Goal: Task Accomplishment & Management: Use online tool/utility

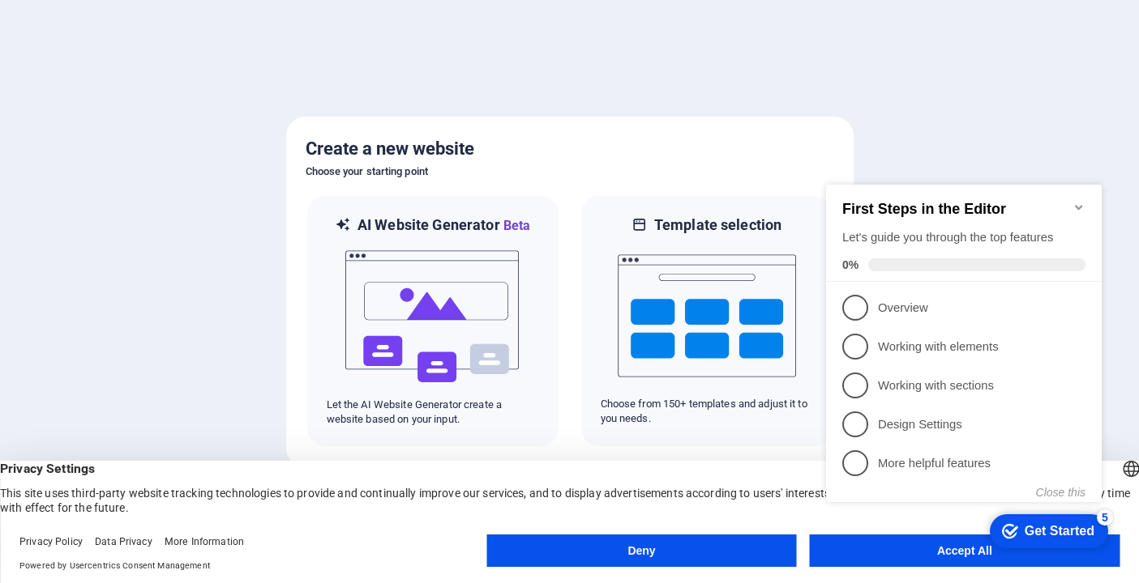
click at [726, 549] on button "Deny" at bounding box center [641, 551] width 310 height 32
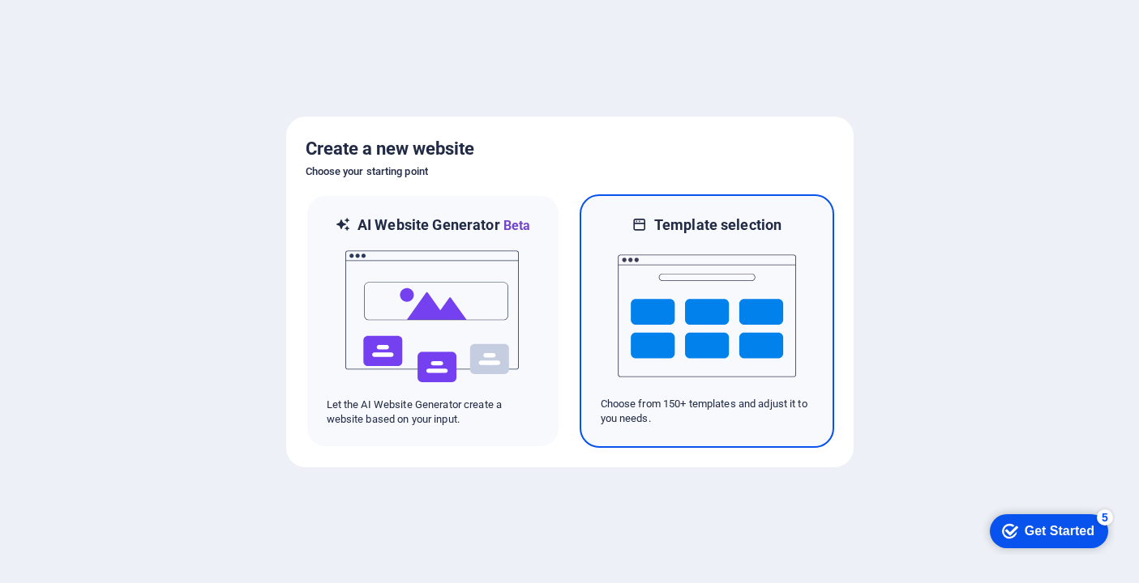
click at [614, 329] on div at bounding box center [706, 316] width 212 height 162
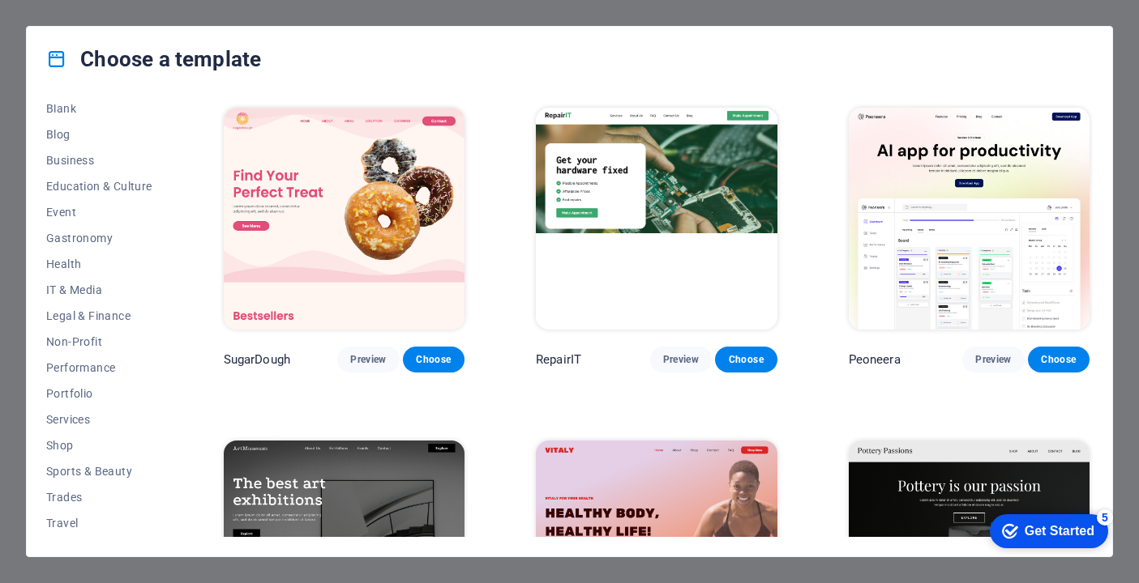
scroll to position [215, 0]
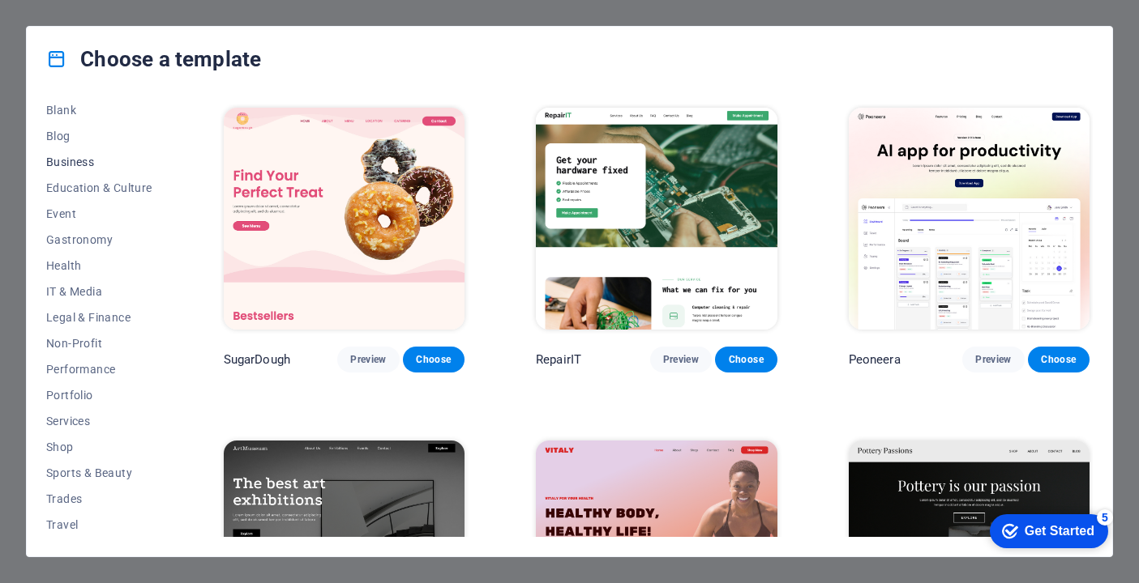
click at [87, 164] on span "Business" at bounding box center [99, 162] width 106 height 13
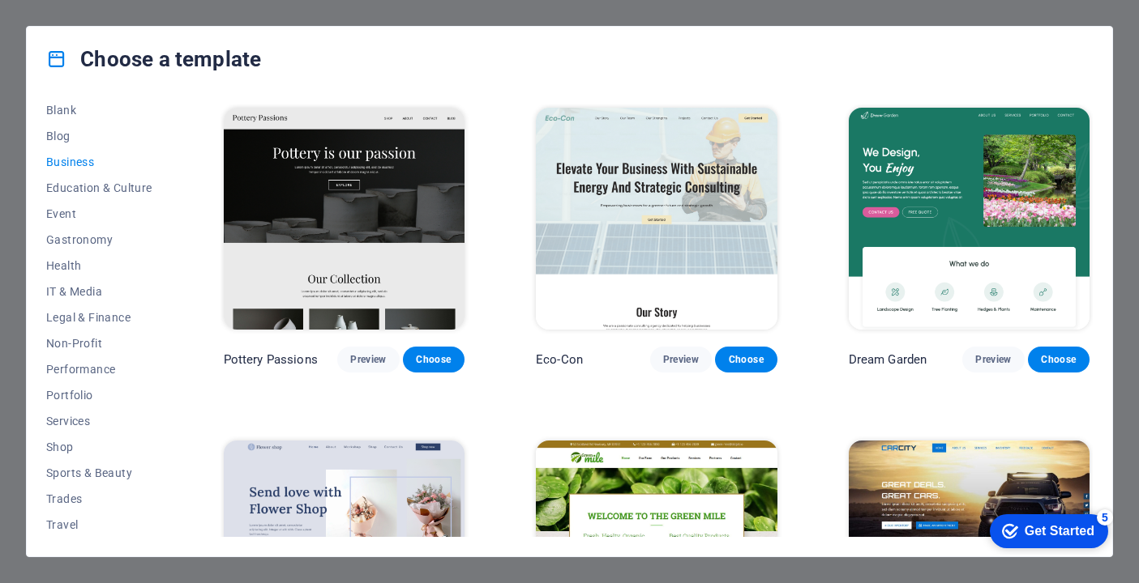
click at [87, 164] on span "Business" at bounding box center [99, 162] width 106 height 13
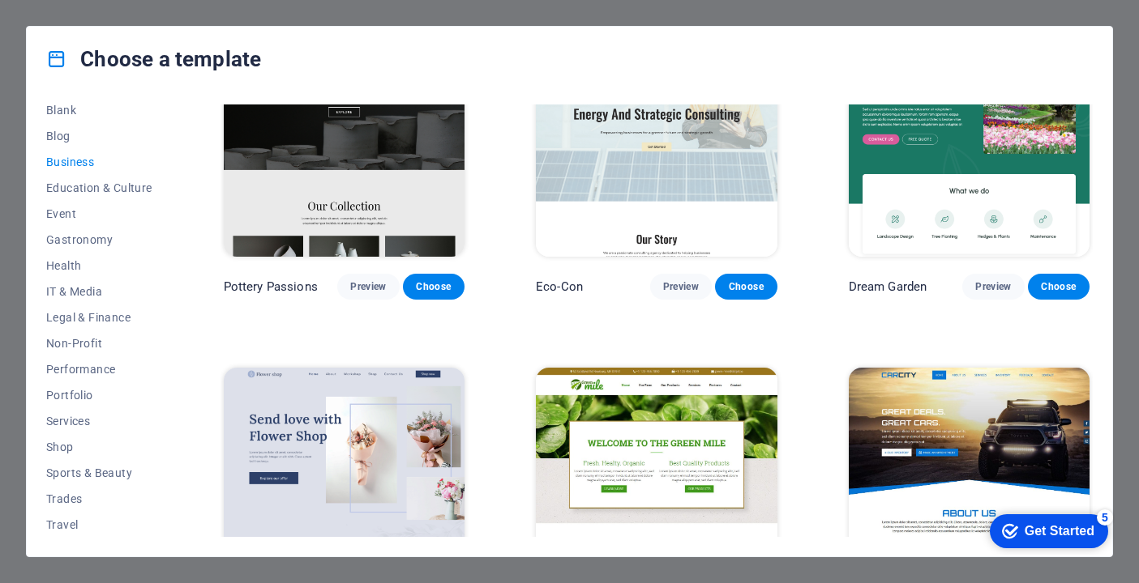
scroll to position [96, 0]
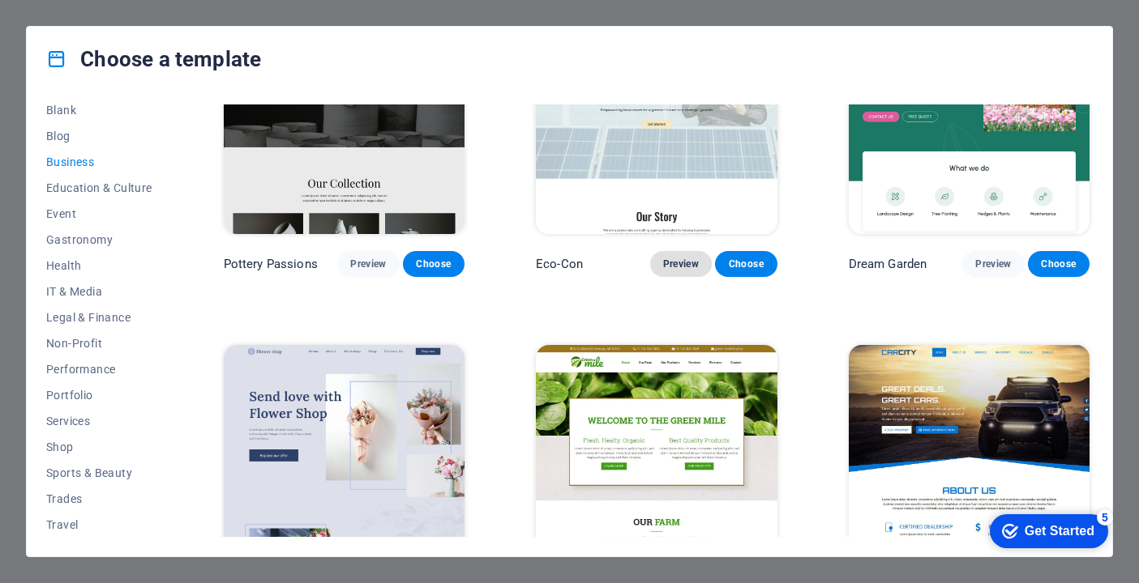
click at [663, 261] on span "Preview" at bounding box center [681, 264] width 36 height 13
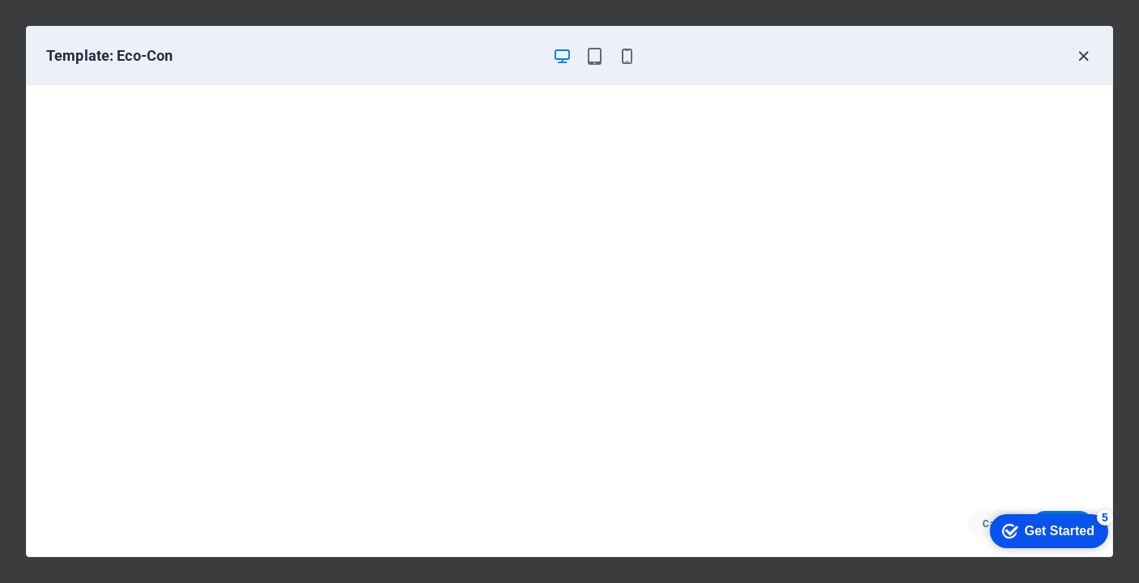
click at [1079, 62] on icon "button" at bounding box center [1083, 56] width 19 height 19
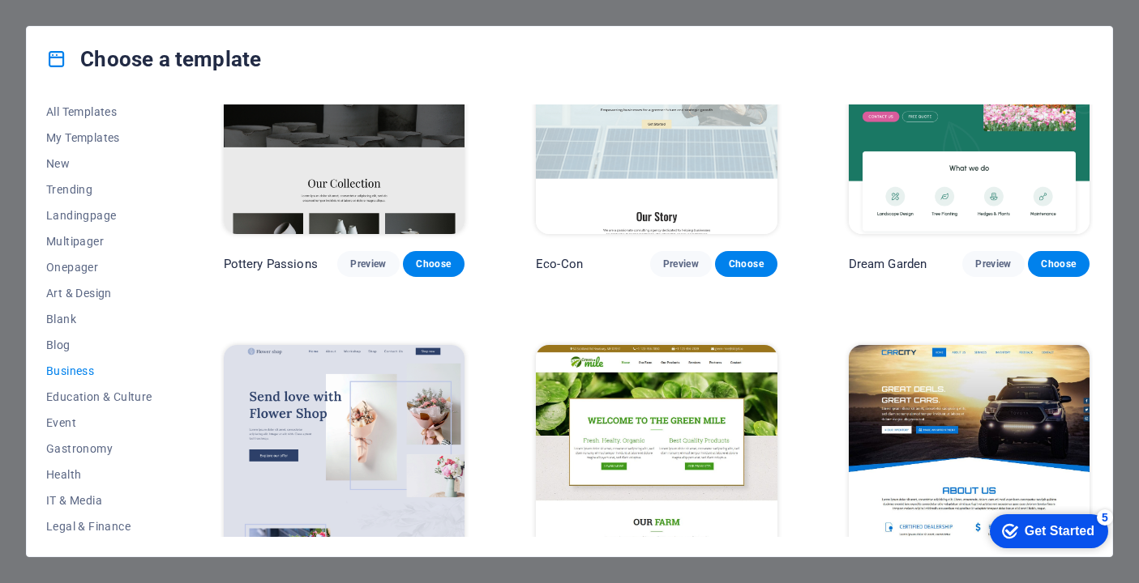
scroll to position [0, 0]
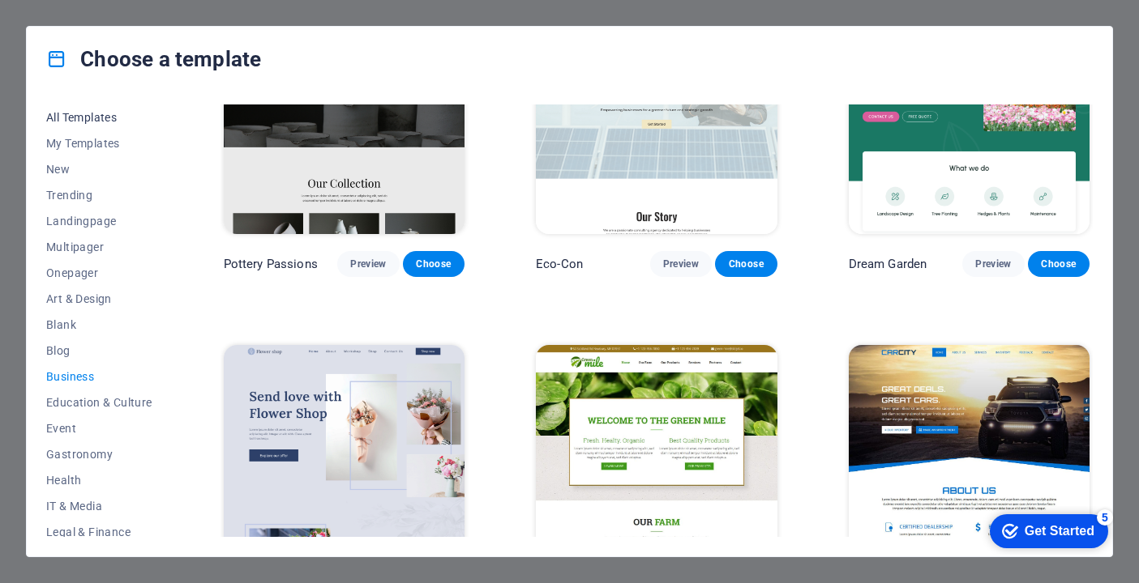
click at [100, 127] on button "All Templates" at bounding box center [99, 118] width 106 height 26
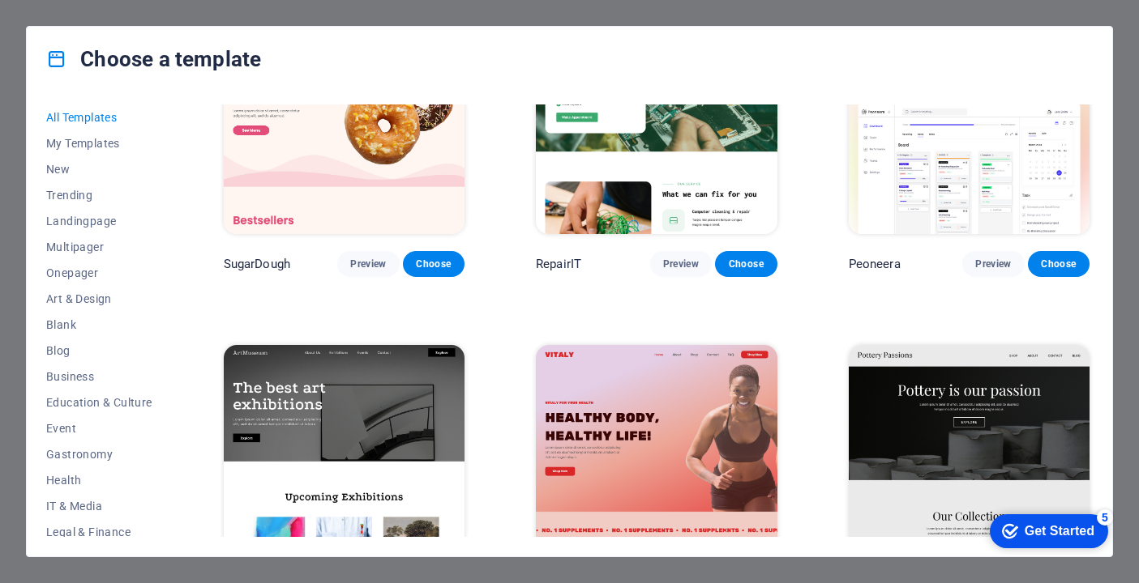
scroll to position [427, 0]
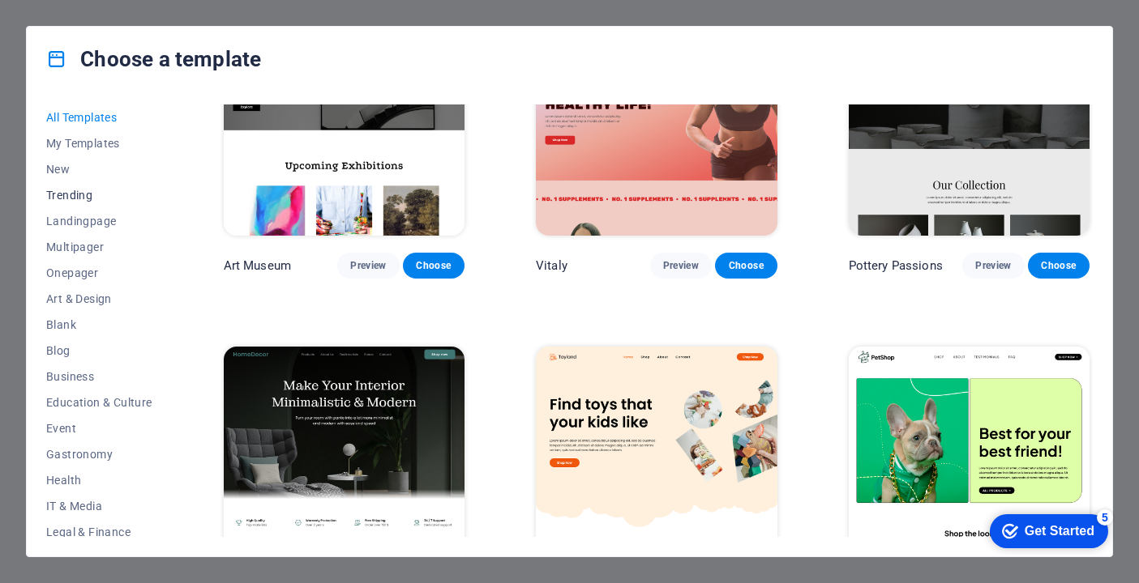
click at [102, 197] on span "Trending" at bounding box center [99, 195] width 106 height 13
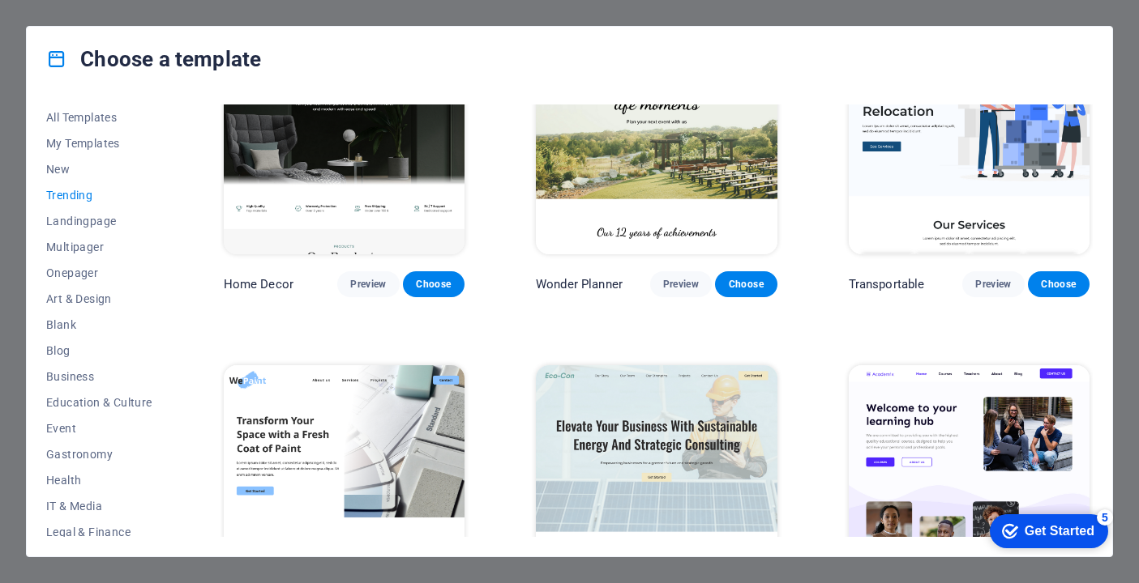
scroll to position [0, 0]
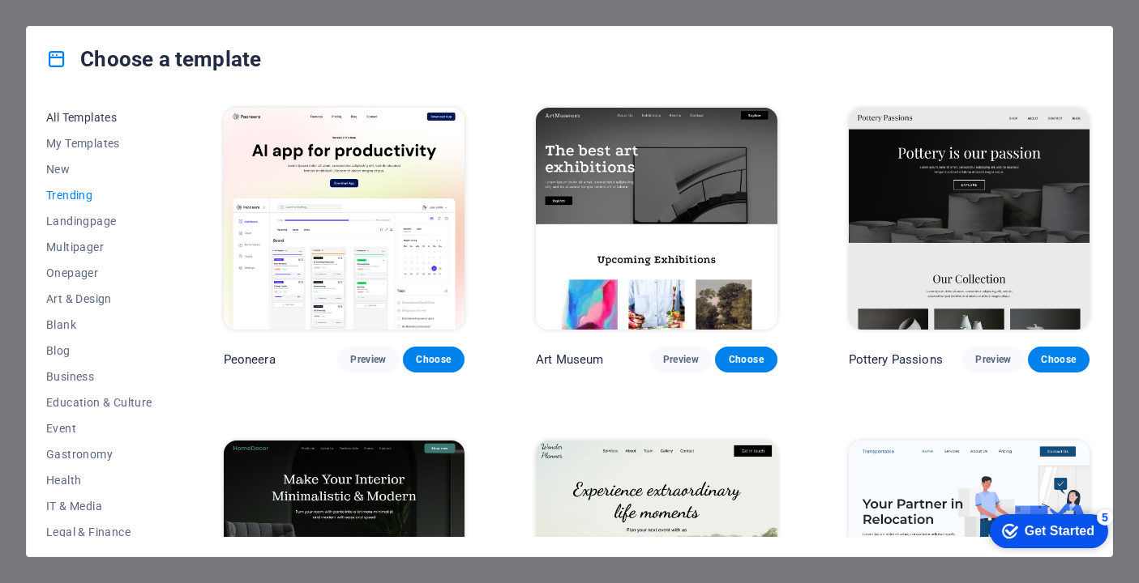
click at [113, 120] on span "All Templates" at bounding box center [99, 117] width 106 height 13
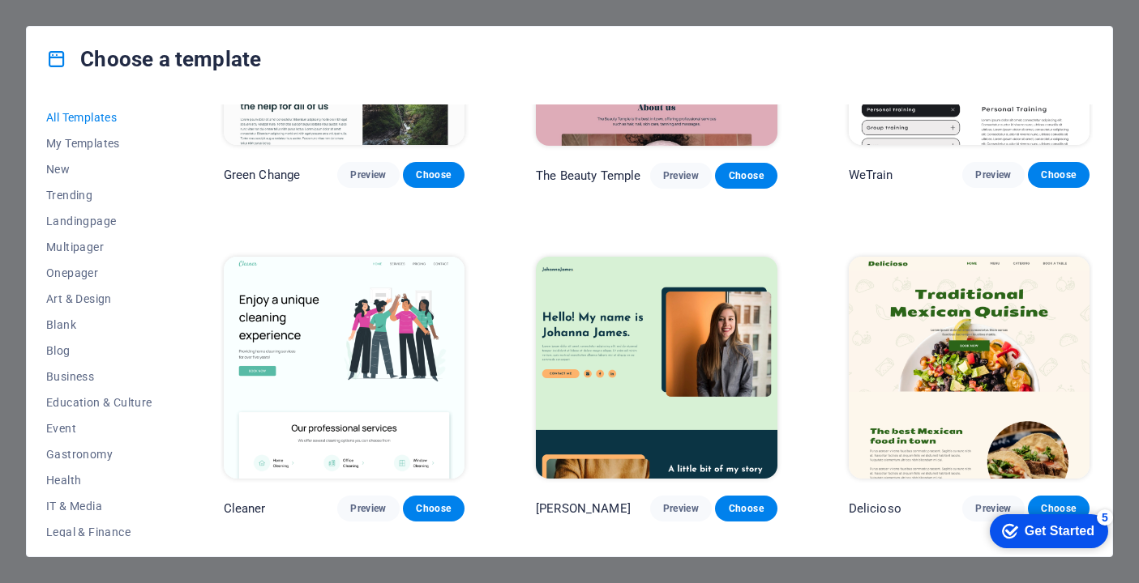
scroll to position [2501, 0]
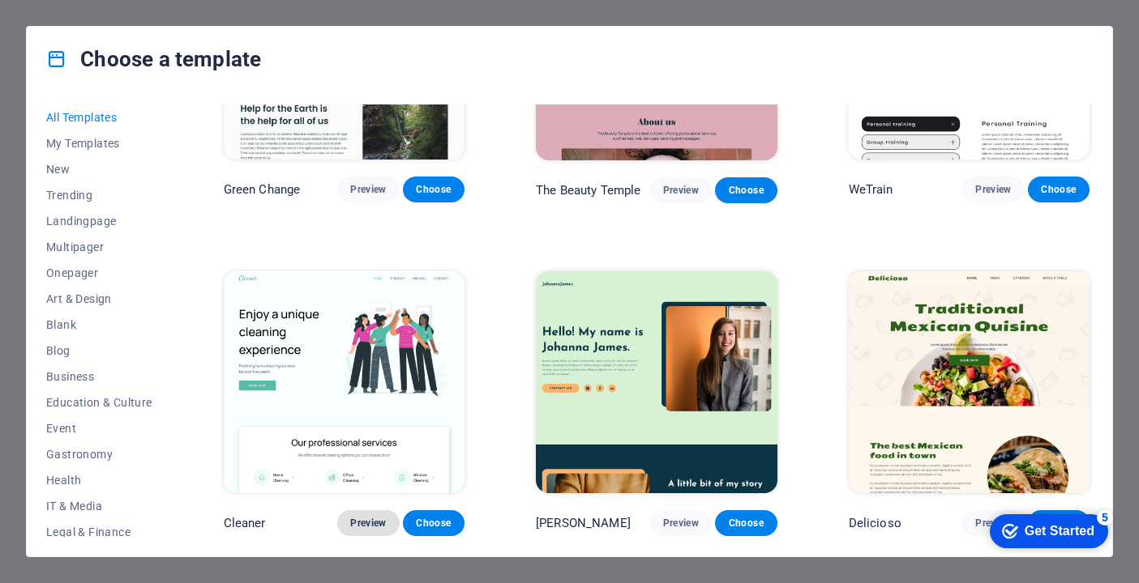
click at [370, 517] on span "Preview" at bounding box center [368, 523] width 36 height 13
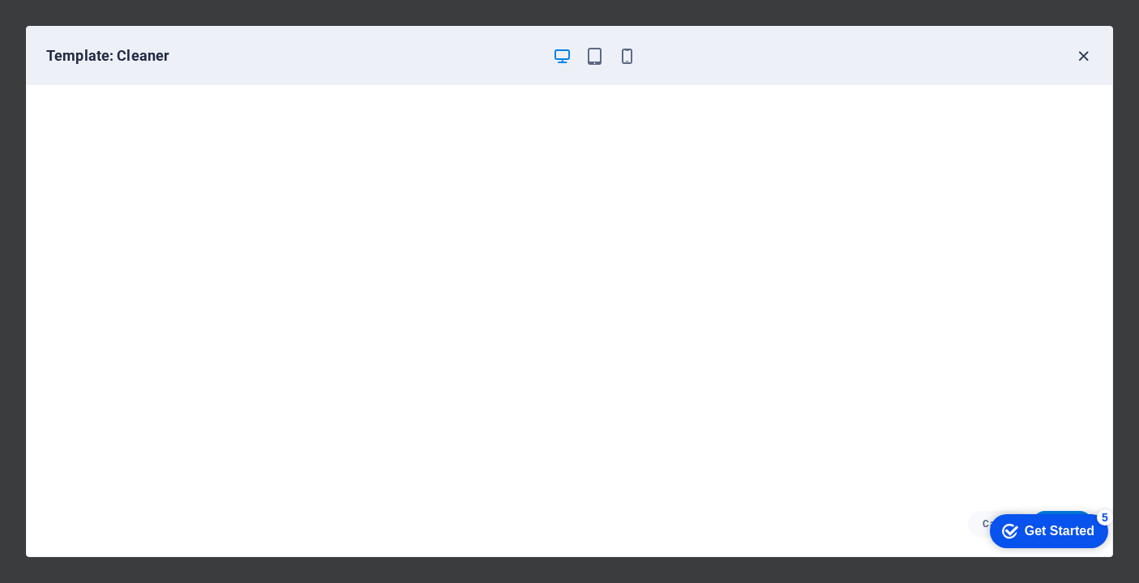
click at [1075, 60] on icon "button" at bounding box center [1083, 56] width 19 height 19
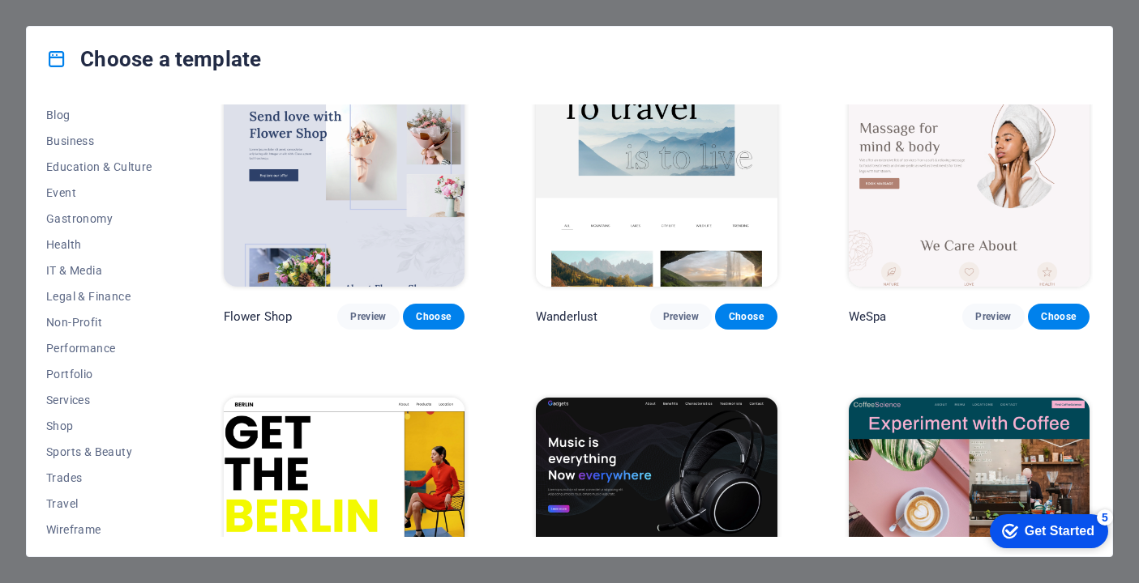
scroll to position [241, 0]
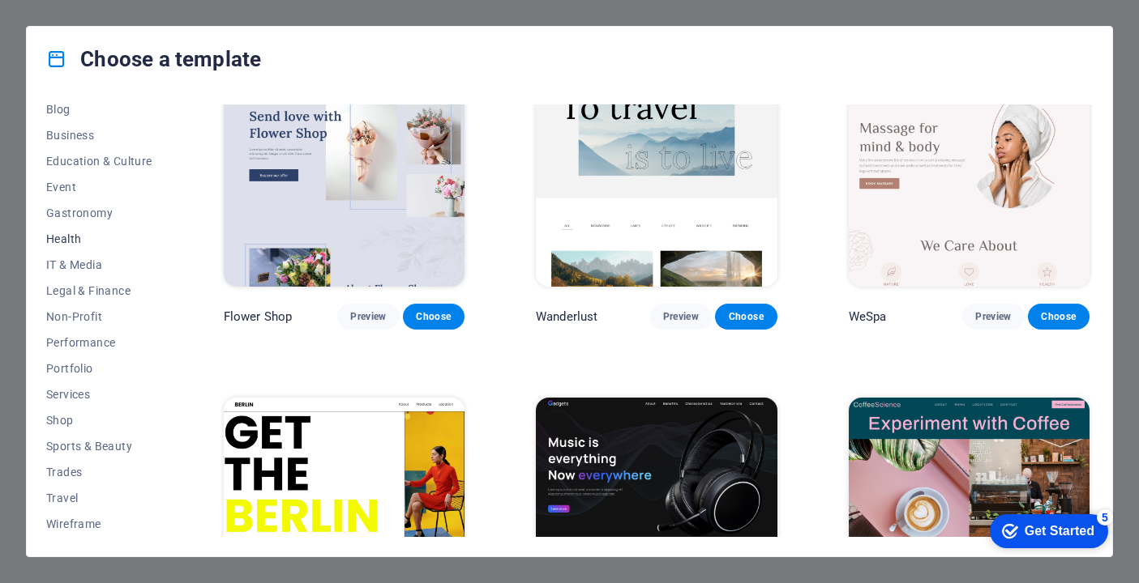
click at [76, 236] on span "Health" at bounding box center [99, 239] width 106 height 13
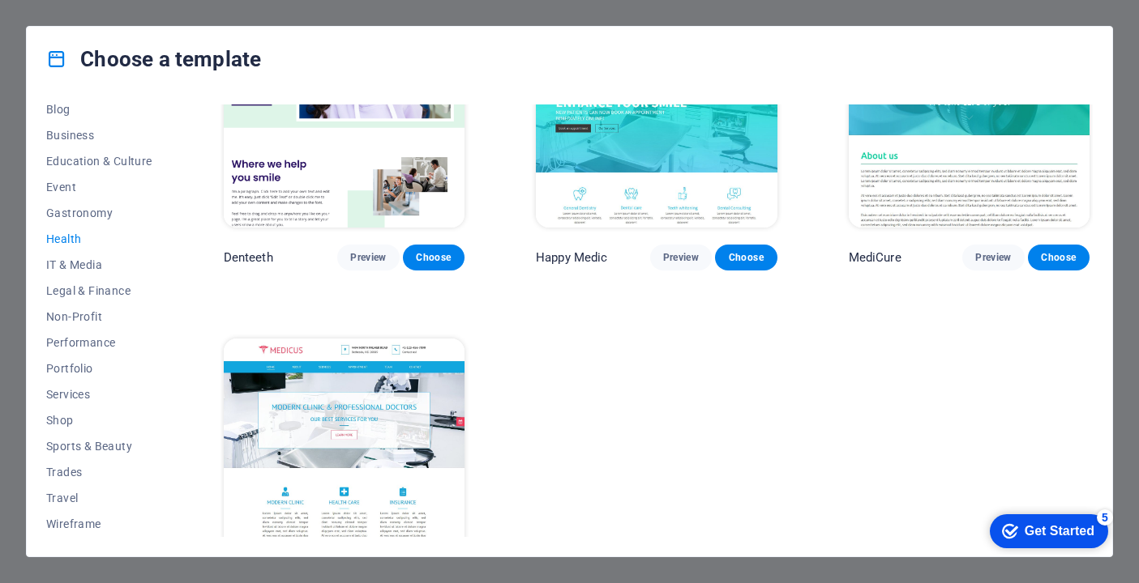
scroll to position [425, 0]
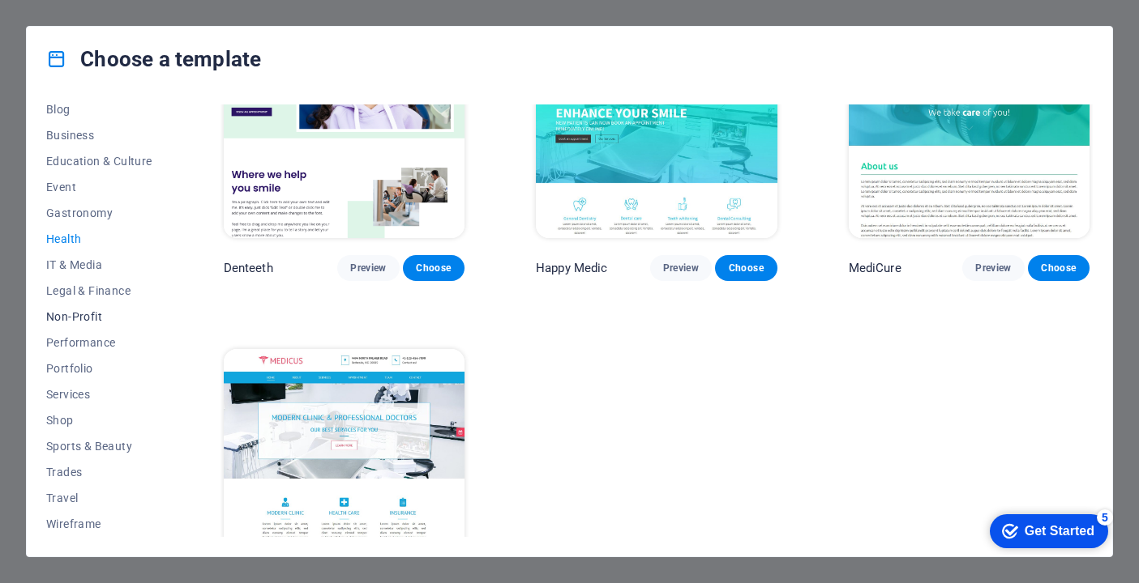
click at [121, 315] on span "Non-Profit" at bounding box center [99, 316] width 106 height 13
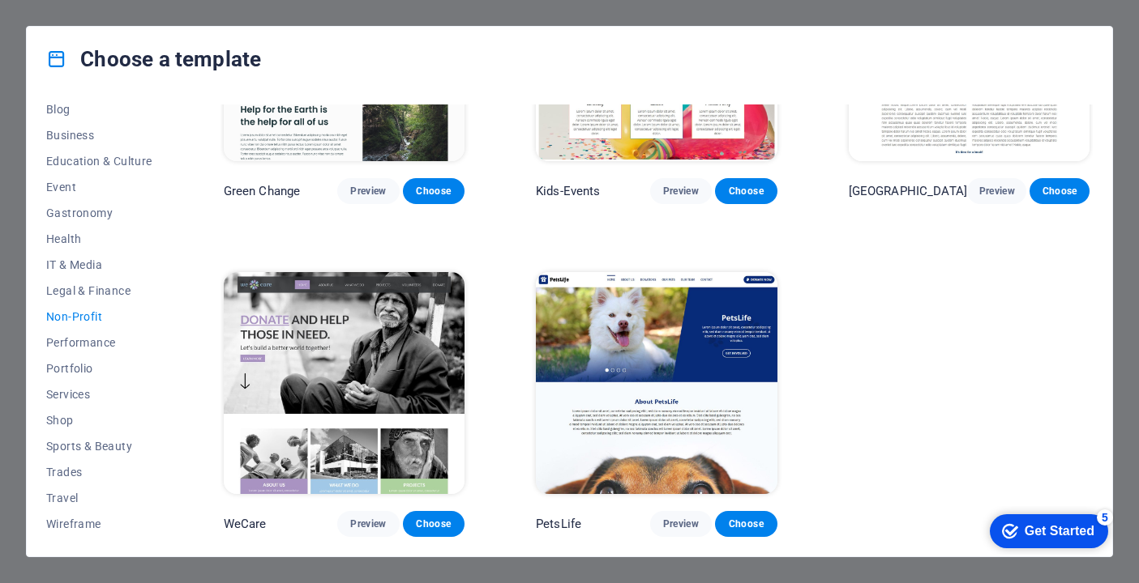
scroll to position [0, 0]
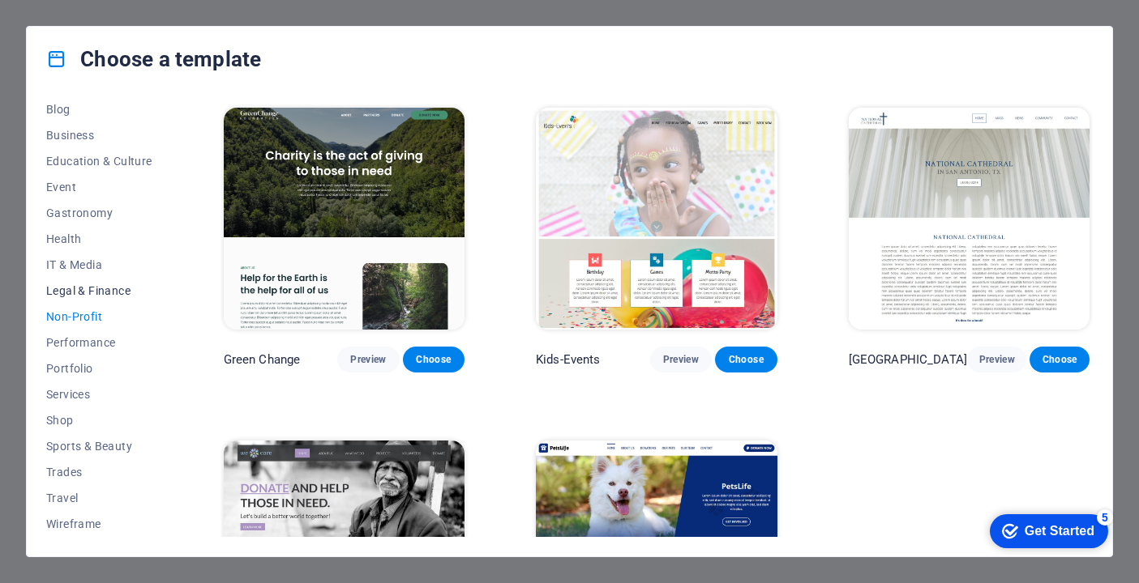
click at [122, 290] on span "Legal & Finance" at bounding box center [99, 290] width 106 height 13
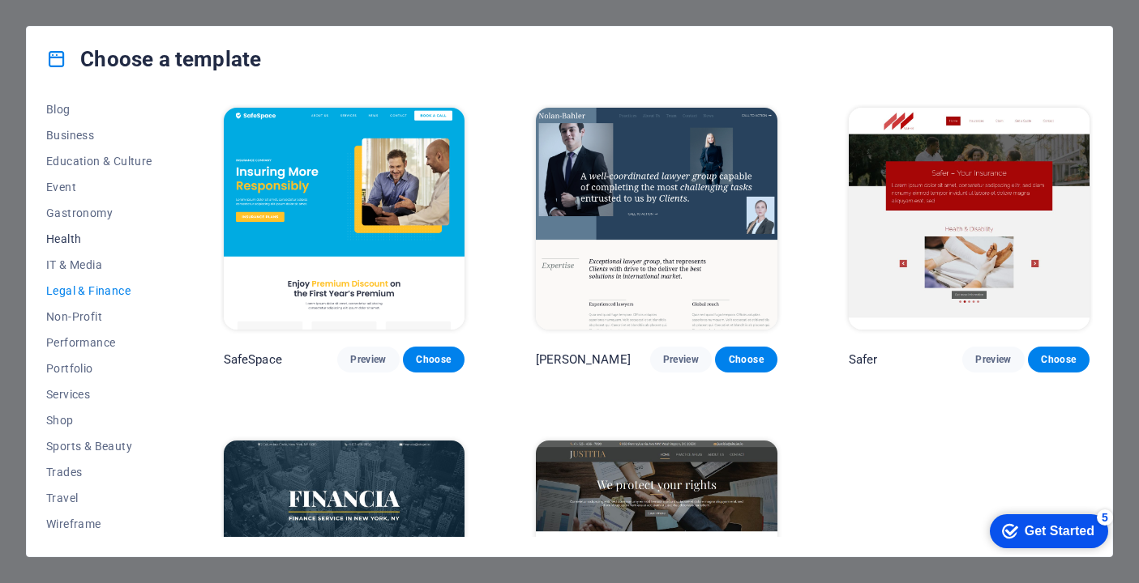
click at [71, 235] on span "Health" at bounding box center [99, 239] width 106 height 13
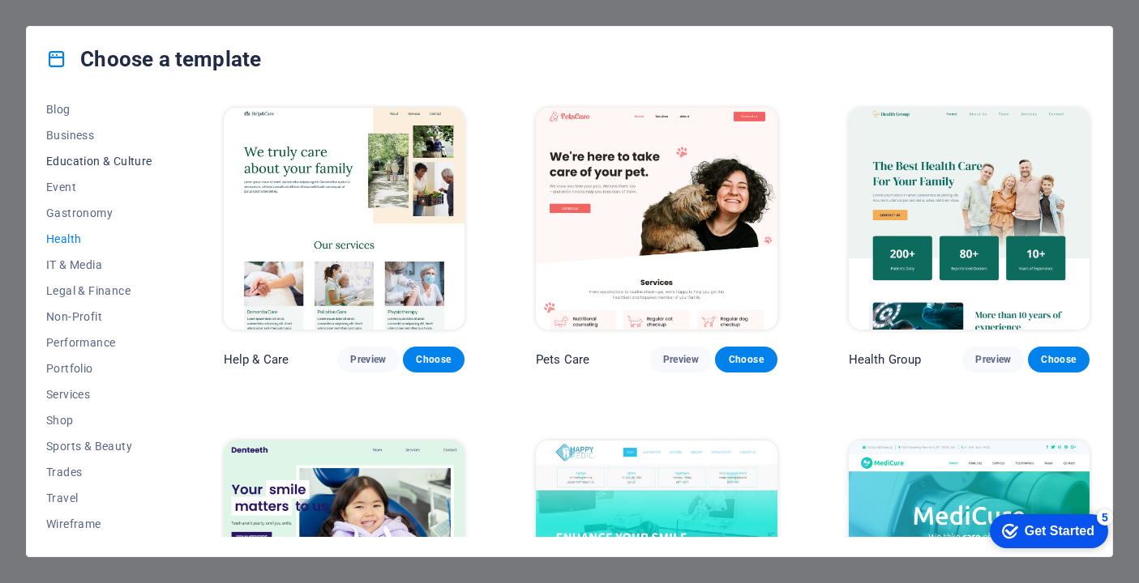
click at [105, 155] on span "Education & Culture" at bounding box center [99, 161] width 106 height 13
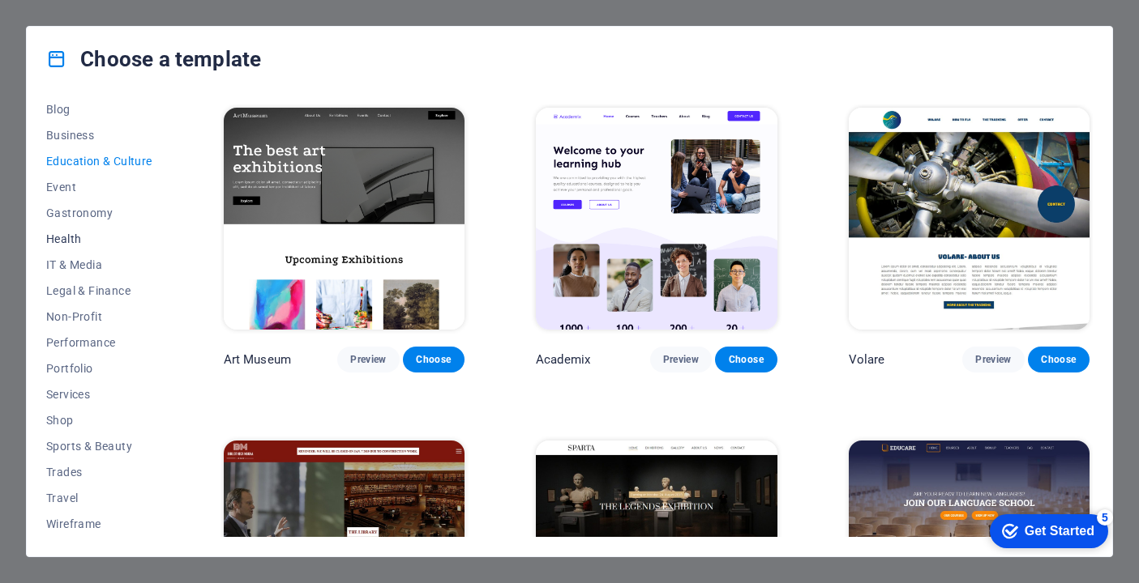
click at [72, 241] on span "Health" at bounding box center [99, 239] width 106 height 13
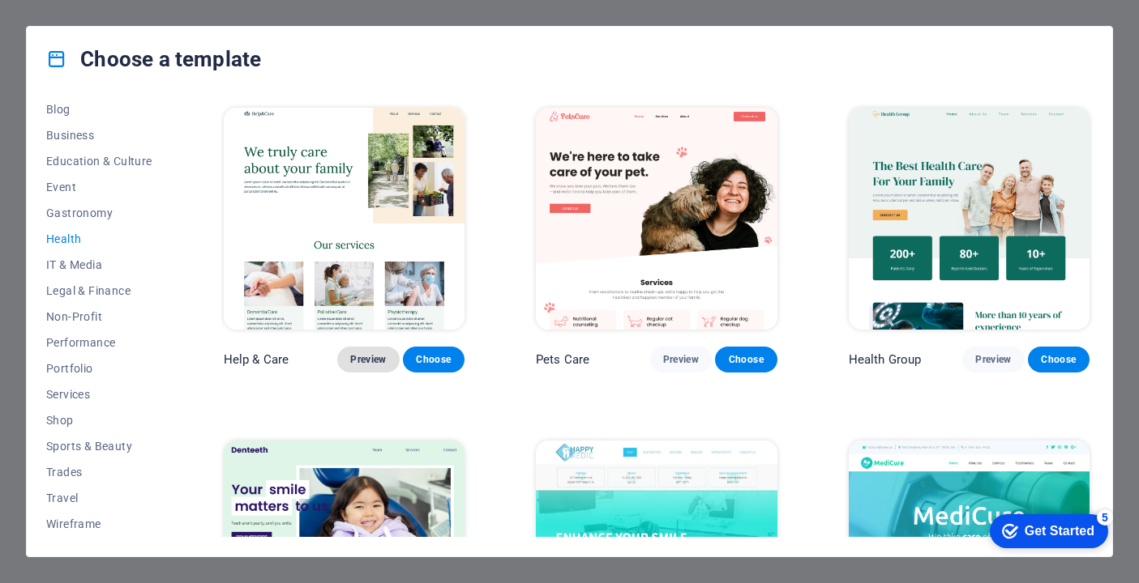
click at [376, 348] on button "Preview" at bounding box center [368, 360] width 62 height 26
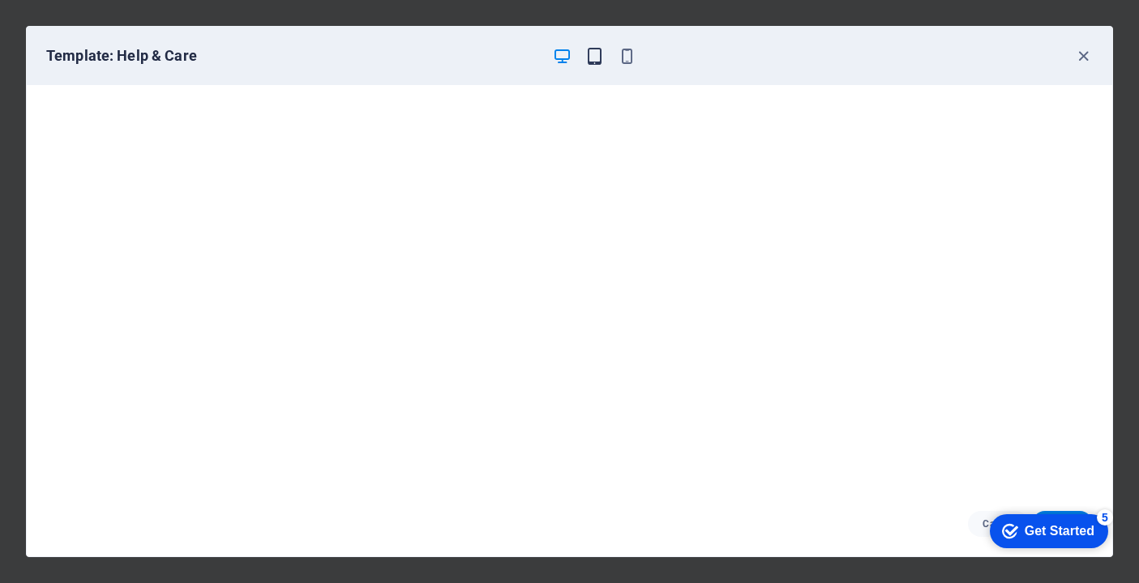
click at [592, 58] on icon "button" at bounding box center [594, 56] width 19 height 19
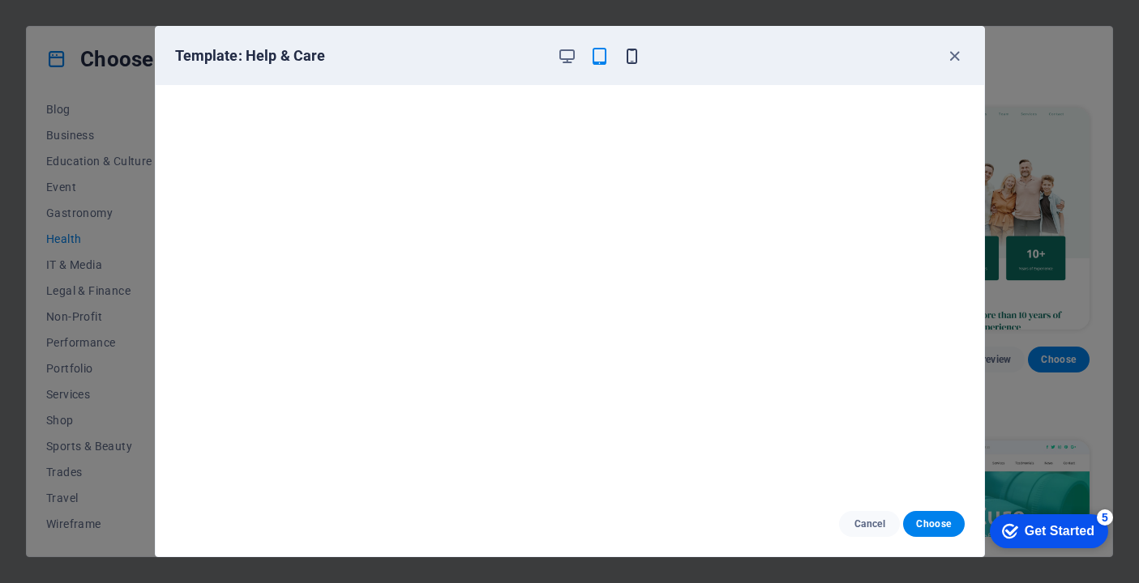
click at [626, 59] on icon "button" at bounding box center [631, 56] width 19 height 19
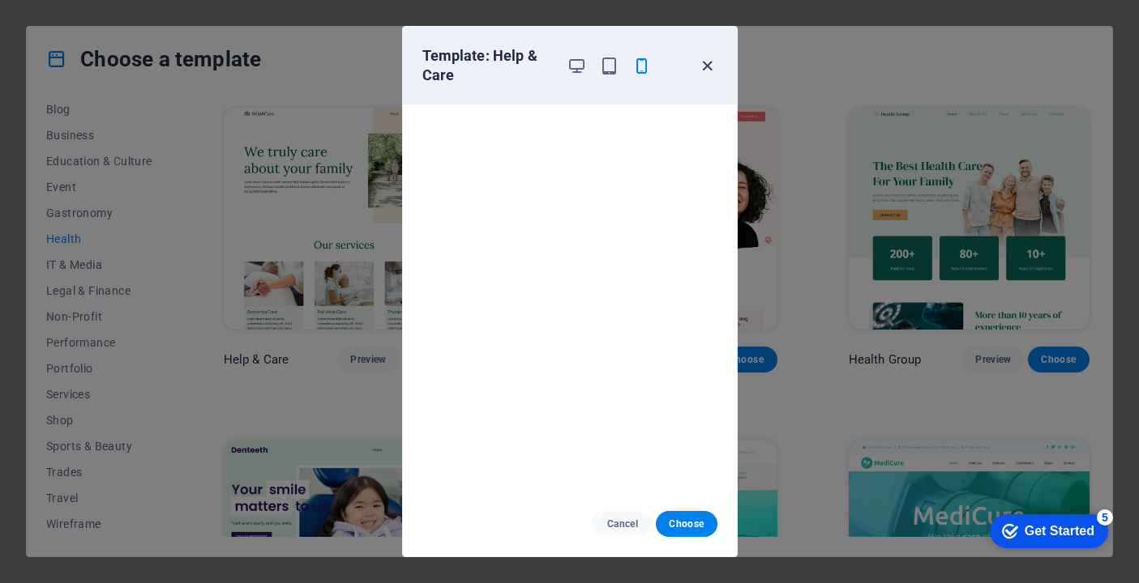
click at [706, 71] on icon "button" at bounding box center [707, 66] width 19 height 19
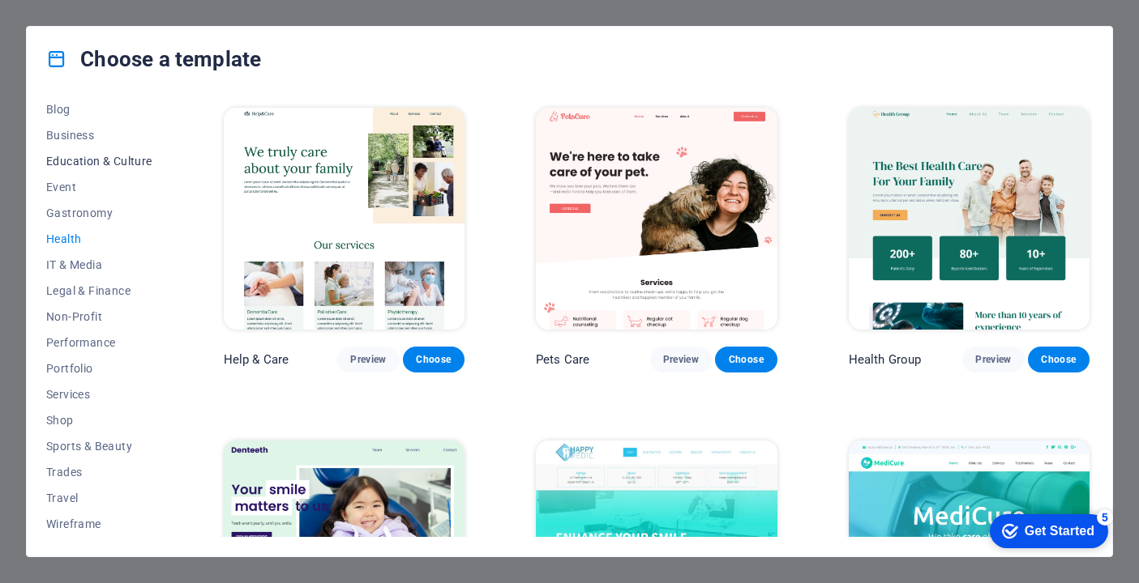
click at [108, 161] on span "Education & Culture" at bounding box center [99, 161] width 106 height 13
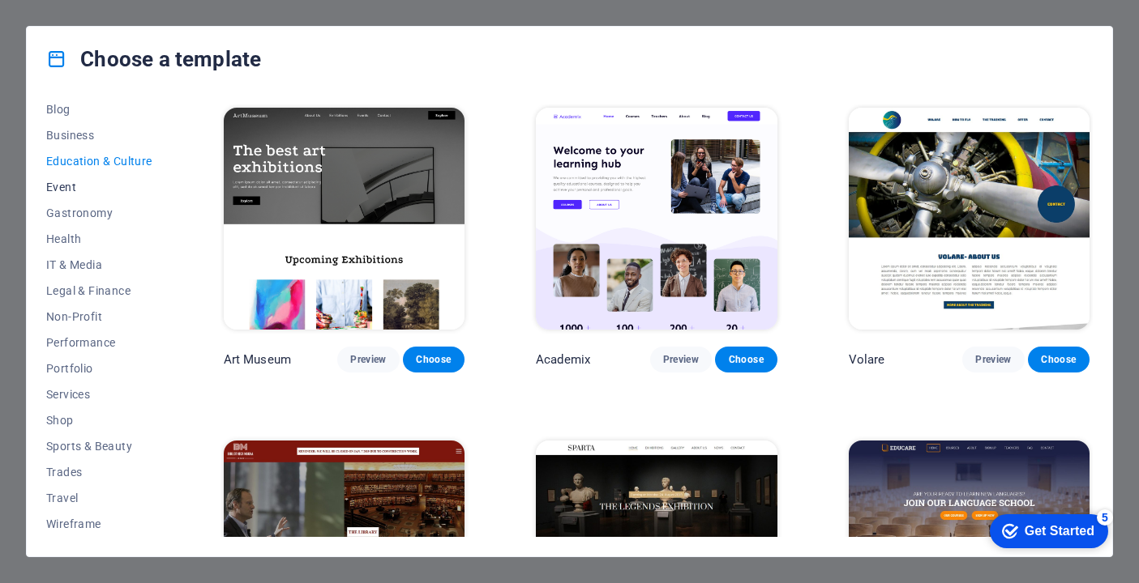
click at [72, 189] on span "Event" at bounding box center [99, 187] width 106 height 13
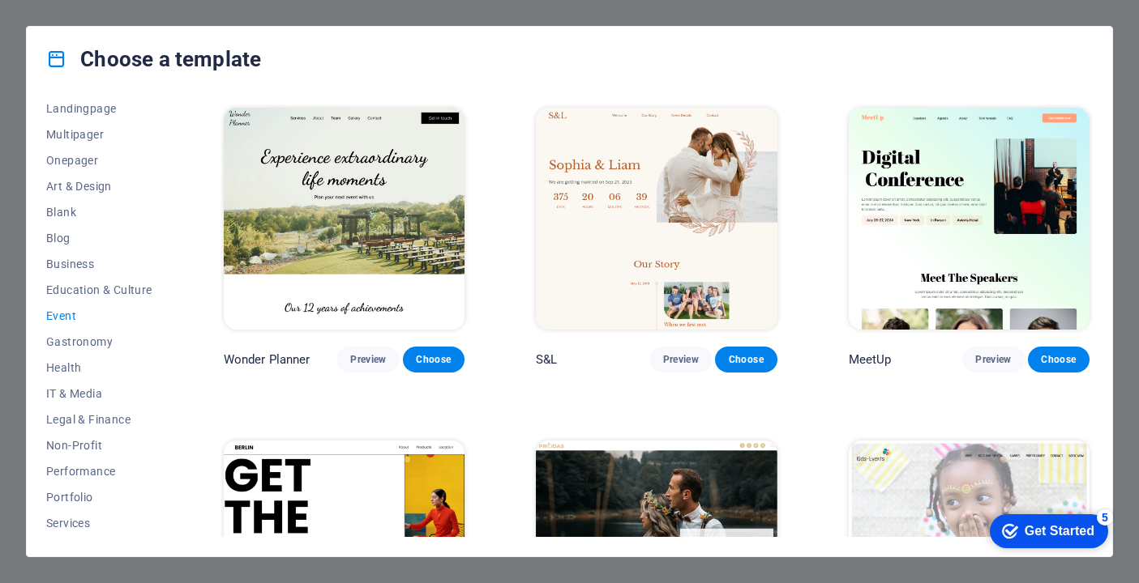
scroll to position [112, 0]
click at [105, 289] on span "Education & Culture" at bounding box center [99, 290] width 106 height 13
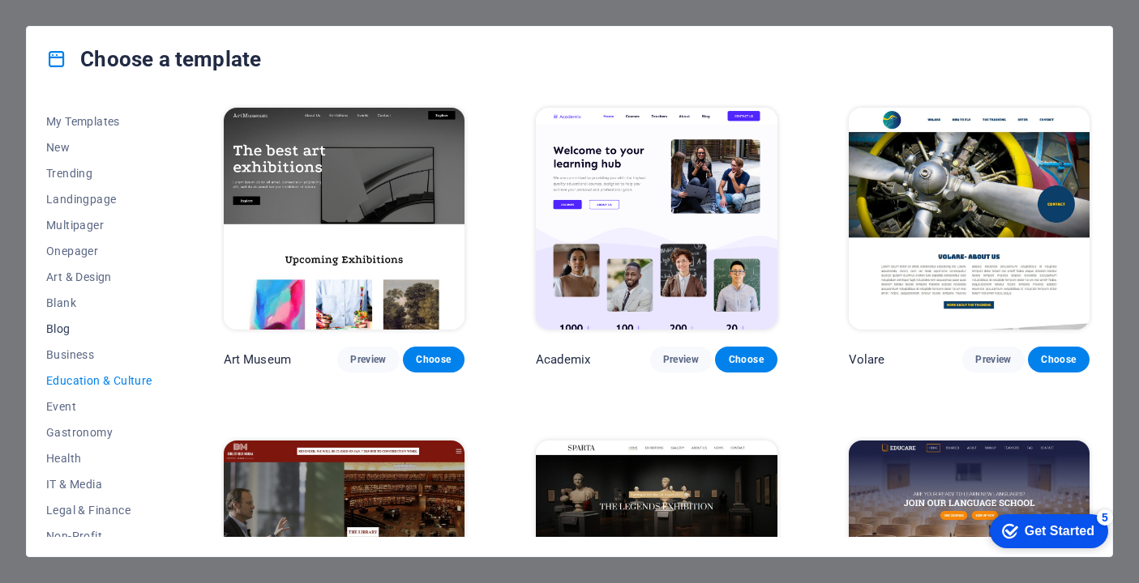
scroll to position [0, 0]
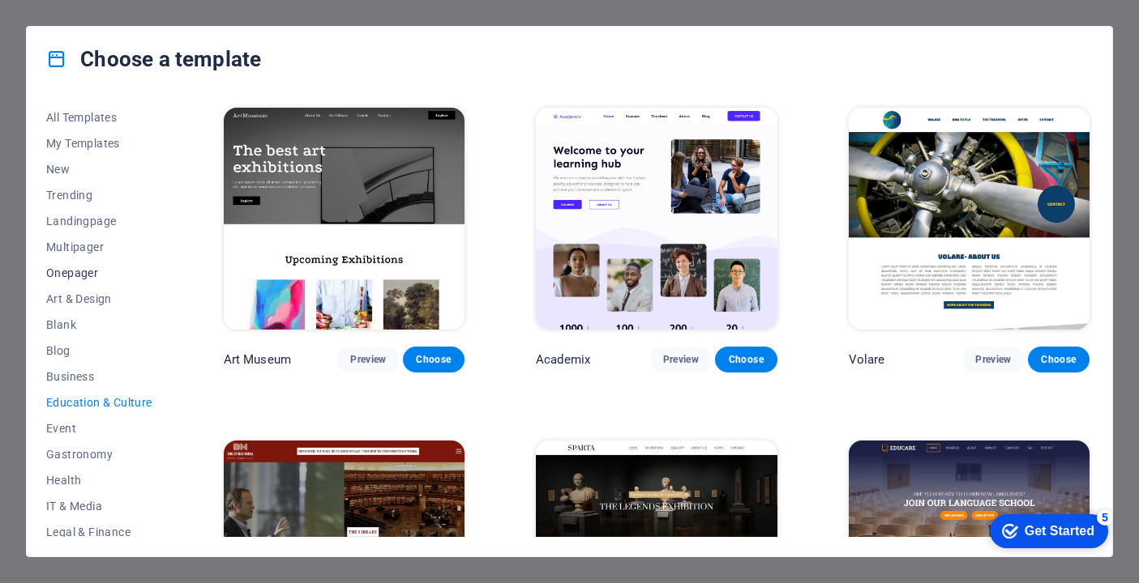
click at [73, 276] on span "Onepager" at bounding box center [99, 273] width 106 height 13
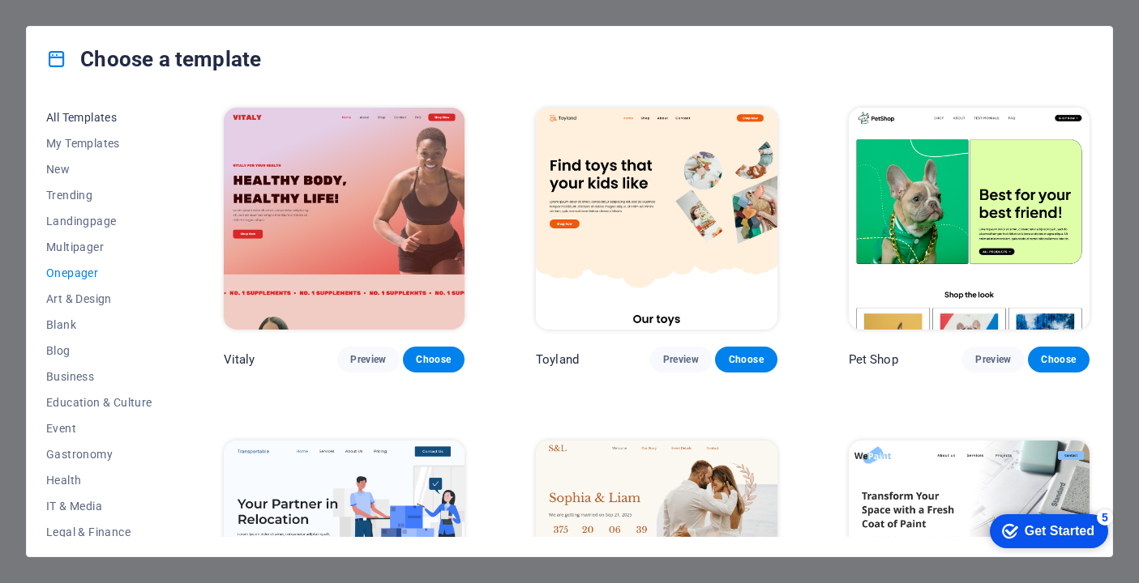
click at [61, 129] on button "All Templates" at bounding box center [99, 118] width 106 height 26
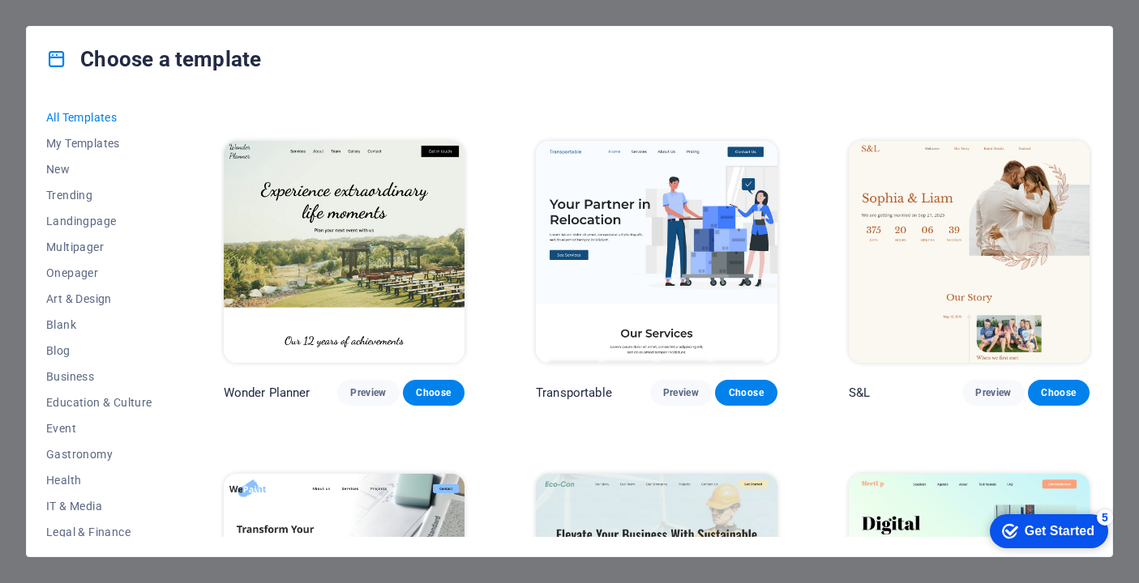
scroll to position [973, 0]
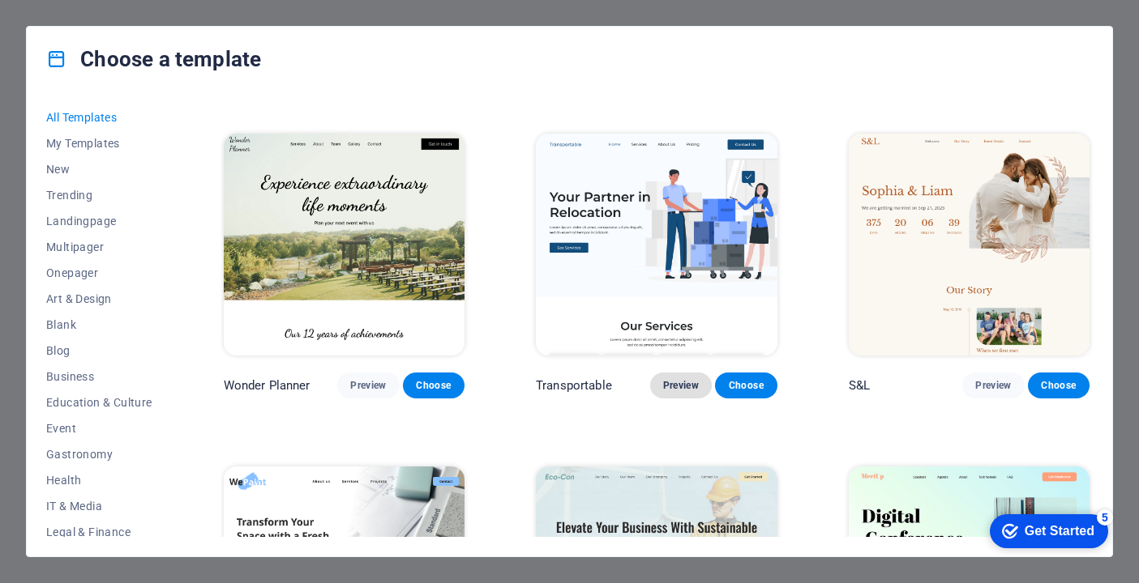
click at [681, 380] on span "Preview" at bounding box center [681, 385] width 36 height 13
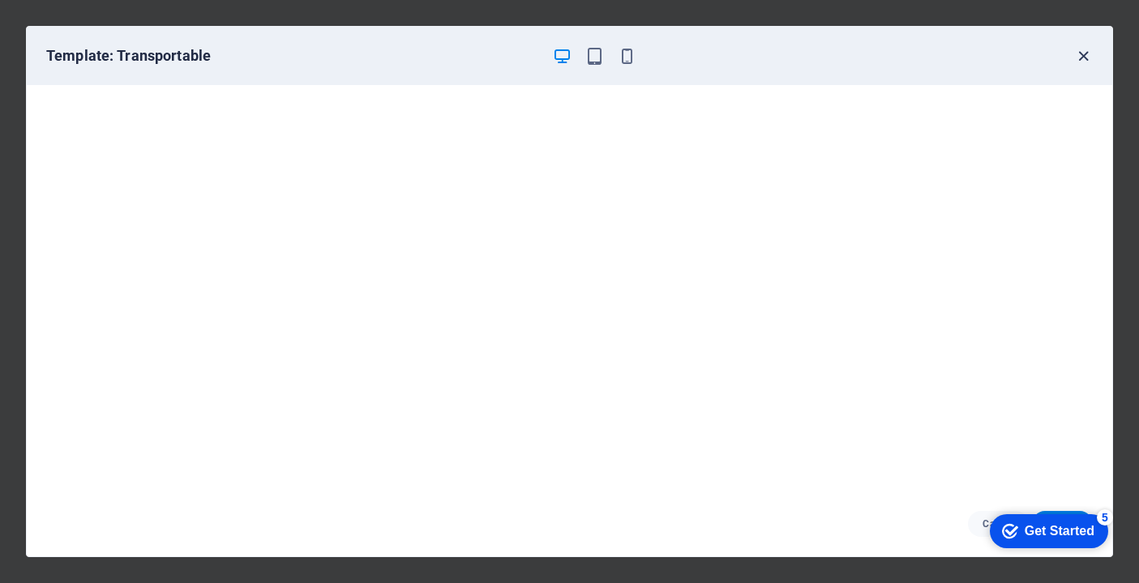
click at [1078, 56] on icon "button" at bounding box center [1083, 56] width 19 height 19
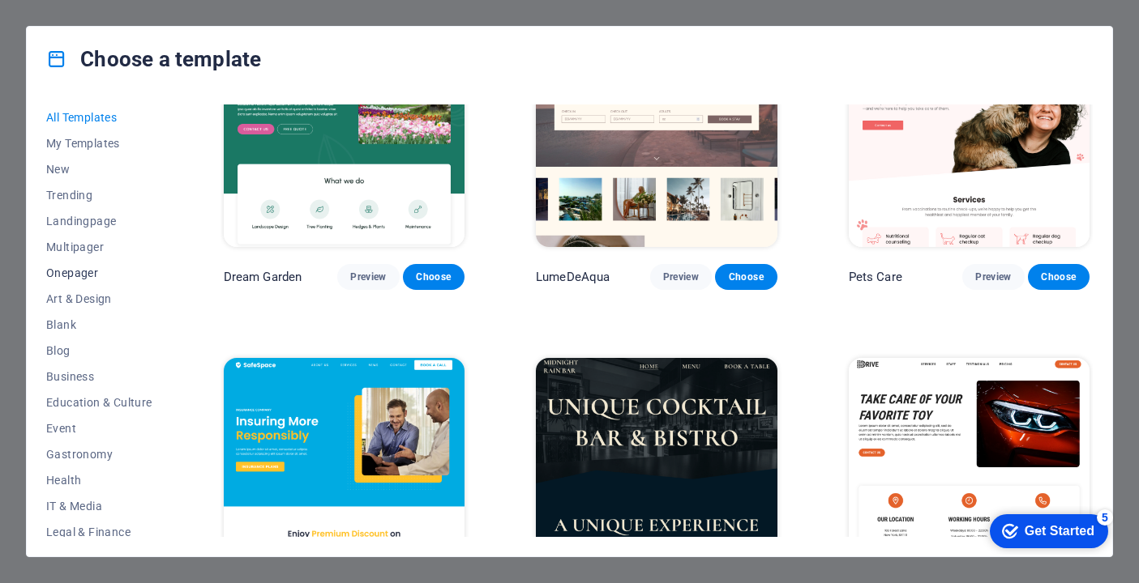
scroll to position [241, 0]
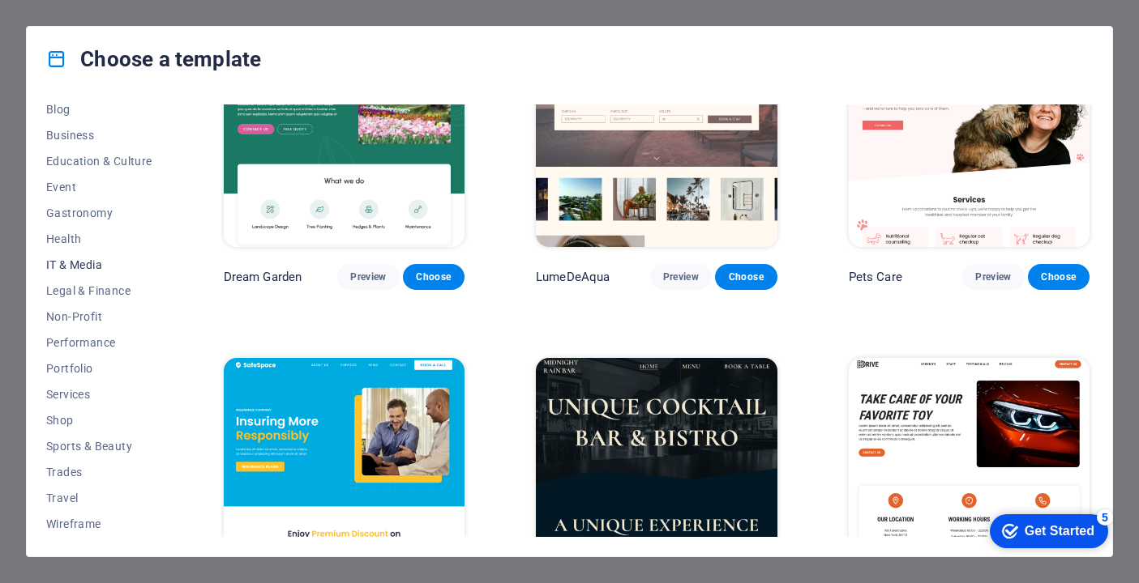
click at [96, 263] on span "IT & Media" at bounding box center [99, 264] width 106 height 13
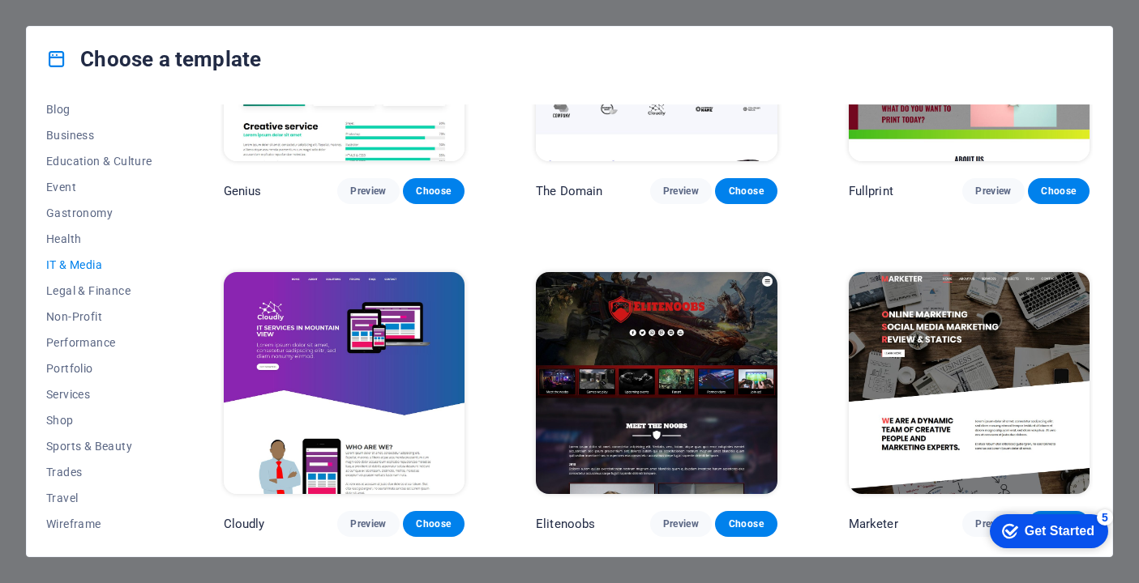
scroll to position [827, 0]
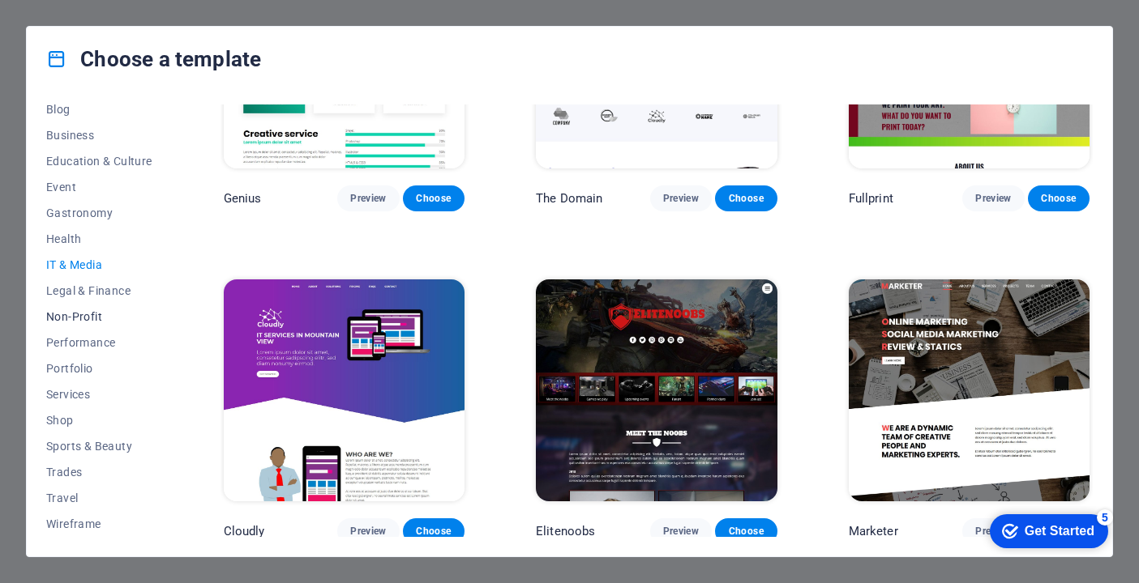
click at [97, 305] on button "Non-Profit" at bounding box center [99, 317] width 106 height 26
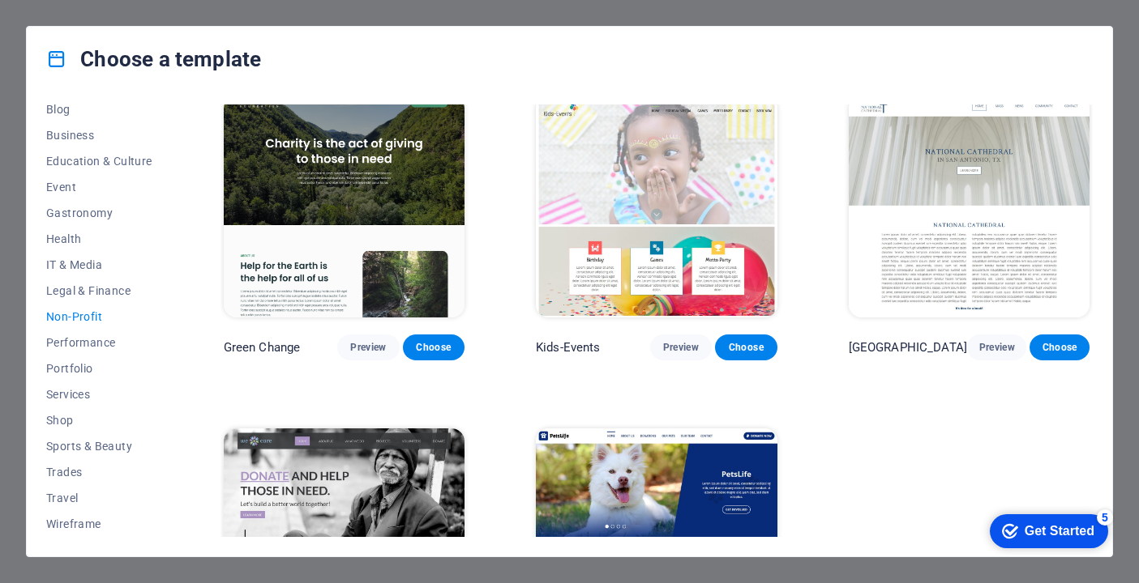
scroll to position [0, 0]
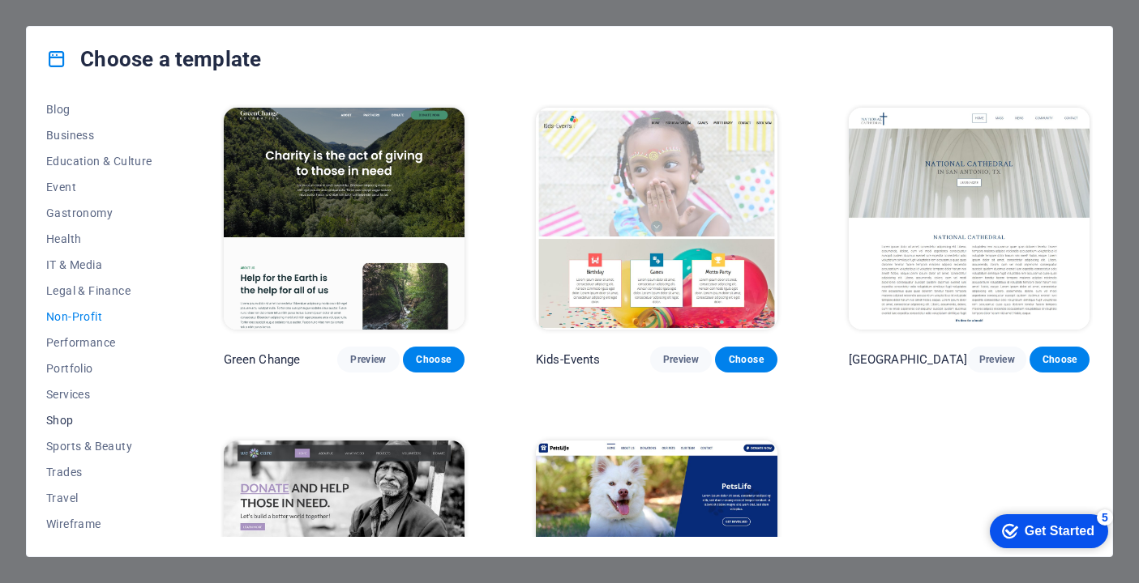
click at [66, 421] on span "Shop" at bounding box center [99, 420] width 106 height 13
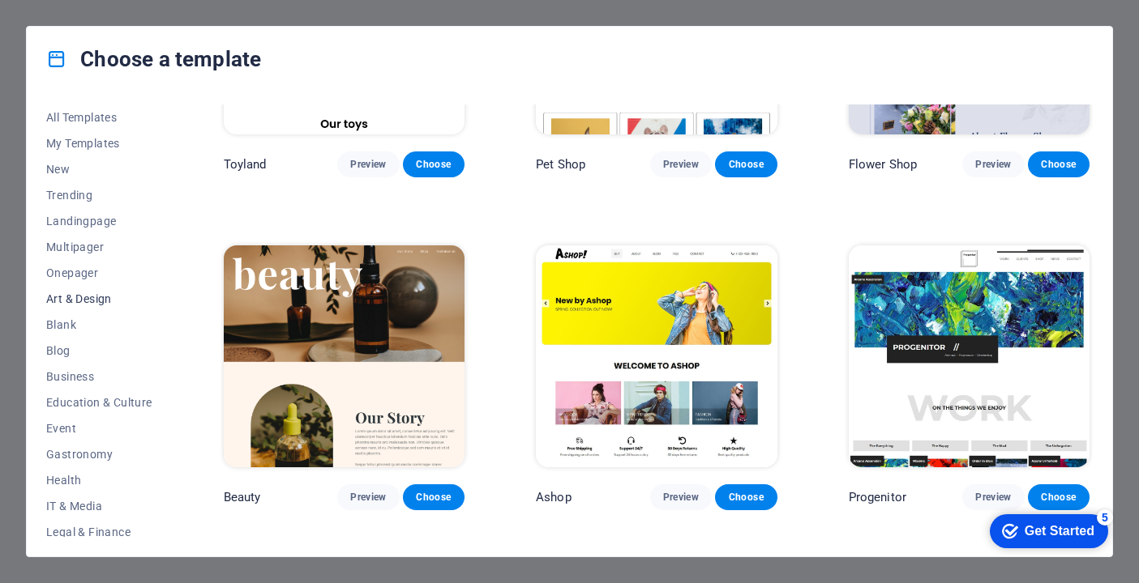
scroll to position [241, 0]
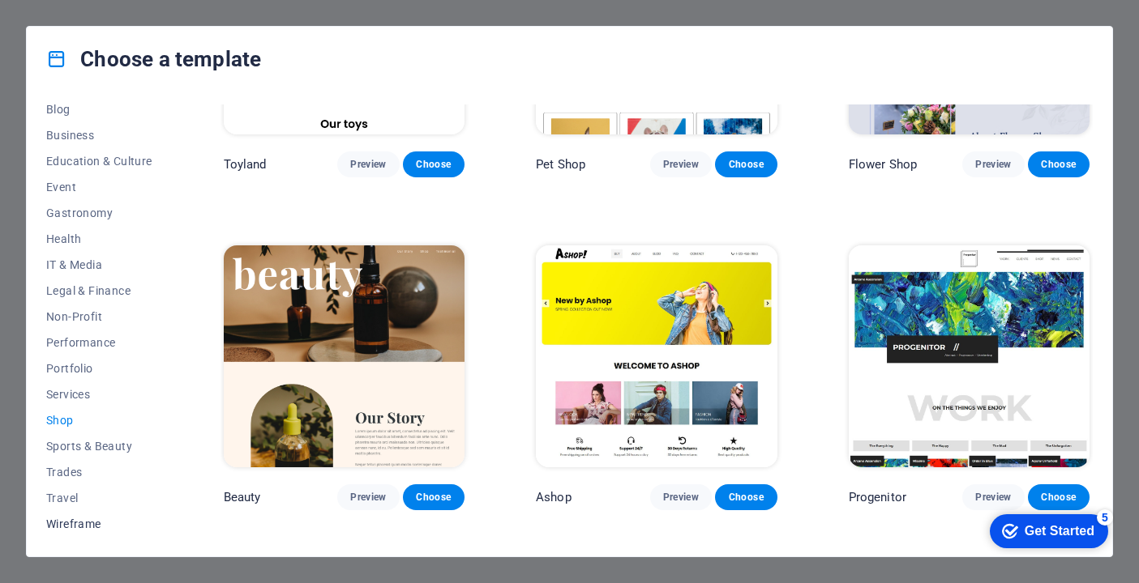
click at [87, 518] on span "Wireframe" at bounding box center [99, 524] width 106 height 13
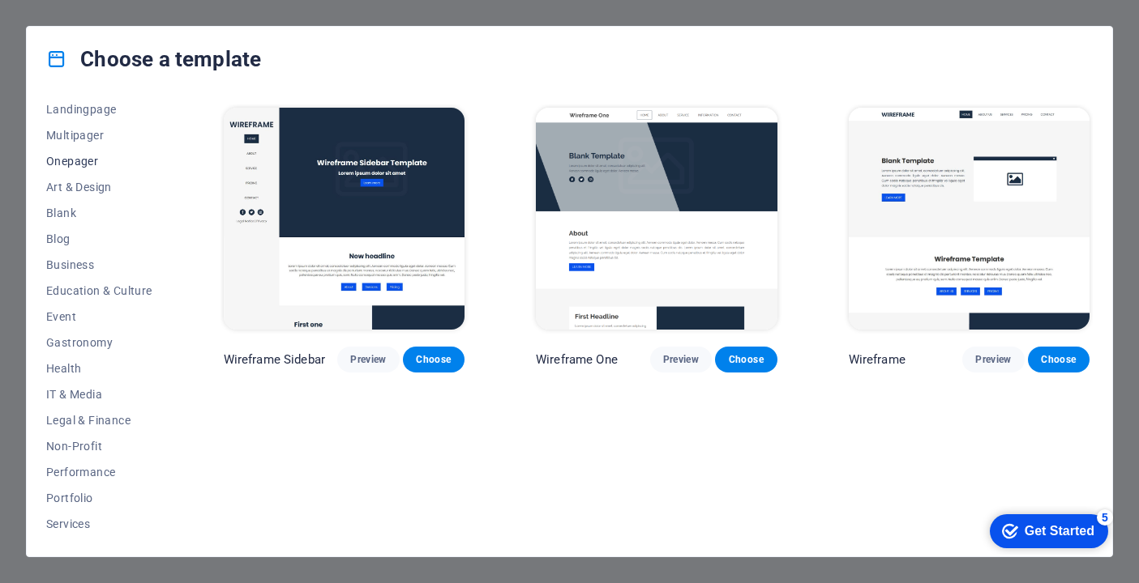
scroll to position [122, 0]
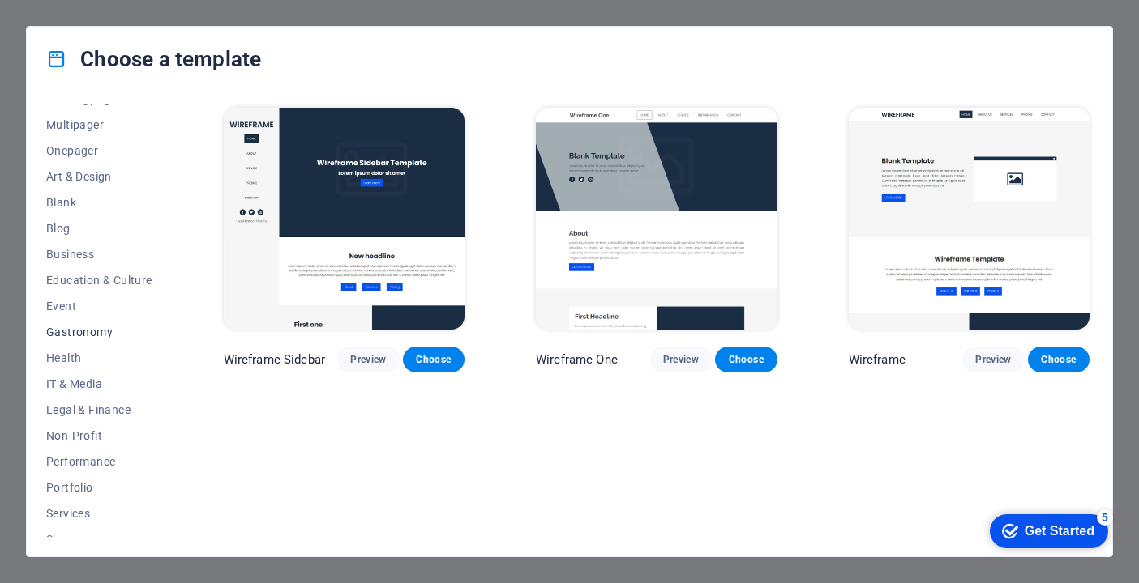
click at [95, 338] on span "Gastronomy" at bounding box center [99, 332] width 106 height 13
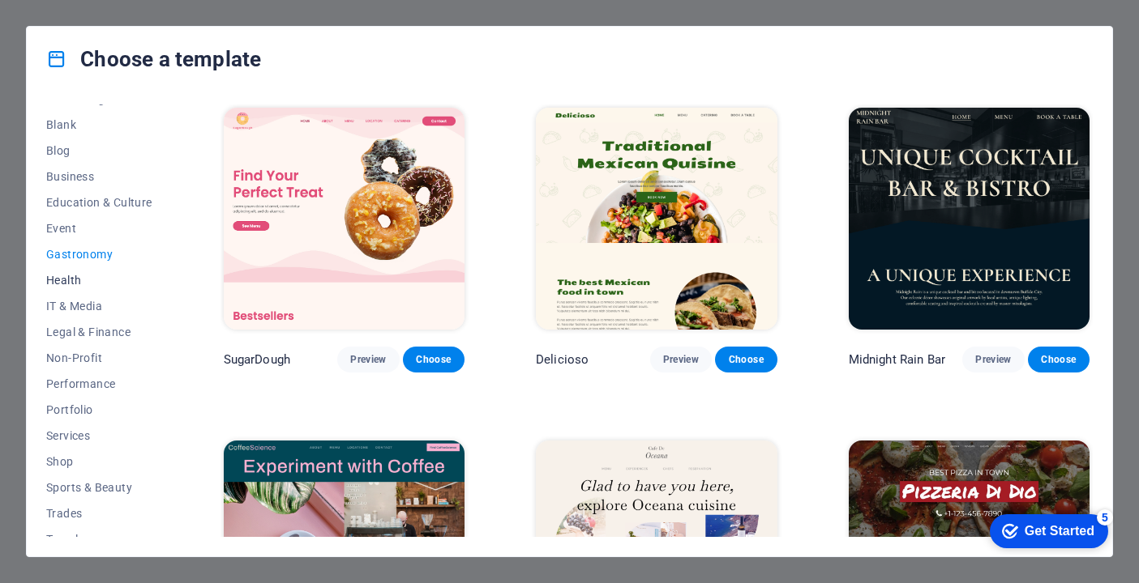
scroll to position [213, 0]
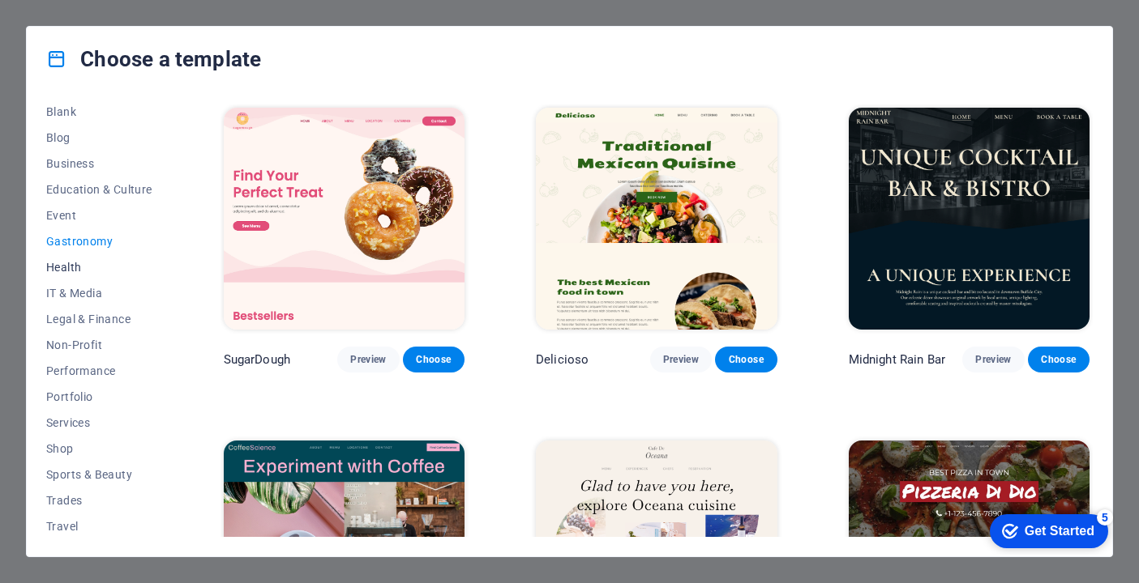
click at [71, 268] on span "Health" at bounding box center [99, 267] width 106 height 13
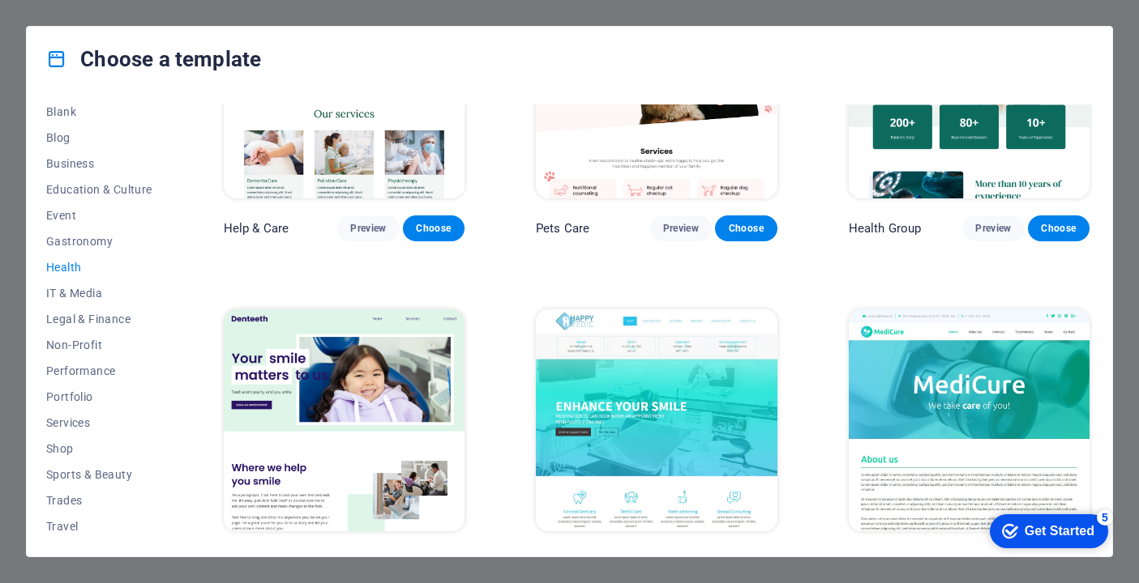
scroll to position [0, 0]
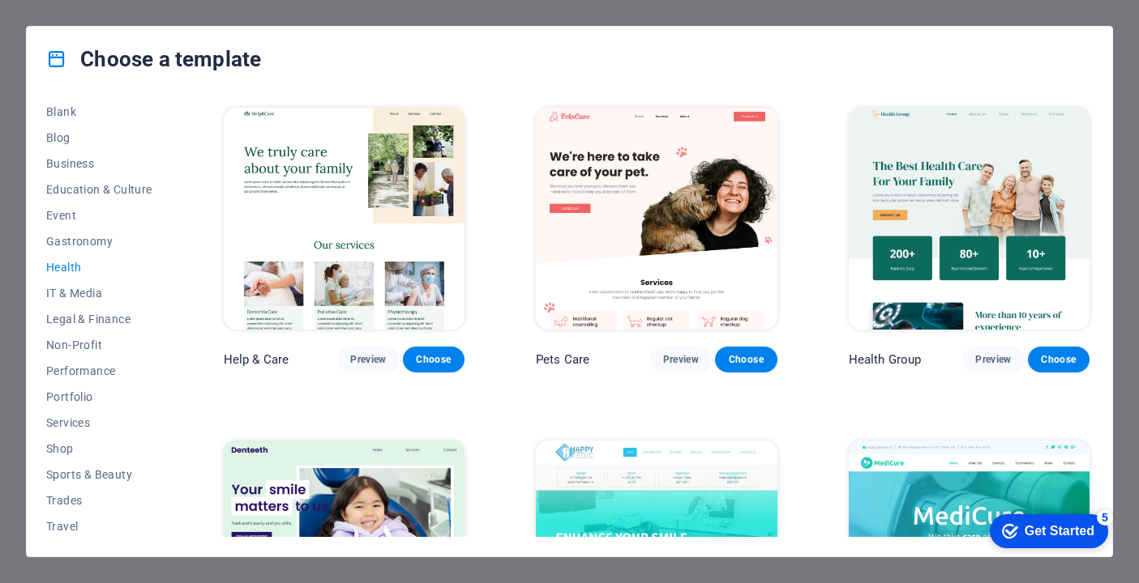
click at [280, 216] on img at bounding box center [344, 219] width 241 height 222
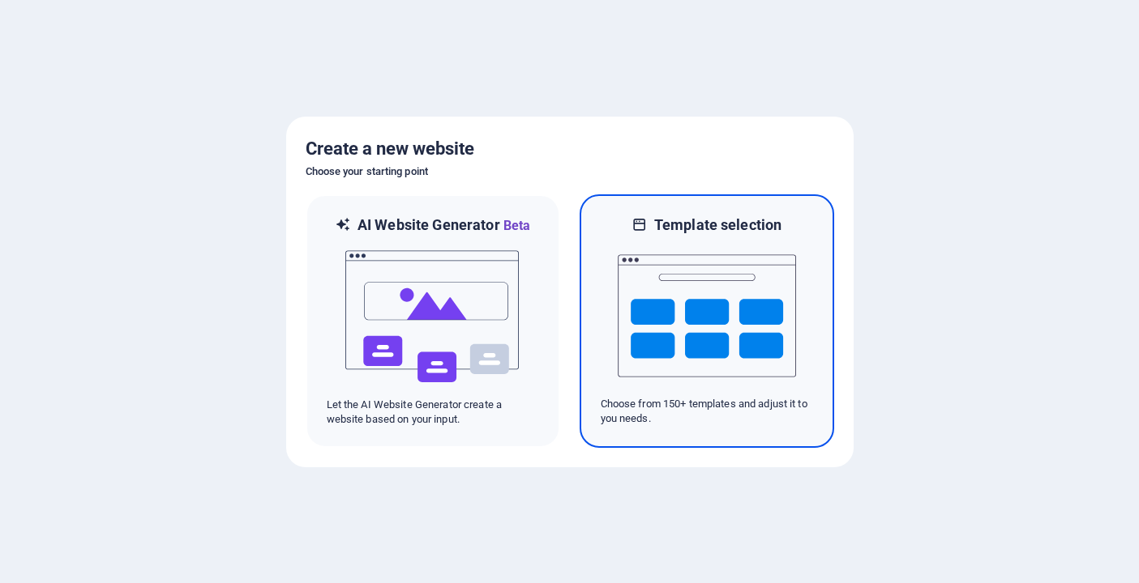
click at [677, 289] on img at bounding box center [706, 316] width 178 height 162
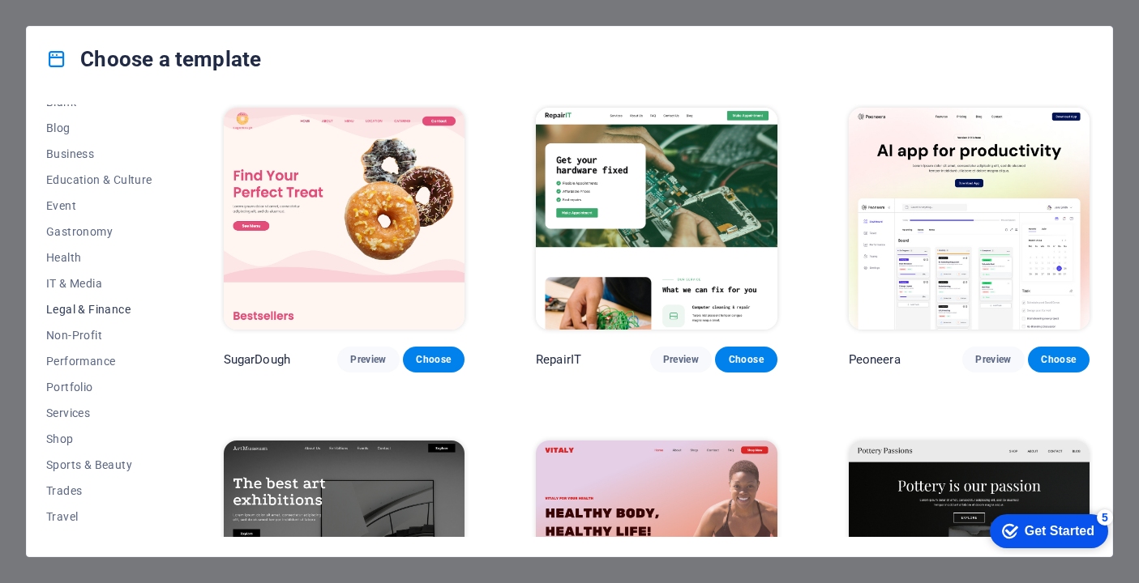
scroll to position [227, 0]
click at [77, 256] on span "Health" at bounding box center [99, 253] width 106 height 13
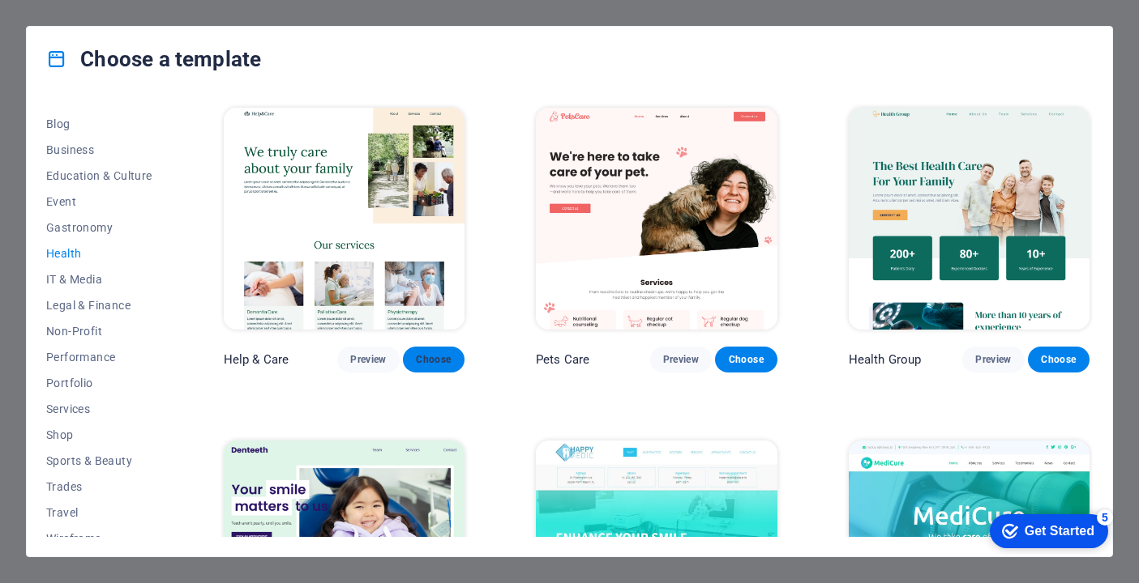
click at [425, 350] on button "Choose" at bounding box center [434, 360] width 62 height 26
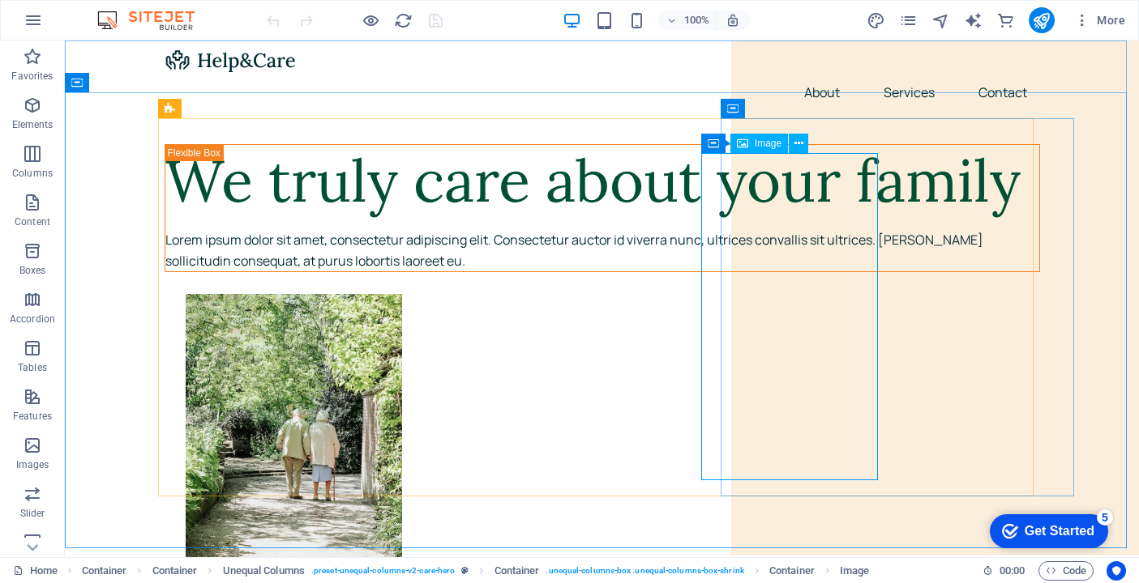
click at [767, 145] on span "Image" at bounding box center [767, 144] width 27 height 10
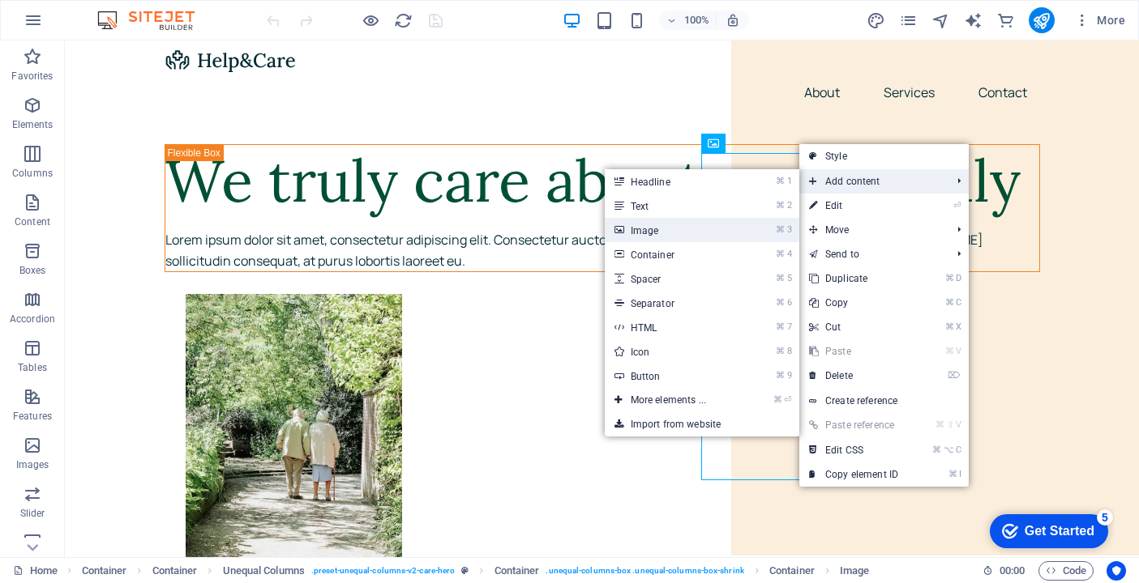
click at [693, 234] on link "⌘ 3 Image" at bounding box center [672, 230] width 134 height 24
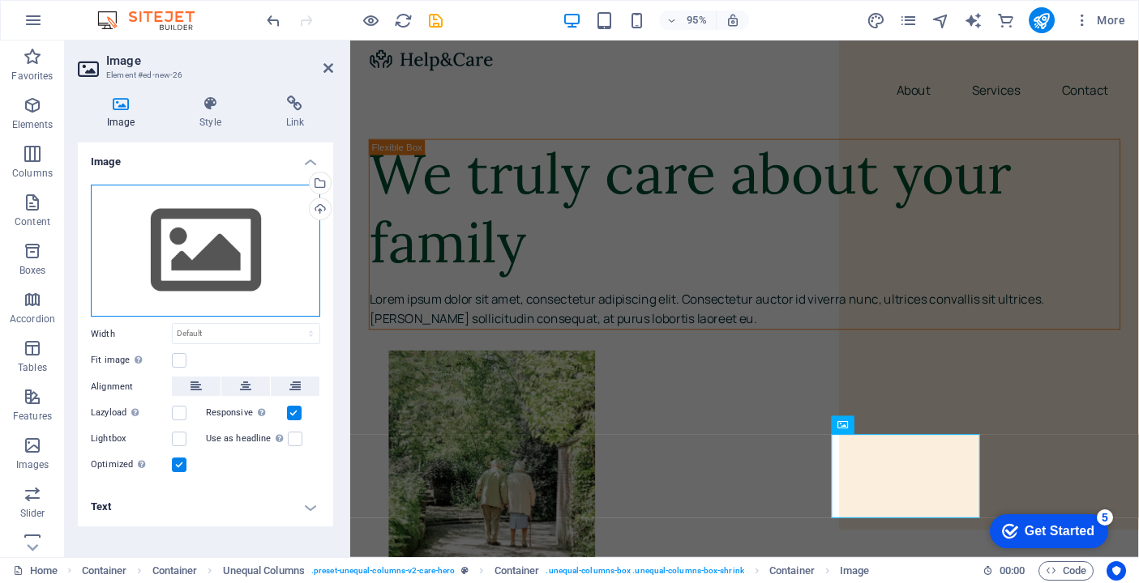
click at [184, 255] on div "Drag files here, click to choose files or select files from Files or our free s…" at bounding box center [205, 251] width 229 height 133
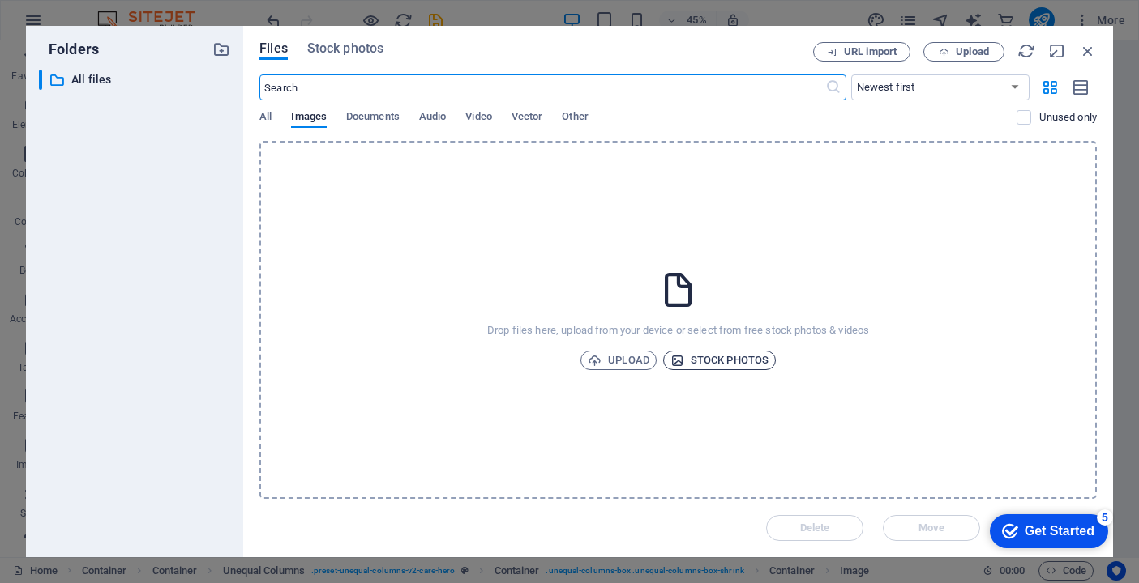
click at [699, 358] on span "Stock photos" at bounding box center [719, 360] width 98 height 19
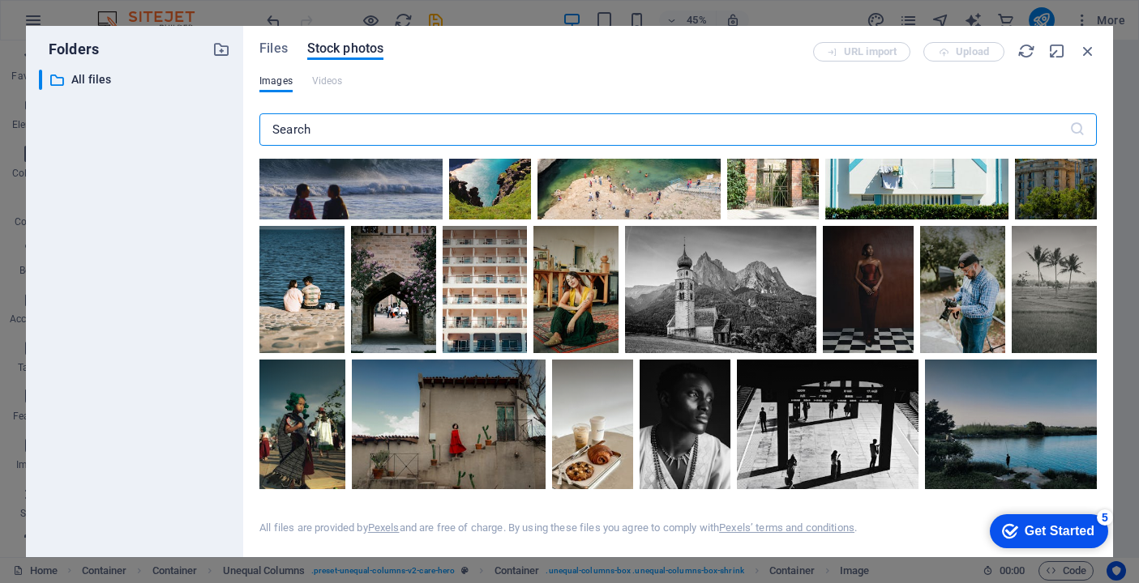
scroll to position [1903, 0]
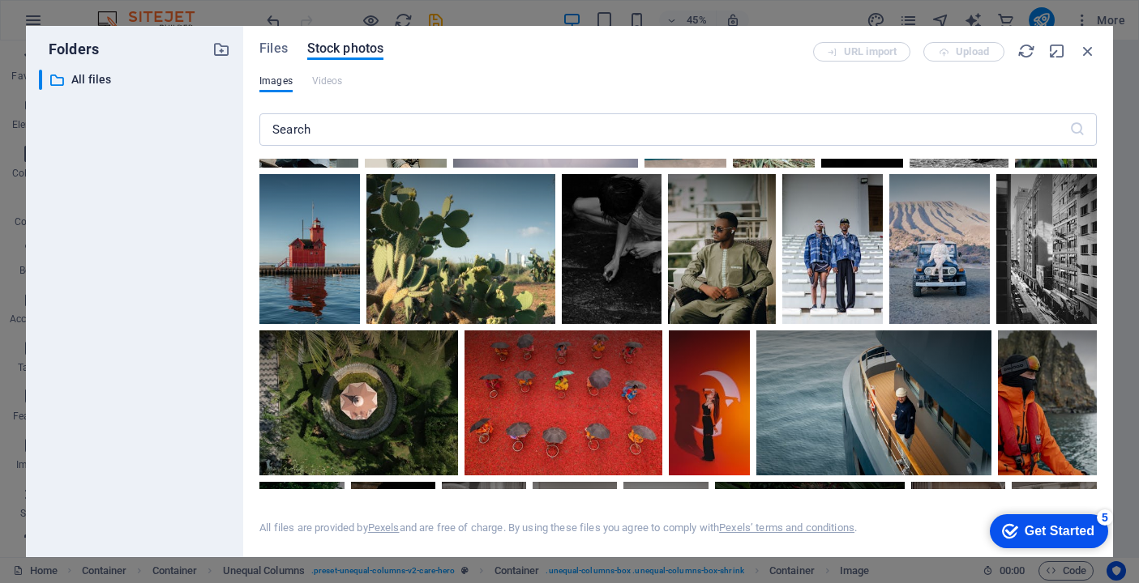
drag, startPoint x: 722, startPoint y: 53, endPoint x: 741, endPoint y: 174, distance: 123.1
click at [741, 174] on div "Files Stock photos URL import Upload Images Videos ​ All files are provided by …" at bounding box center [677, 291] width 837 height 499
click at [683, 45] on div "Files Stock photos" at bounding box center [535, 51] width 553 height 18
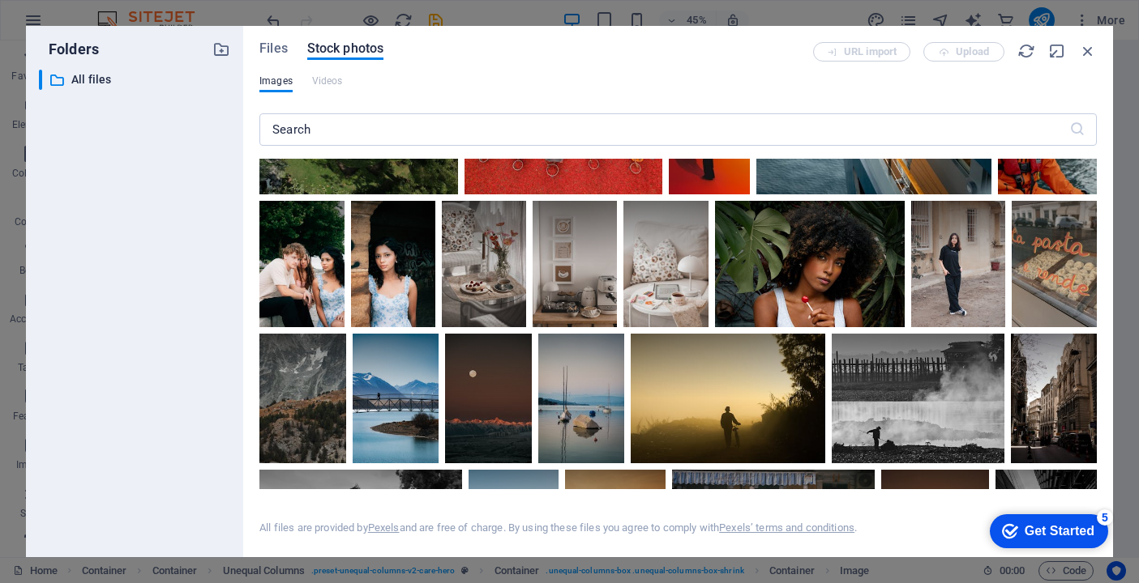
scroll to position [2191, 0]
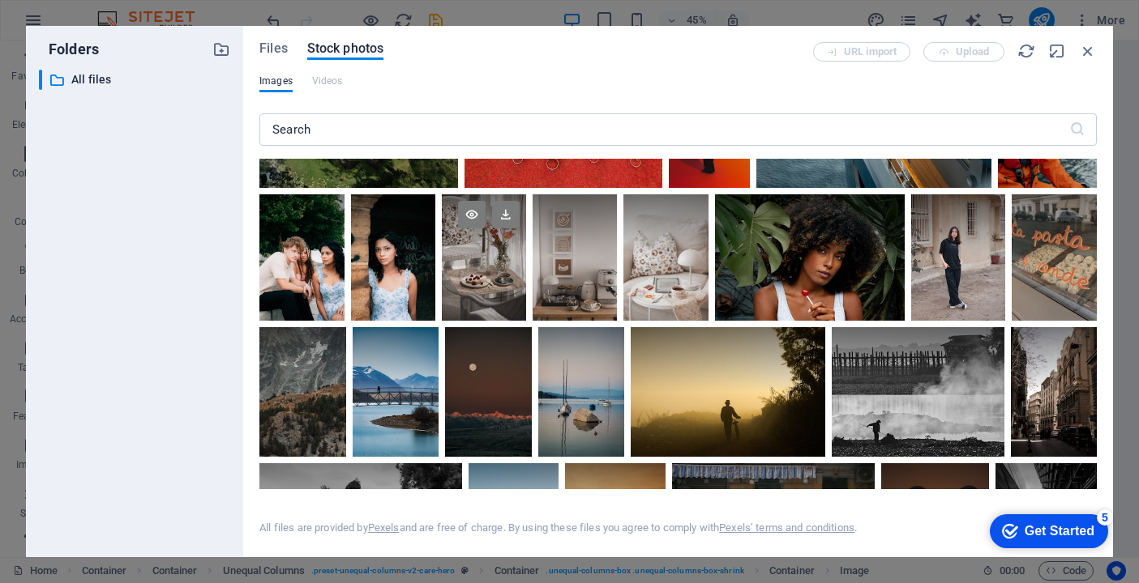
click at [526, 252] on div at bounding box center [484, 225] width 84 height 63
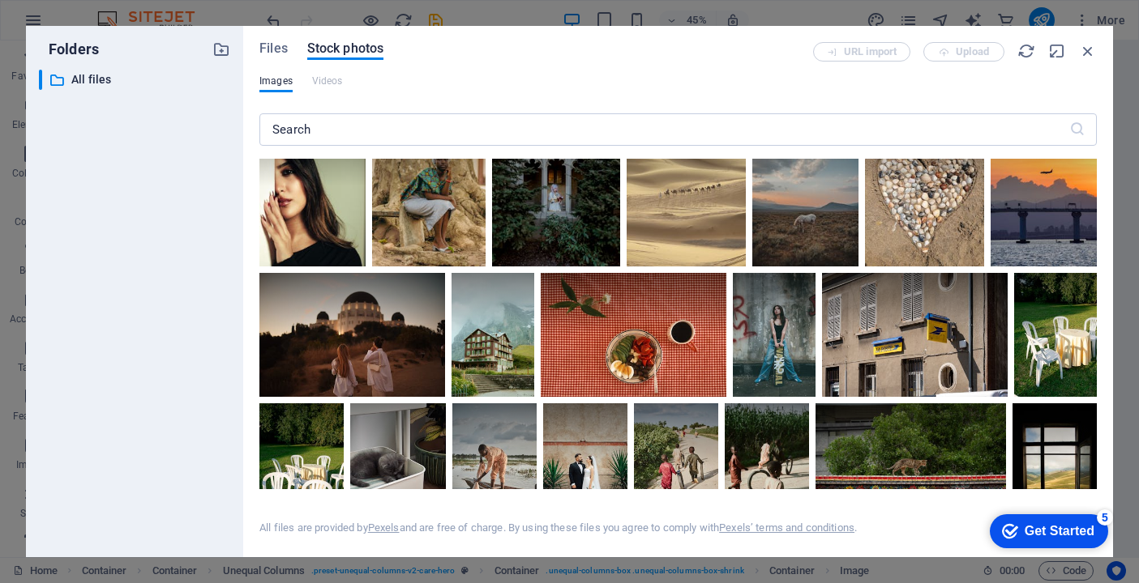
scroll to position [5318, 0]
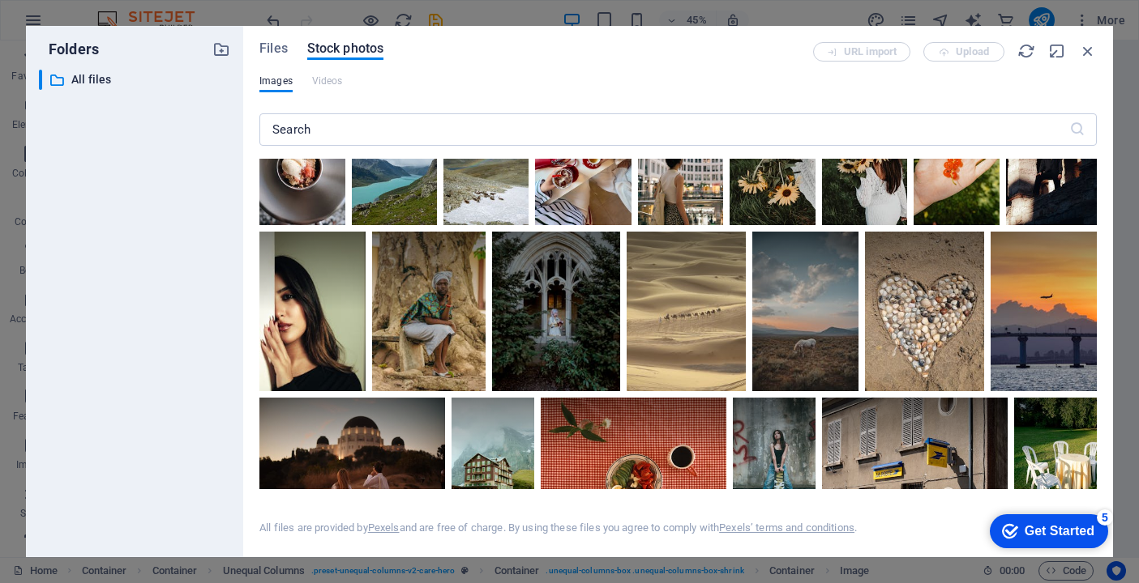
click at [729, 225] on div at bounding box center [771, 161] width 85 height 128
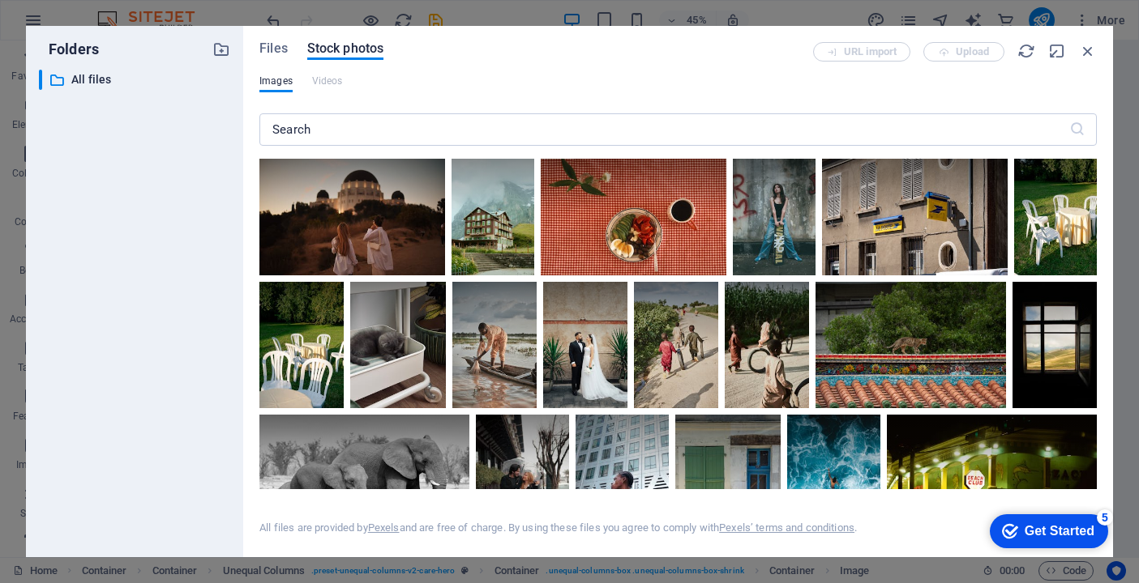
scroll to position [5568, 0]
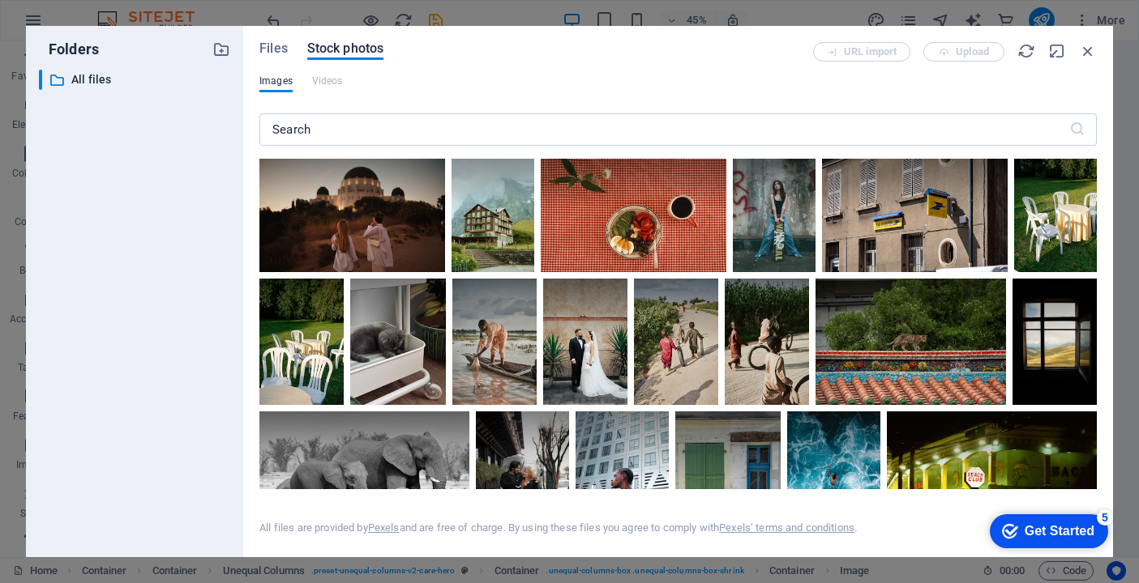
click at [865, 141] on div at bounding box center [924, 61] width 119 height 159
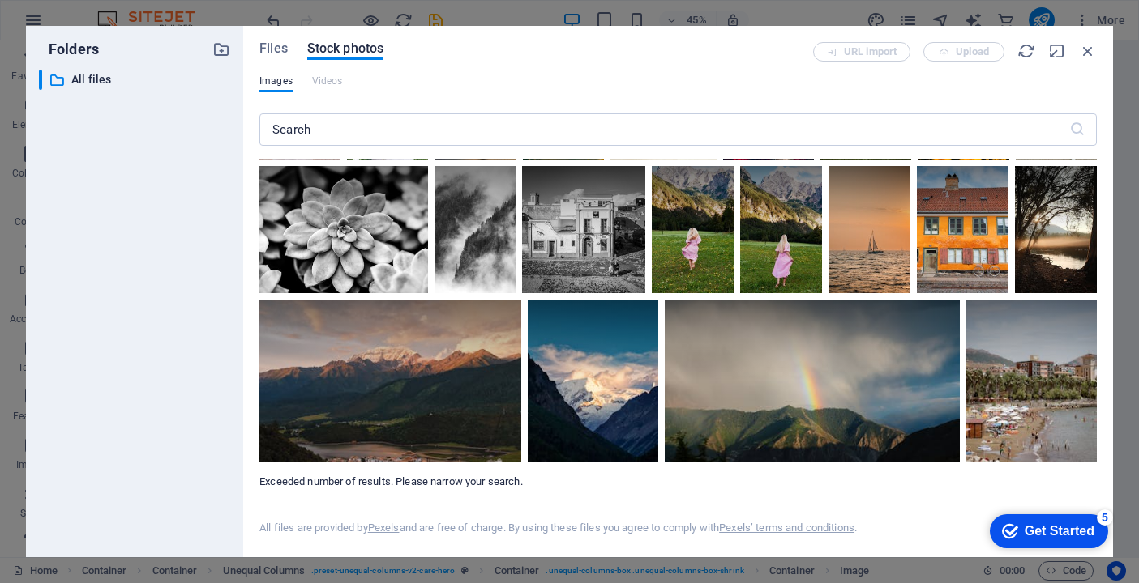
scroll to position [9611, 0]
click at [730, 373] on div at bounding box center [811, 340] width 294 height 81
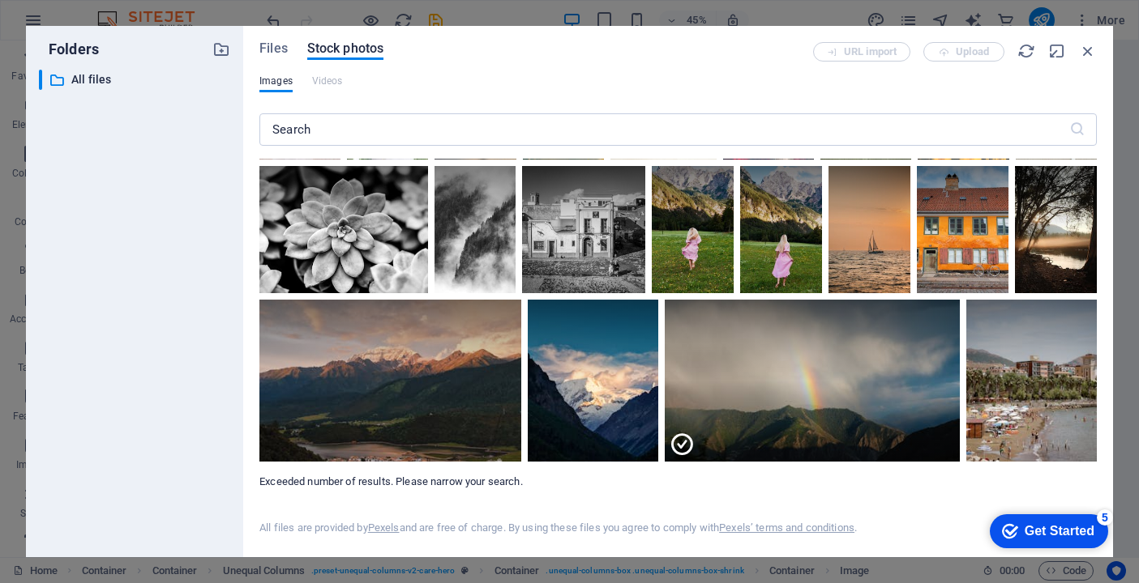
click at [1040, 527] on div "Get Started" at bounding box center [1059, 531] width 70 height 15
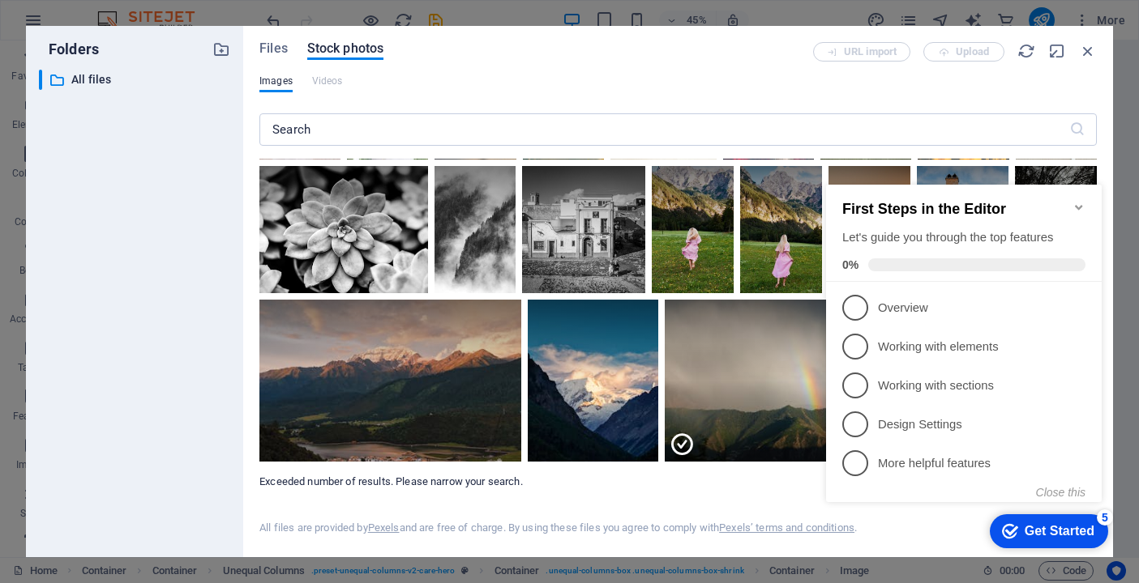
click at [757, 493] on div "All files are provided by Pexels and are free of charge. By using these files y…" at bounding box center [677, 515] width 837 height 52
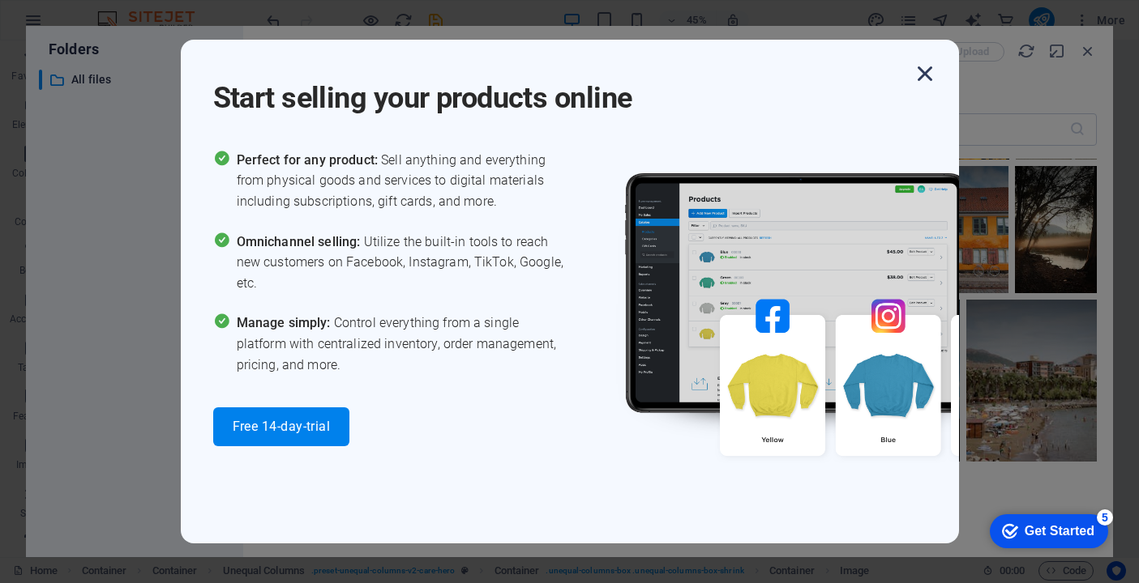
click at [925, 76] on icon "button" at bounding box center [924, 73] width 29 height 29
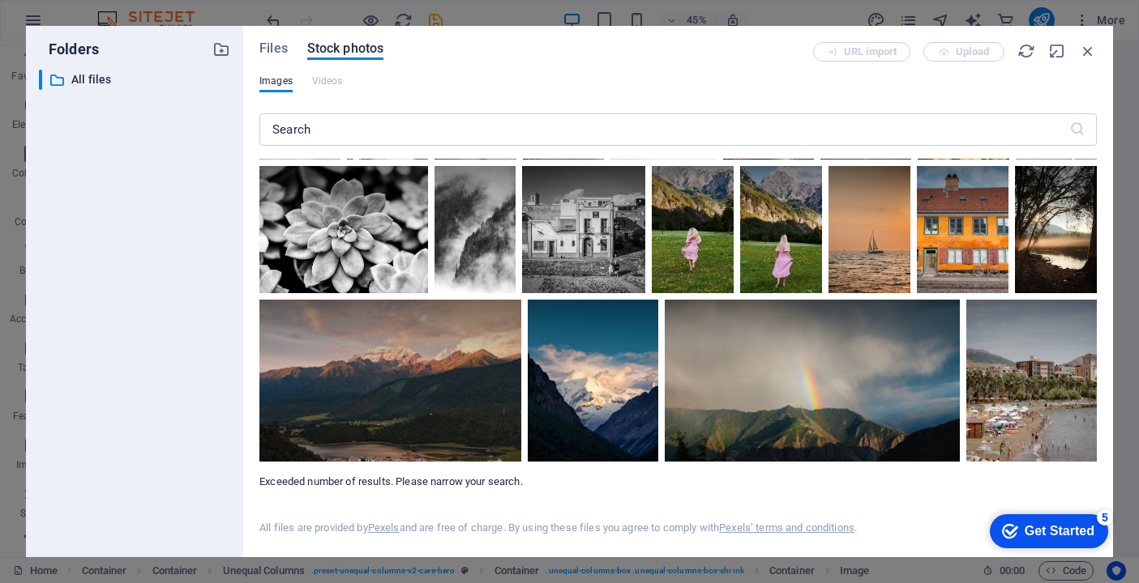
click at [968, 51] on div "URL import Upload" at bounding box center [955, 51] width 284 height 19
click at [1085, 51] on icon "button" at bounding box center [1088, 51] width 18 height 18
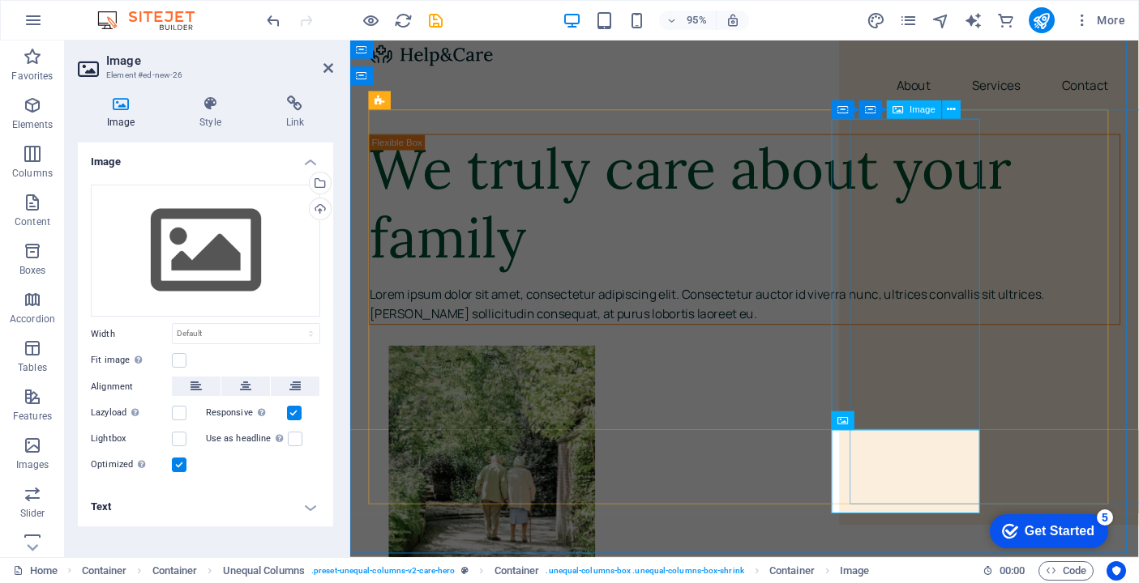
scroll to position [0, 0]
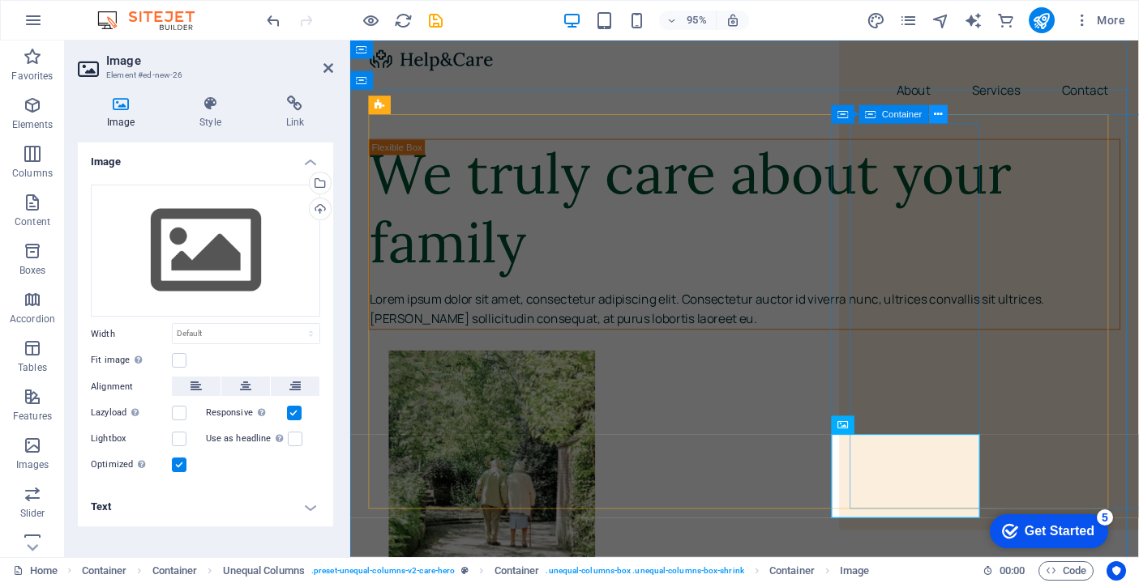
click at [938, 114] on icon at bounding box center [937, 114] width 8 height 16
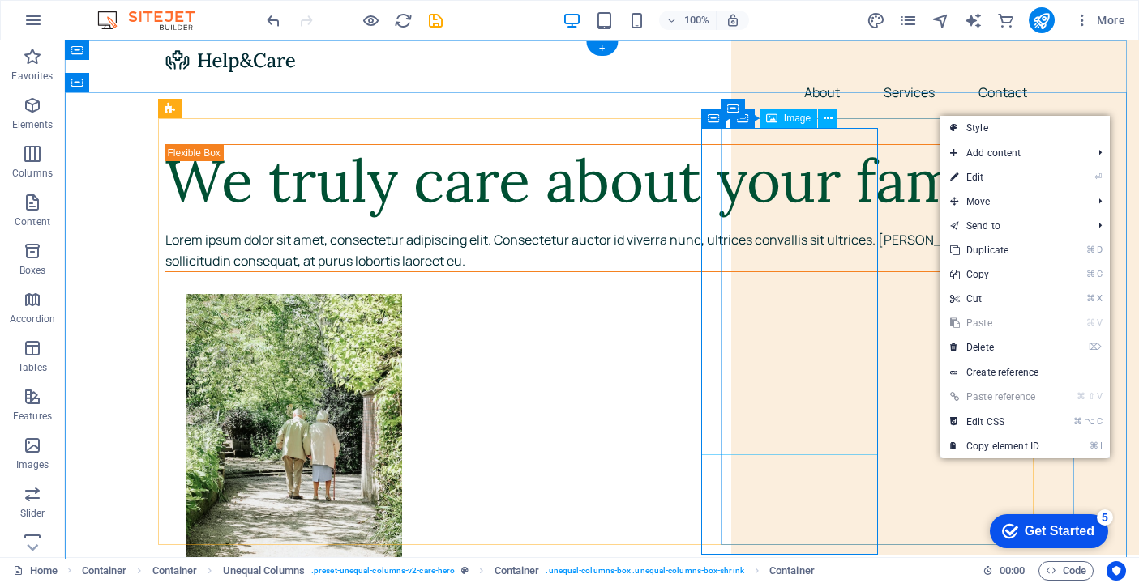
click at [833, 294] on figure at bounding box center [623, 457] width 875 height 327
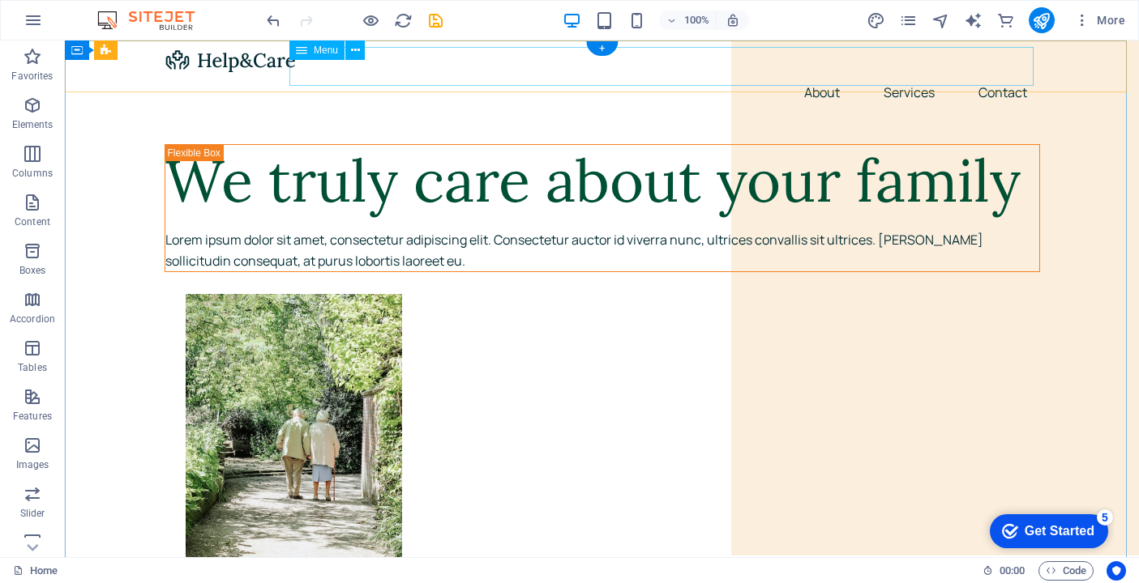
click at [895, 73] on nav "About Services Contact" at bounding box center [601, 92] width 875 height 39
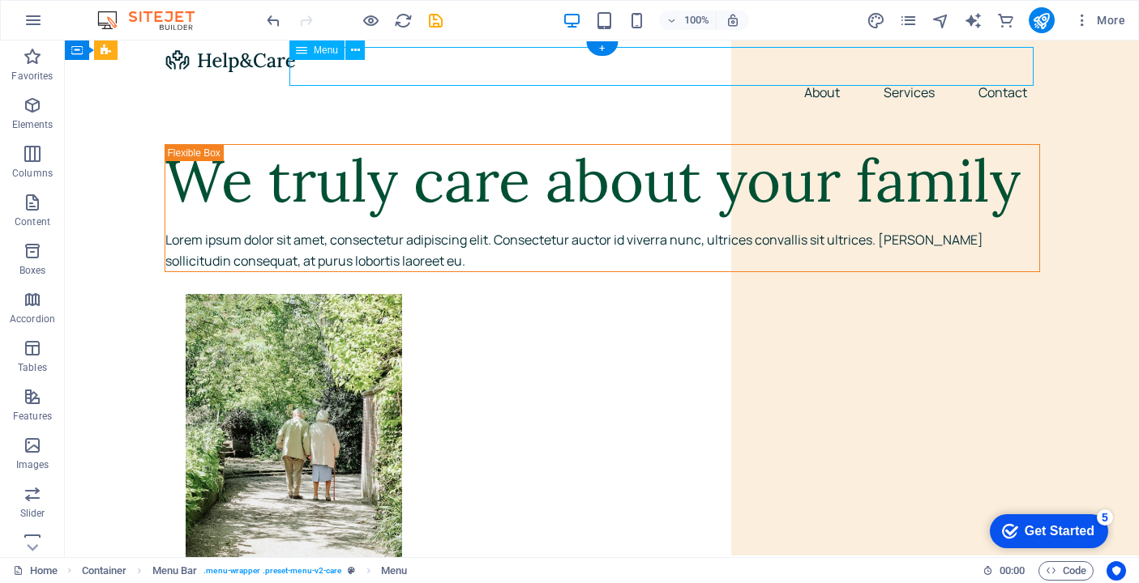
click at [992, 73] on nav "About Services Contact" at bounding box center [601, 92] width 875 height 39
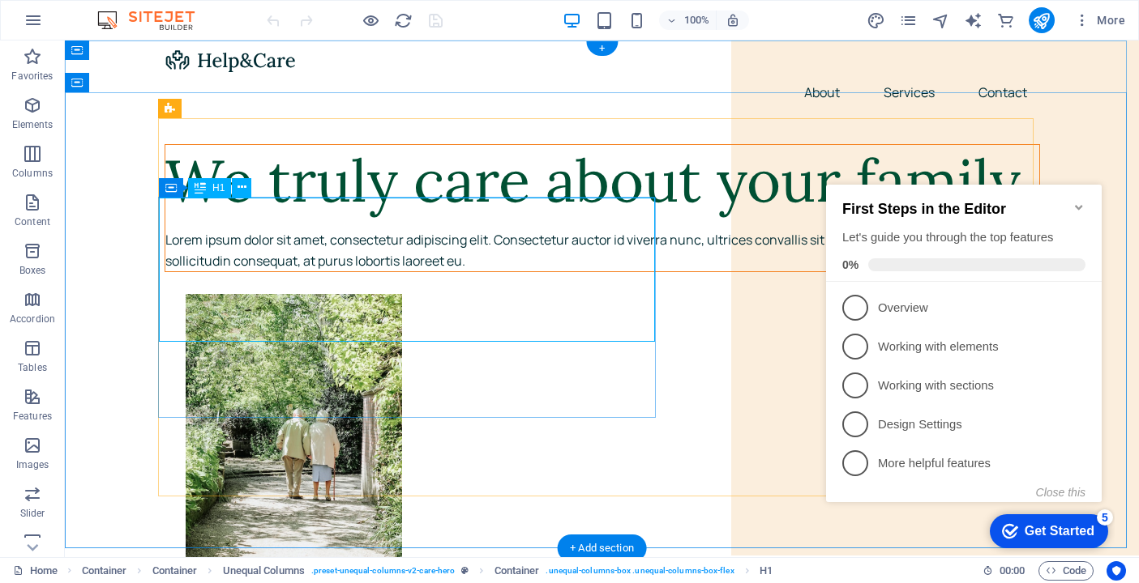
click at [519, 217] on div "We truly care about your family" at bounding box center [602, 181] width 874 height 72
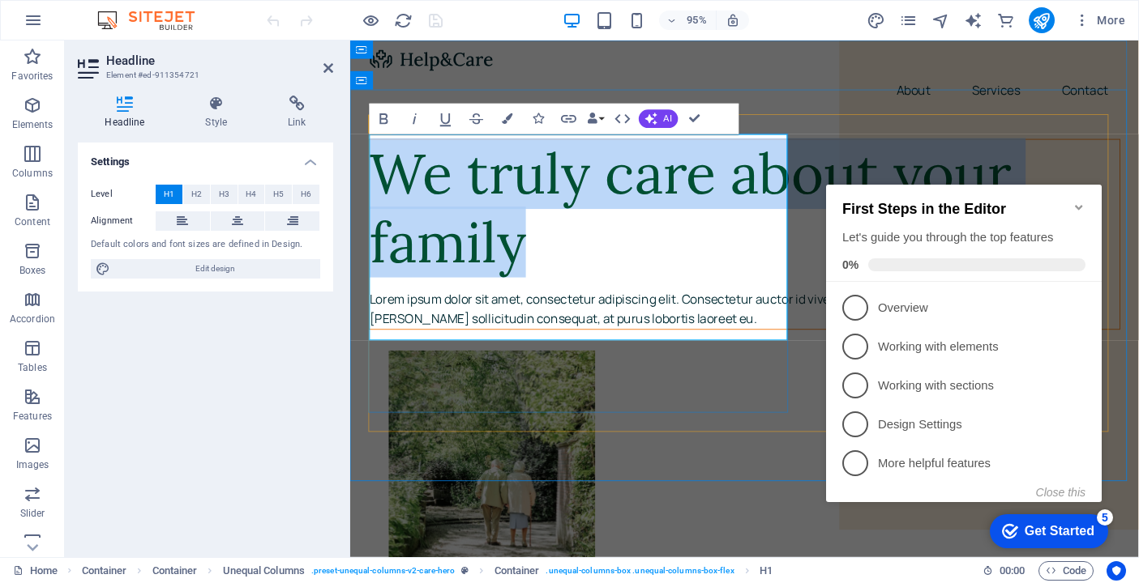
click at [602, 195] on h1 "We truly care about your family" at bounding box center [764, 217] width 789 height 145
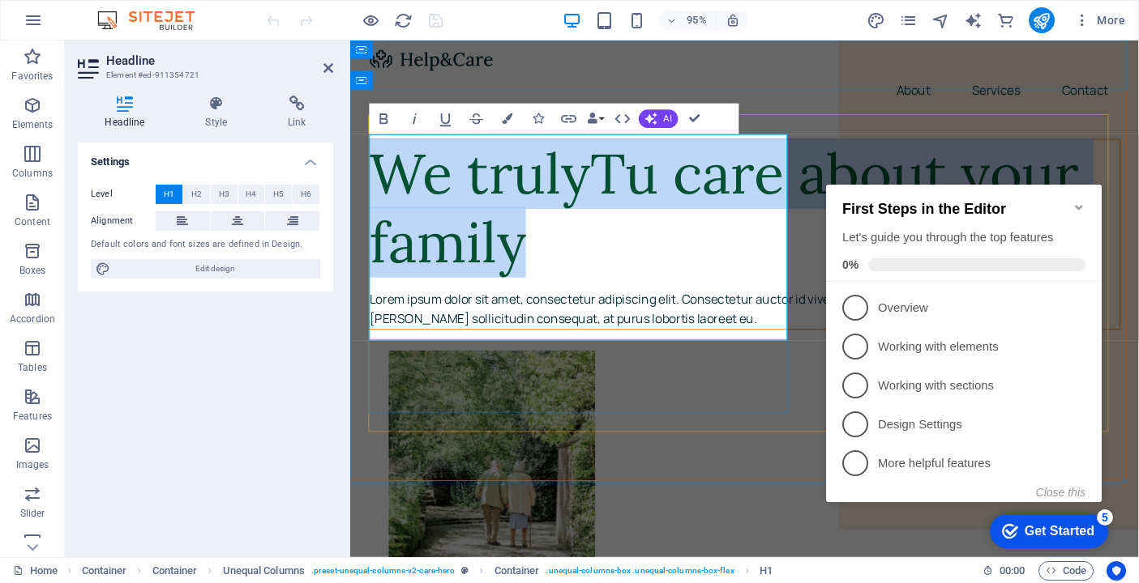
drag, startPoint x: 529, startPoint y: 327, endPoint x: 389, endPoint y: 192, distance: 194.8
click at [389, 192] on h1 "We trulyTu care about your family" at bounding box center [764, 217] width 789 height 145
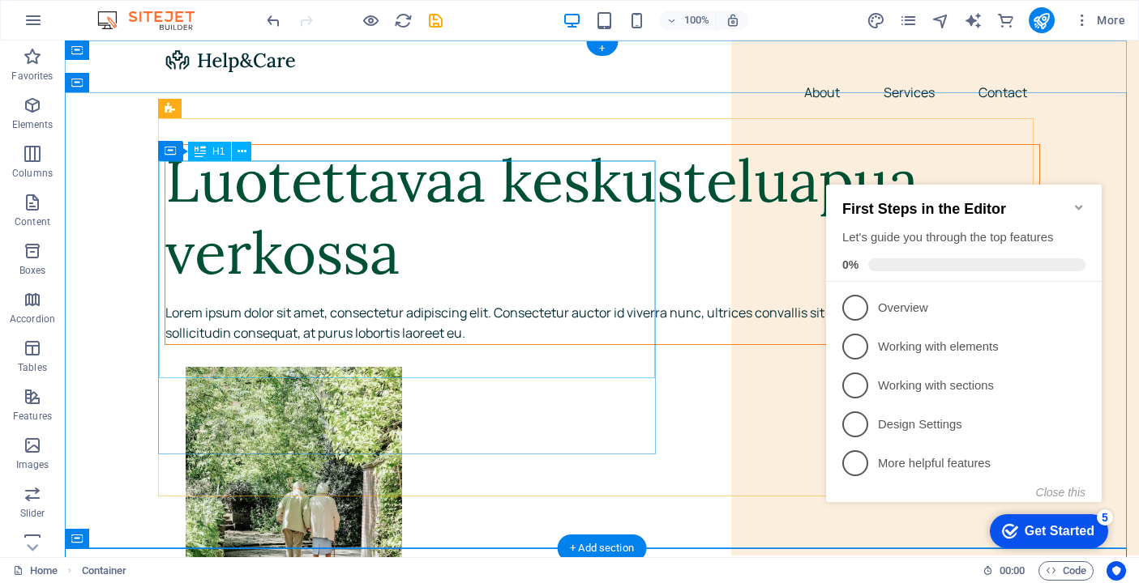
click at [395, 290] on div "Luotettavaa keskusteluapua verkossa" at bounding box center [602, 217] width 874 height 145
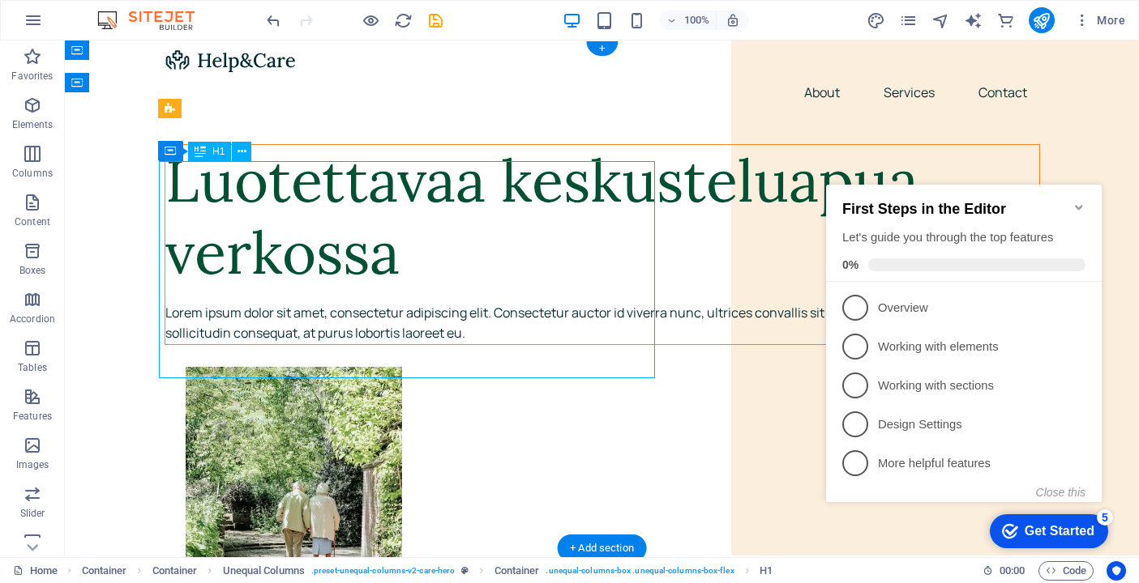
click at [395, 290] on div "Luotettavaa keskusteluapua verkossa" at bounding box center [602, 217] width 874 height 145
click at [386, 290] on div "Luotettavaa keskusteluapua verkossa" at bounding box center [602, 217] width 874 height 145
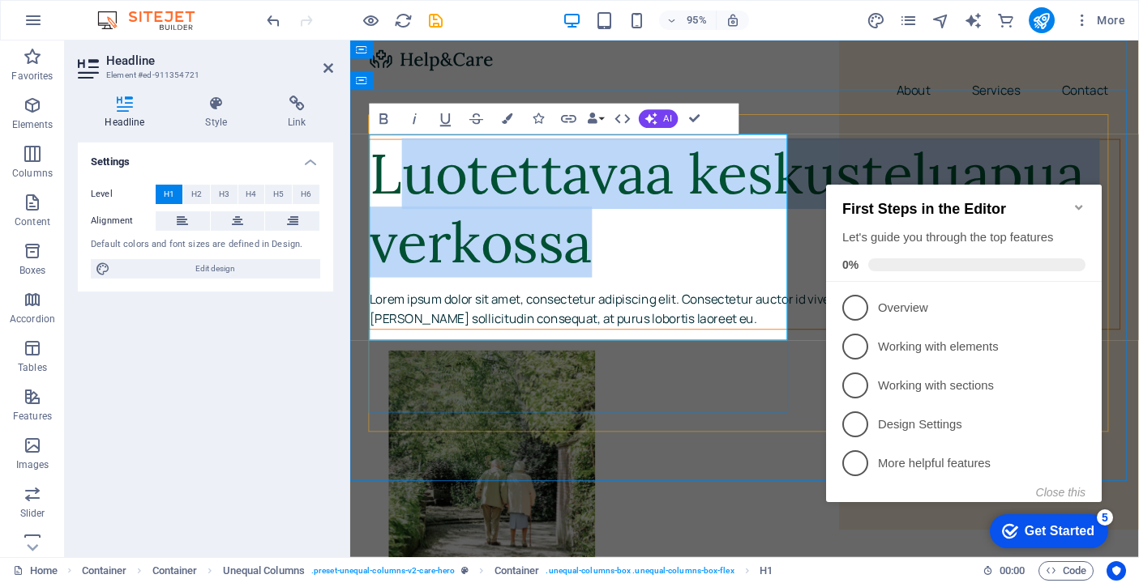
drag, startPoint x: 605, startPoint y: 332, endPoint x: 408, endPoint y: 175, distance: 252.6
click at [408, 175] on h1 "Luotettavaa keskusteluapua verkossa" at bounding box center [764, 217] width 789 height 145
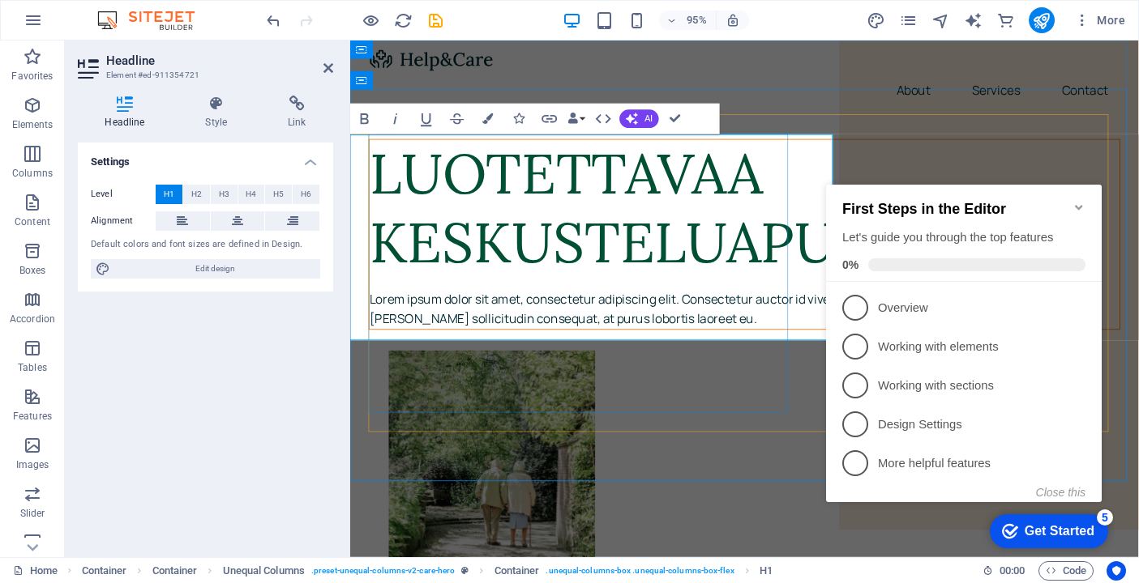
scroll to position [0, 38]
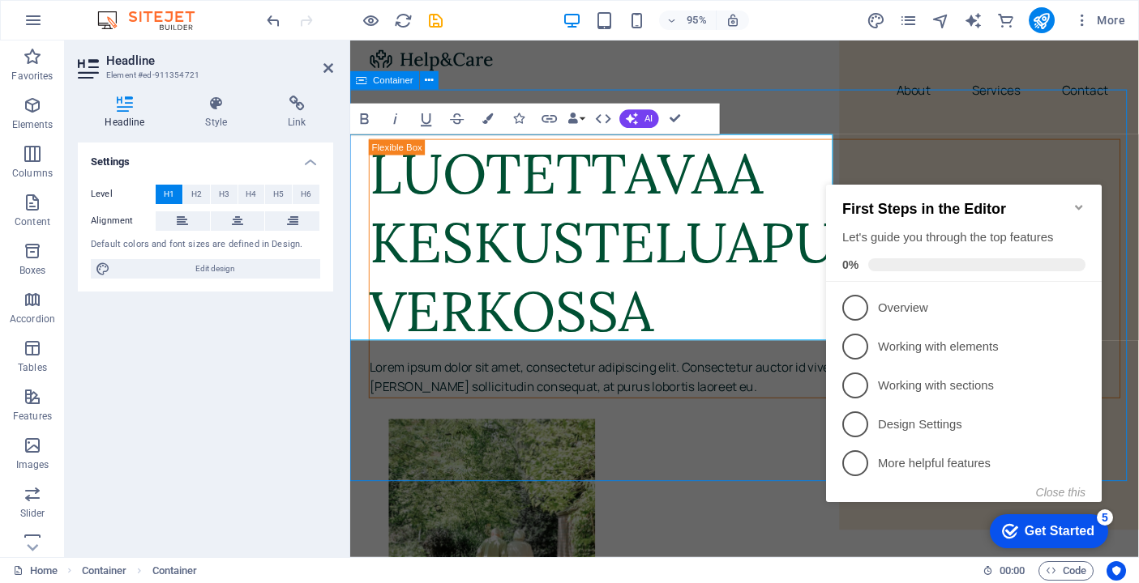
scroll to position [0, 30]
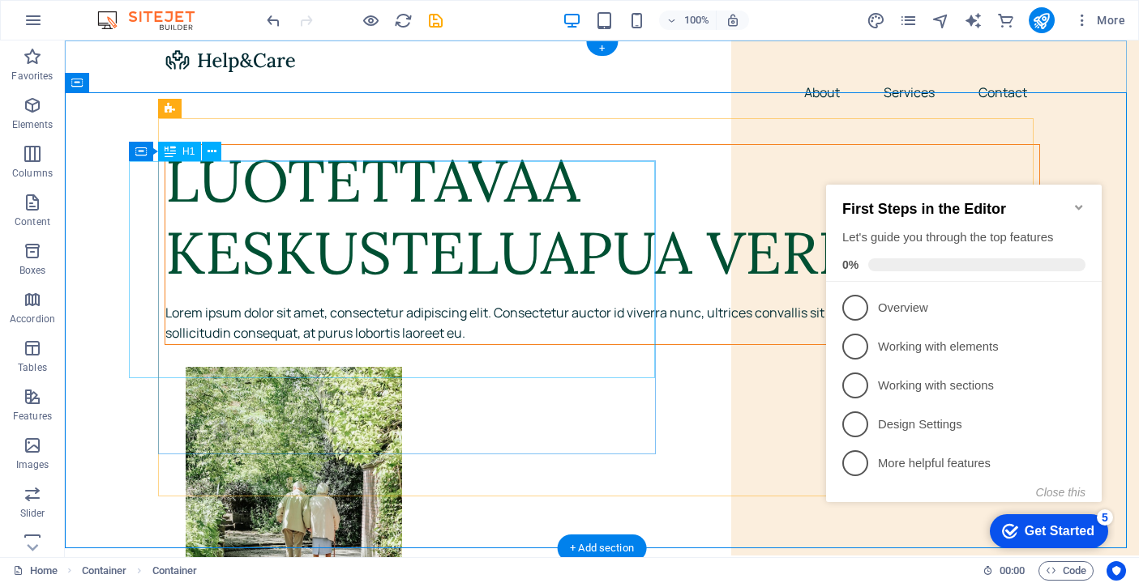
click at [476, 290] on div "LUOTETTAVAA KESKUSTELUAPUA VERKOSSA" at bounding box center [602, 217] width 874 height 145
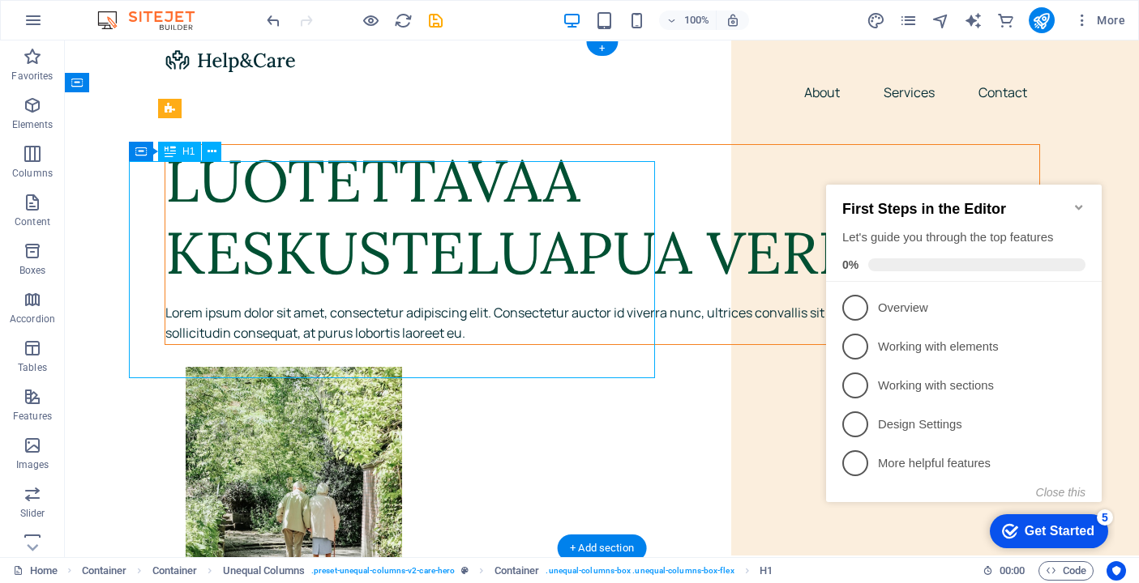
drag, startPoint x: 431, startPoint y: 346, endPoint x: 364, endPoint y: 313, distance: 75.0
click at [364, 290] on div "LUOTETTAVAA KESKUSTELUAPUA VERKOSSA" at bounding box center [602, 217] width 874 height 145
click at [449, 290] on div "LUOTETTAVAA KESKUSTELUAPUA VERKOSSA" at bounding box center [602, 217] width 874 height 145
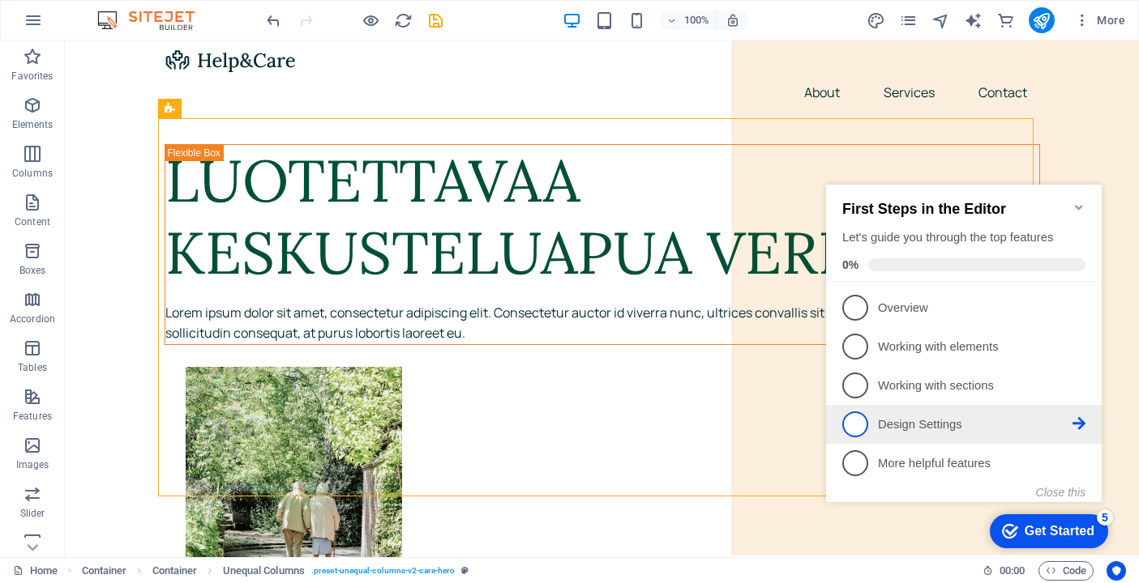
click at [855, 422] on span "4" at bounding box center [855, 425] width 26 height 26
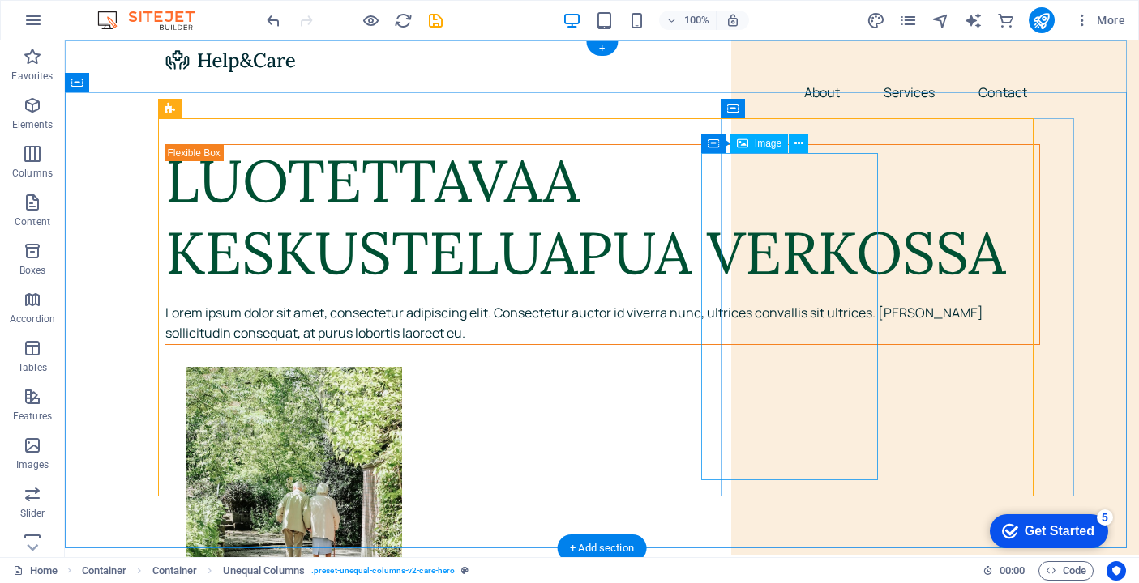
click at [831, 367] on figure at bounding box center [623, 530] width 875 height 327
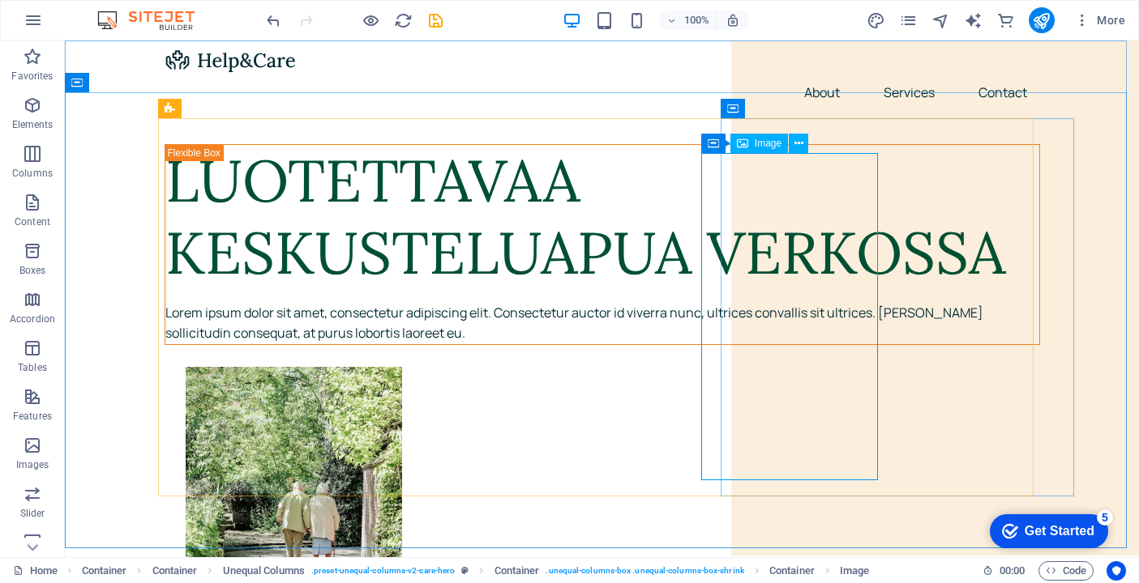
select select "px"
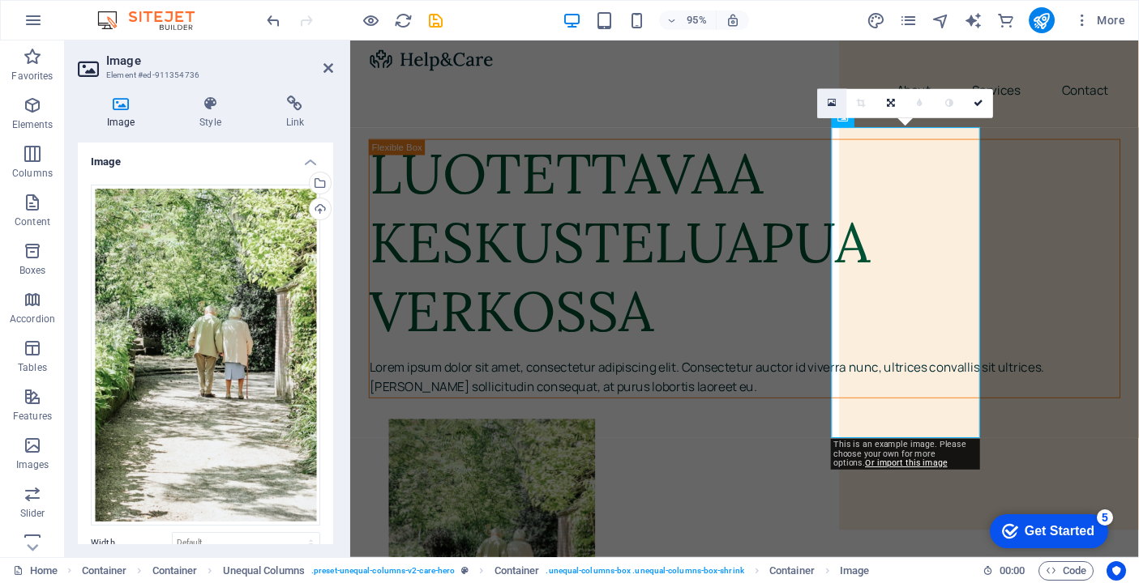
click at [830, 100] on icon at bounding box center [832, 103] width 9 height 11
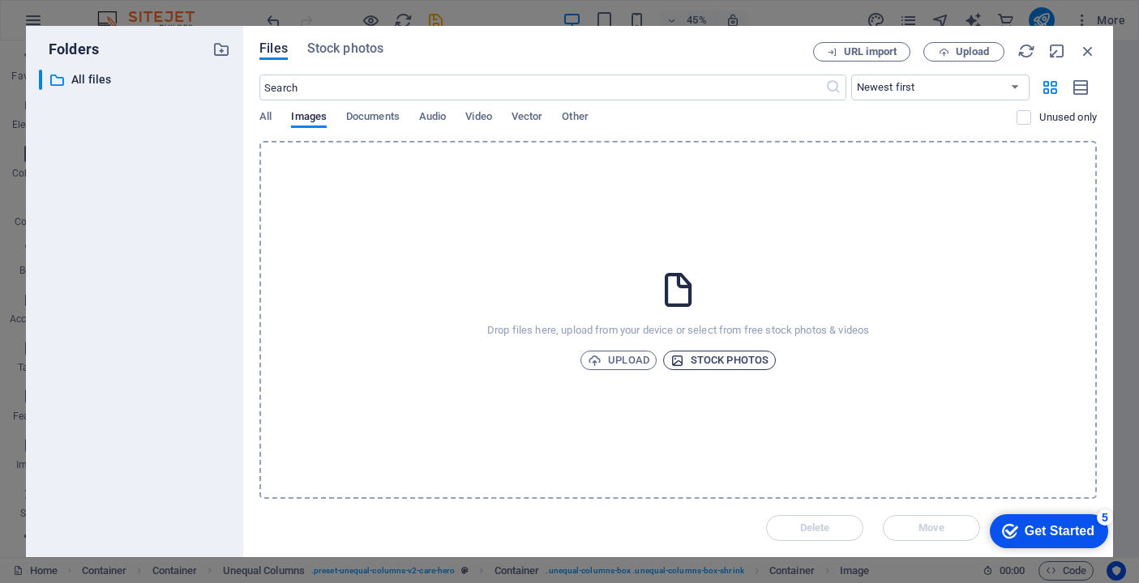
click at [738, 365] on span "Stock photos" at bounding box center [719, 360] width 98 height 19
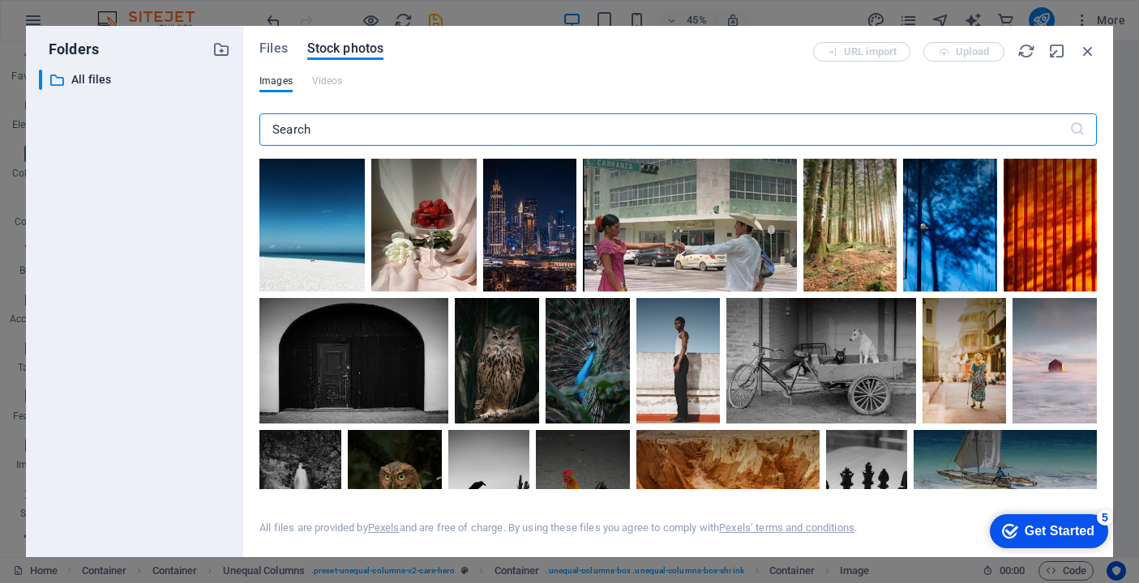
scroll to position [428, 0]
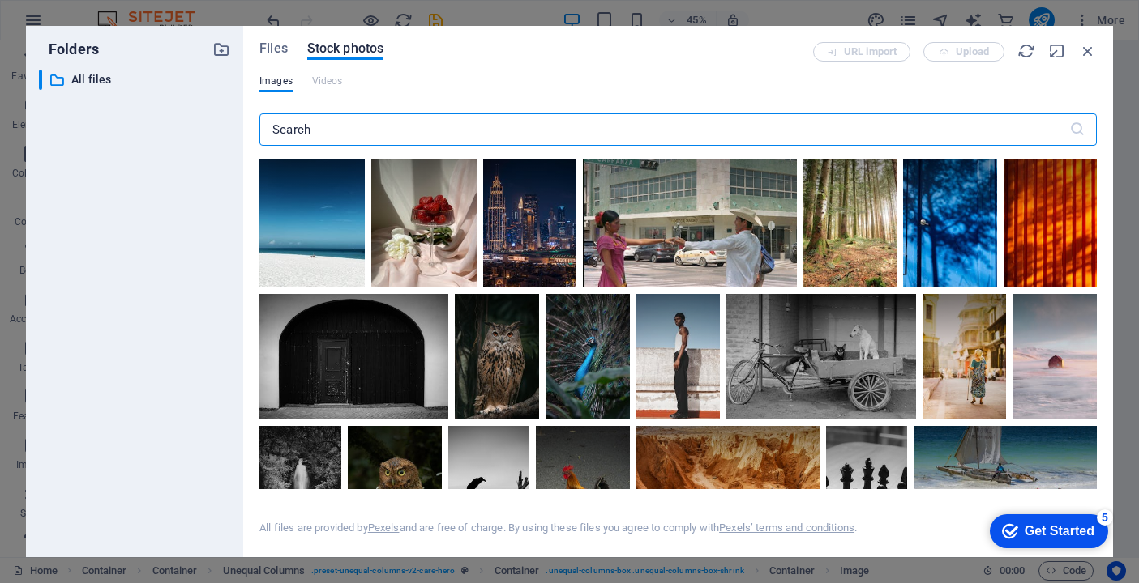
click at [331, 131] on input "text" at bounding box center [664, 129] width 810 height 32
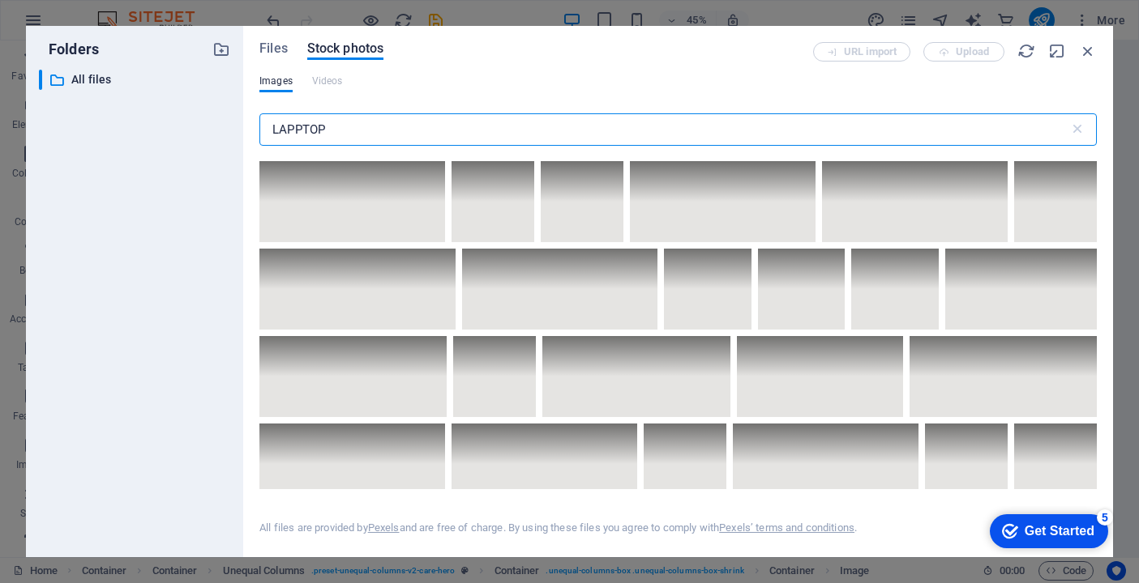
scroll to position [5923, 0]
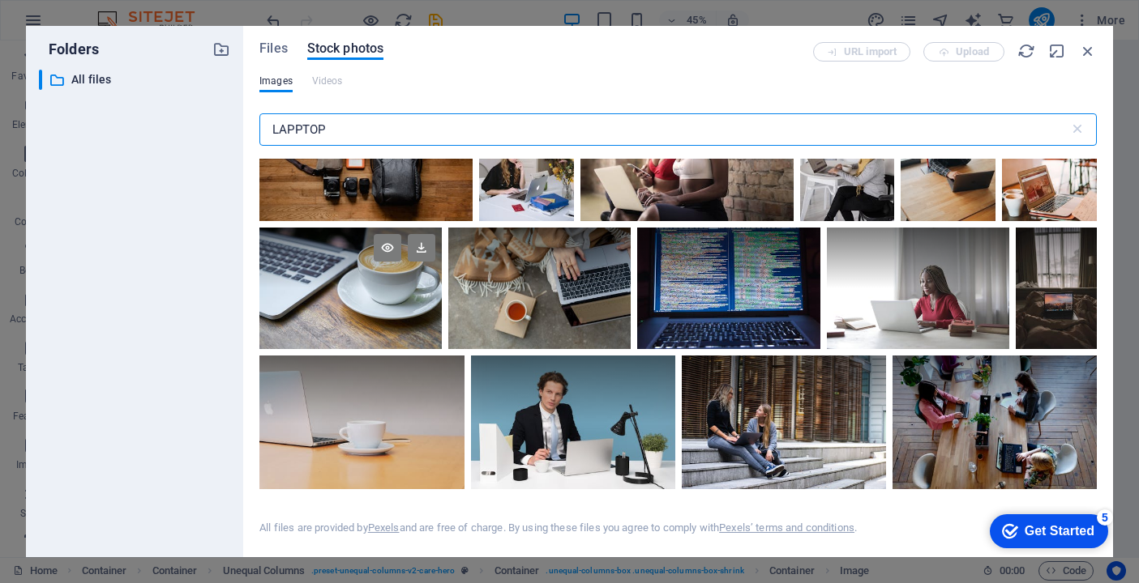
type input "LAPPTOP"
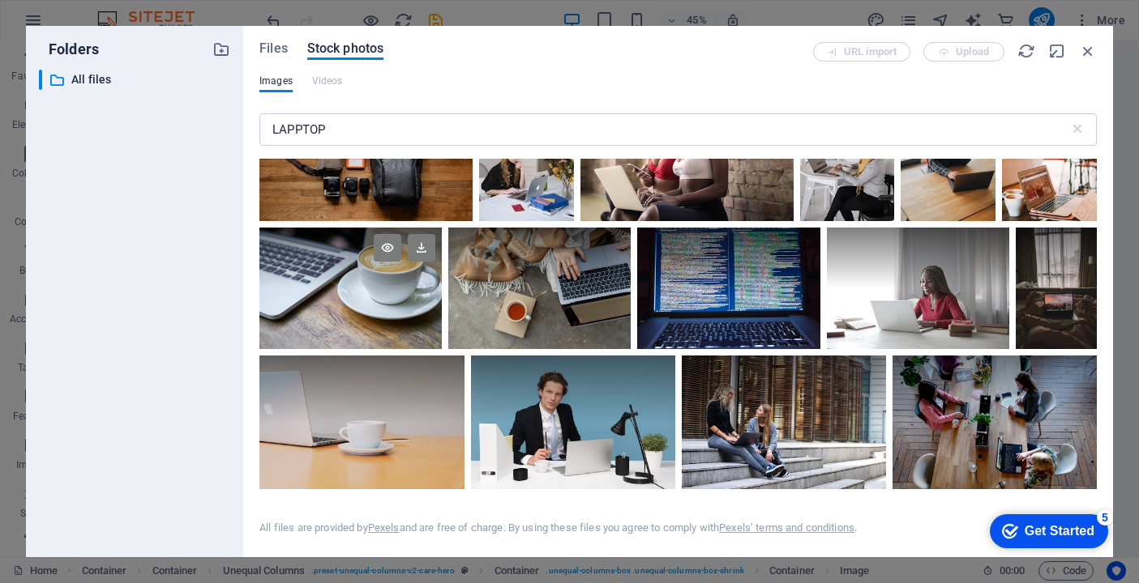
click at [442, 329] on div at bounding box center [350, 289] width 182 height 122
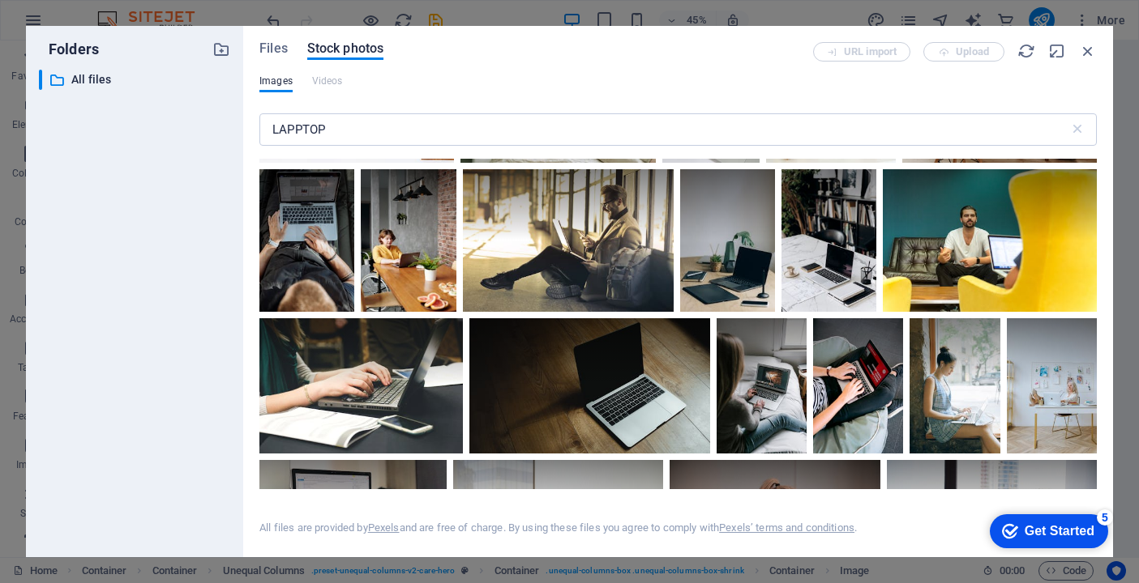
scroll to position [12534, 0]
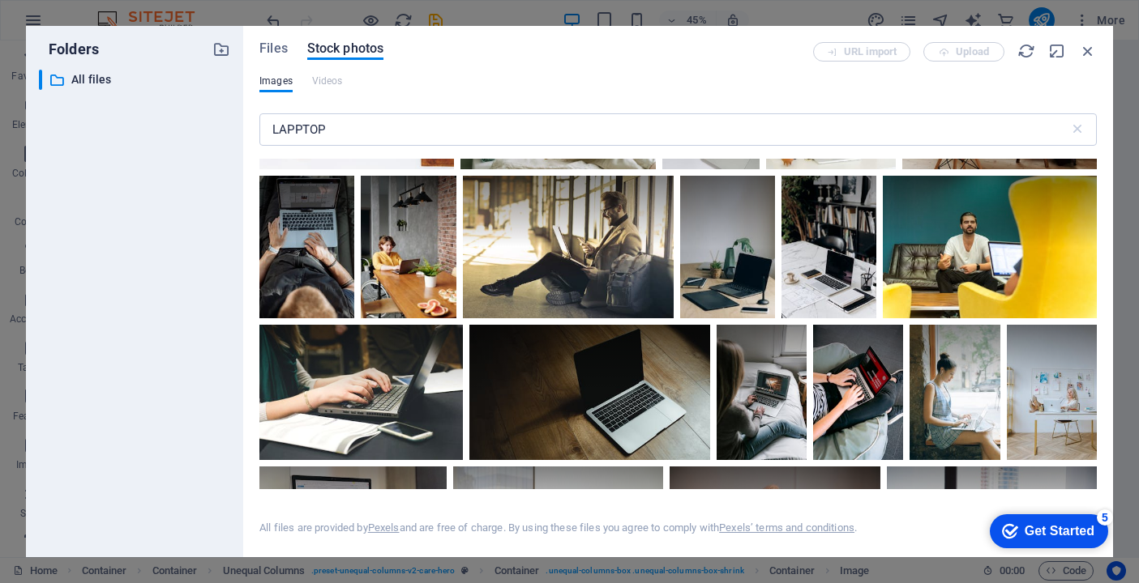
click at [655, 169] on div at bounding box center [557, 105] width 194 height 130
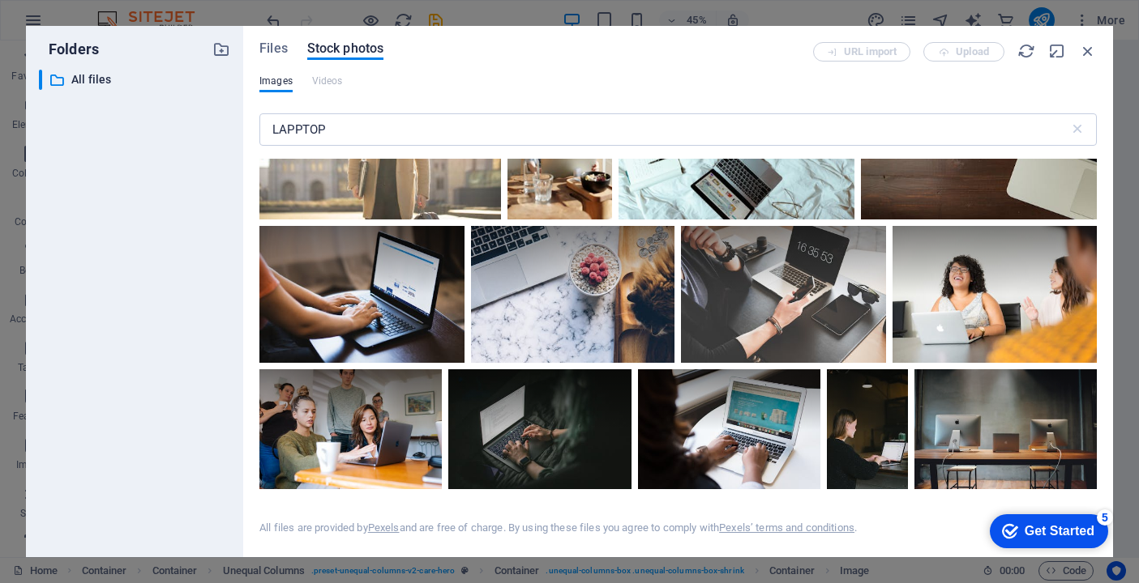
scroll to position [11924, 0]
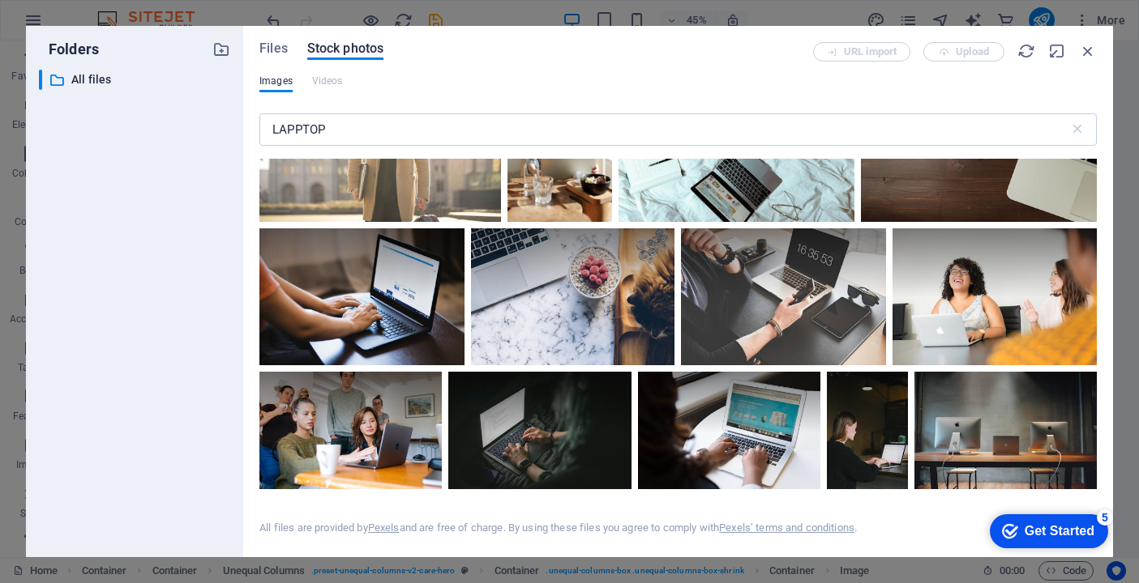
click at [1040, 532] on div "Get Started" at bounding box center [1059, 531] width 70 height 15
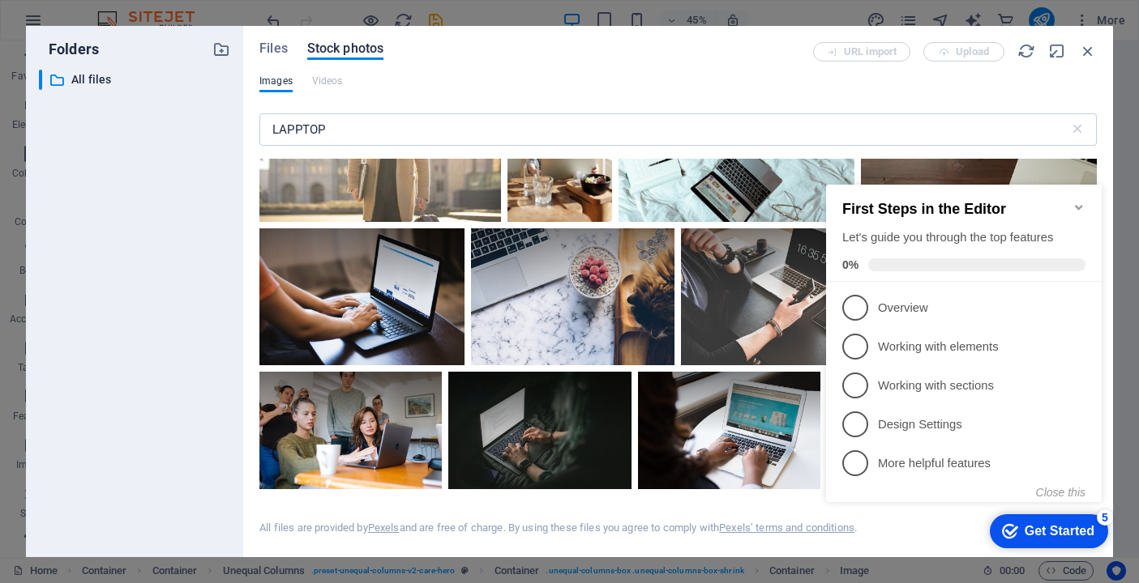
click at [1078, 205] on icon "Minimize checklist" at bounding box center [1077, 207] width 7 height 5
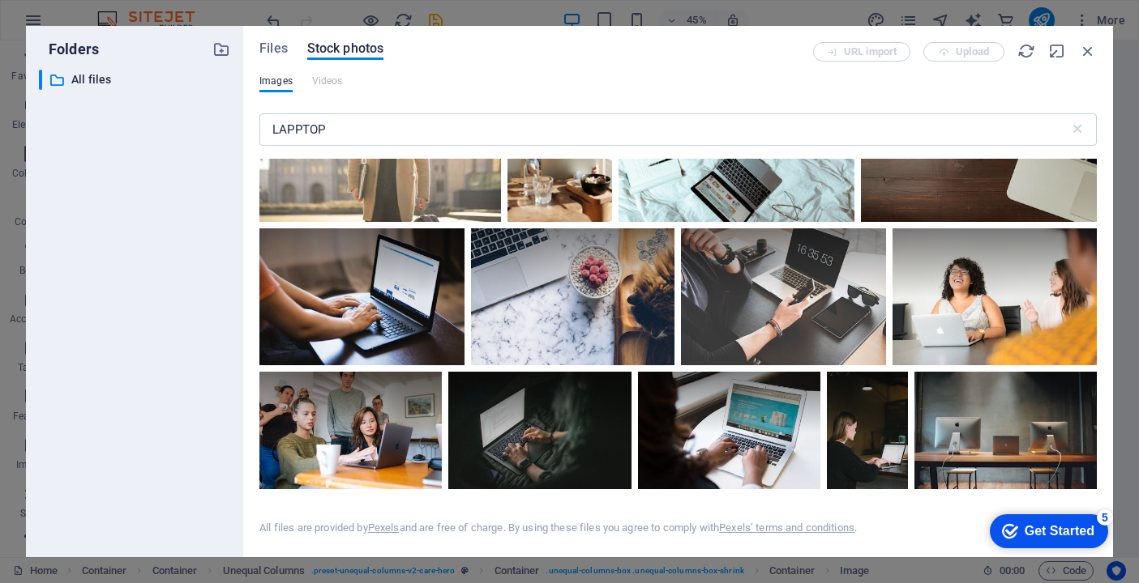
click at [969, 52] on div "URL import Upload" at bounding box center [955, 51] width 284 height 19
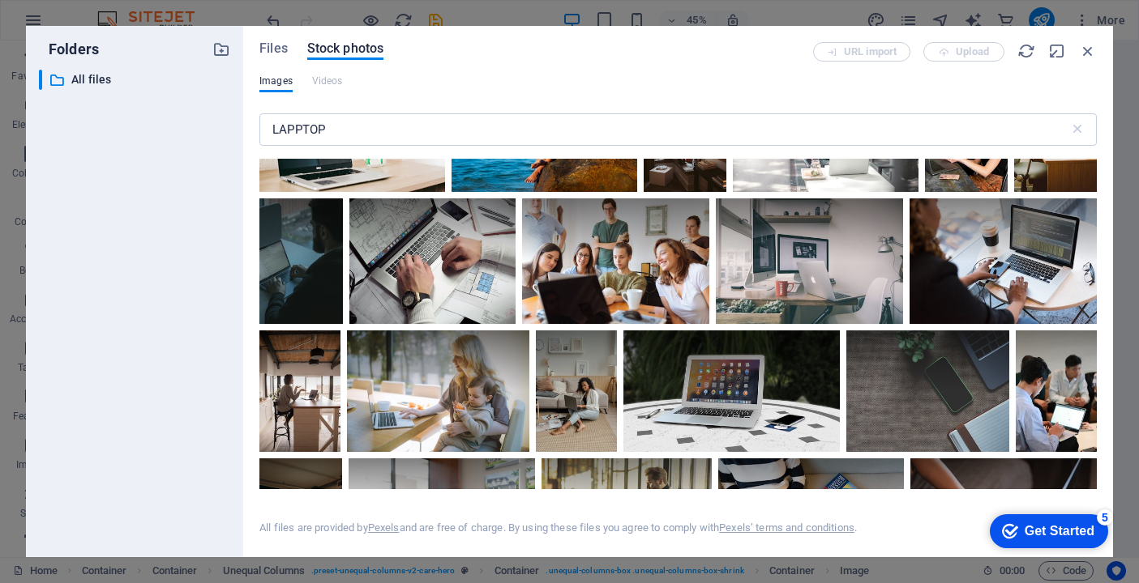
scroll to position [9856, 0]
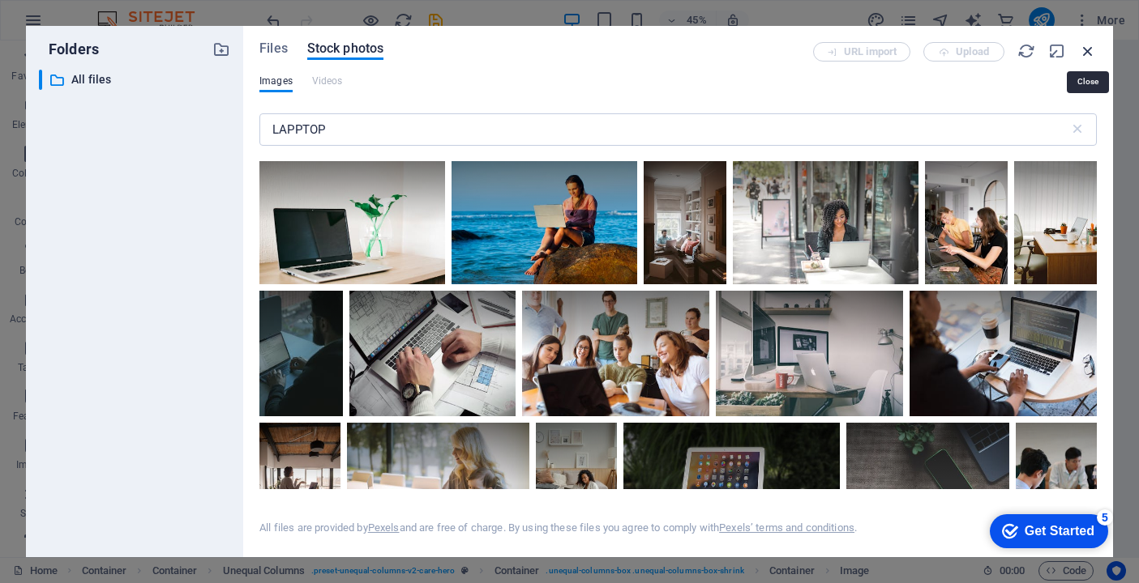
click at [1088, 51] on icon "button" at bounding box center [1088, 51] width 18 height 18
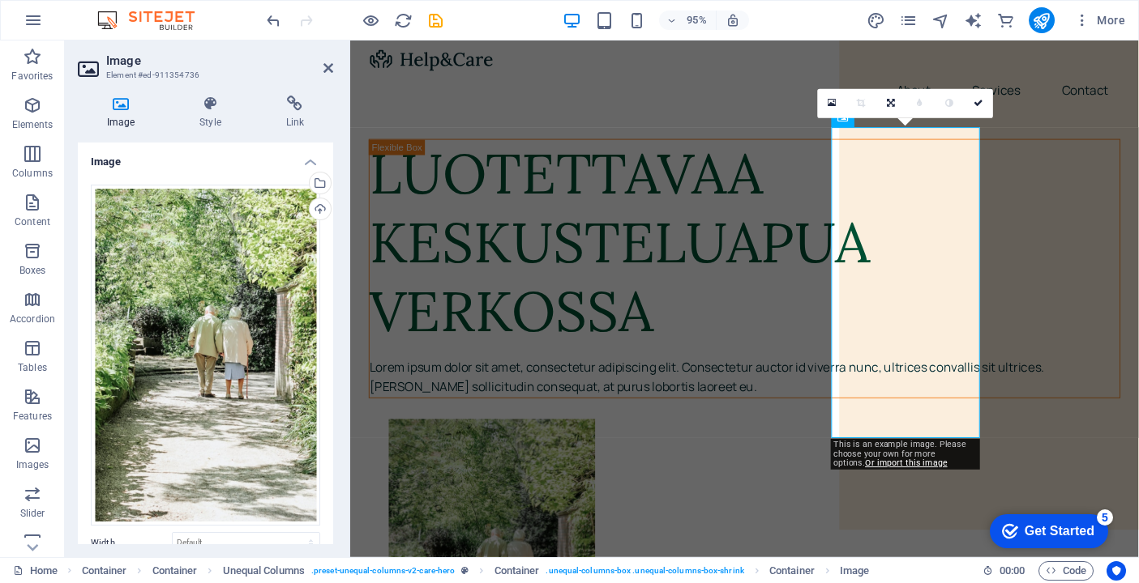
click at [271, 58] on h2 "Image" at bounding box center [219, 60] width 227 height 15
click at [833, 21] on div "95% More" at bounding box center [697, 20] width 868 height 26
click at [36, 447] on icon "button" at bounding box center [32, 445] width 19 height 19
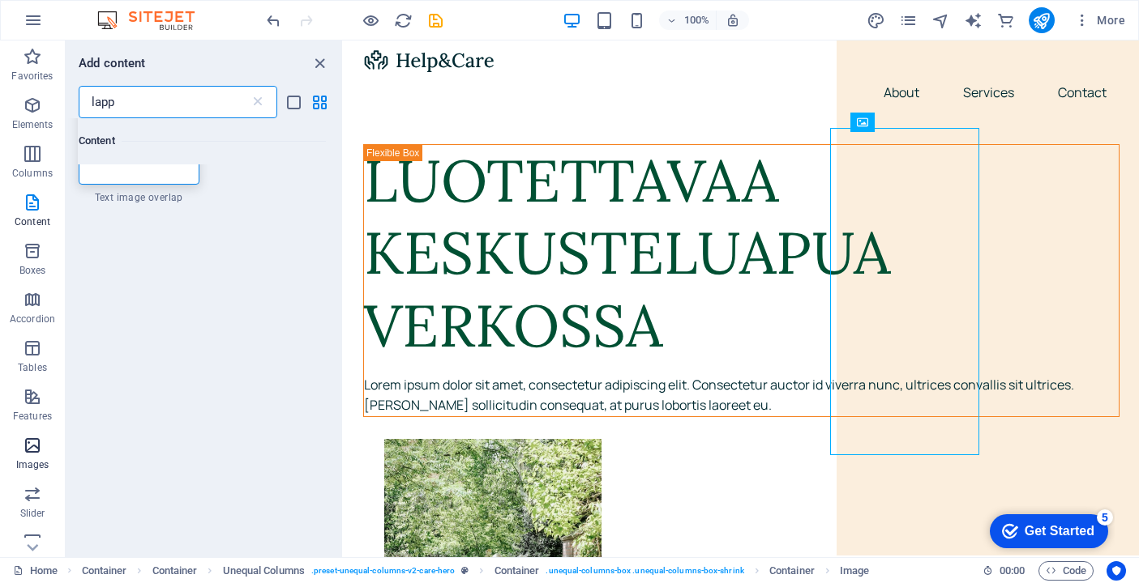
scroll to position [0, 0]
type input "lapptop"
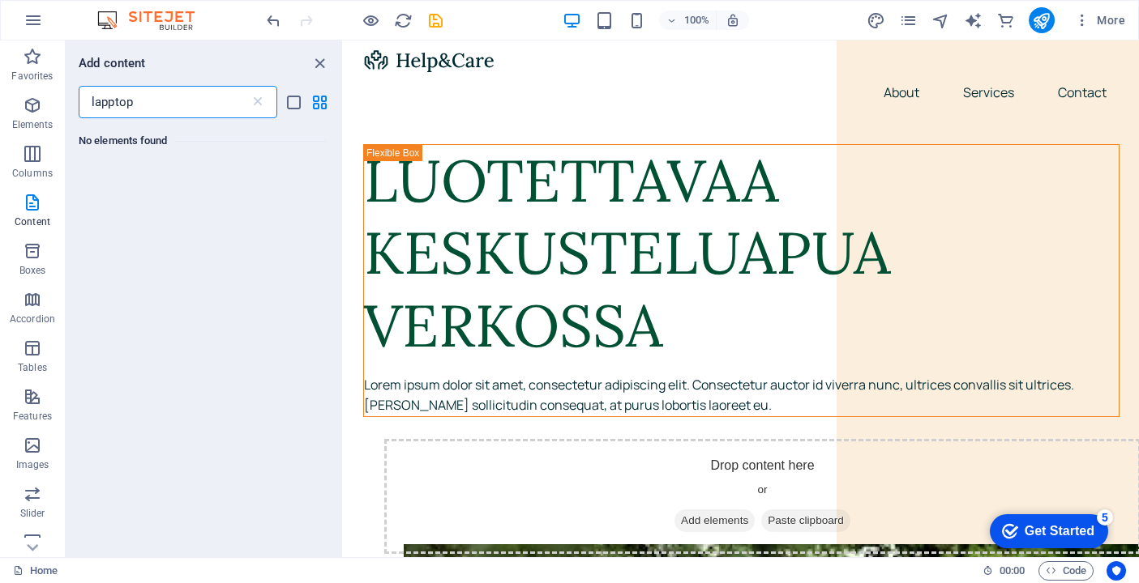
drag, startPoint x: 147, startPoint y: 102, endPoint x: 83, endPoint y: 102, distance: 63.2
click at [83, 102] on input "lapptop" at bounding box center [164, 102] width 171 height 32
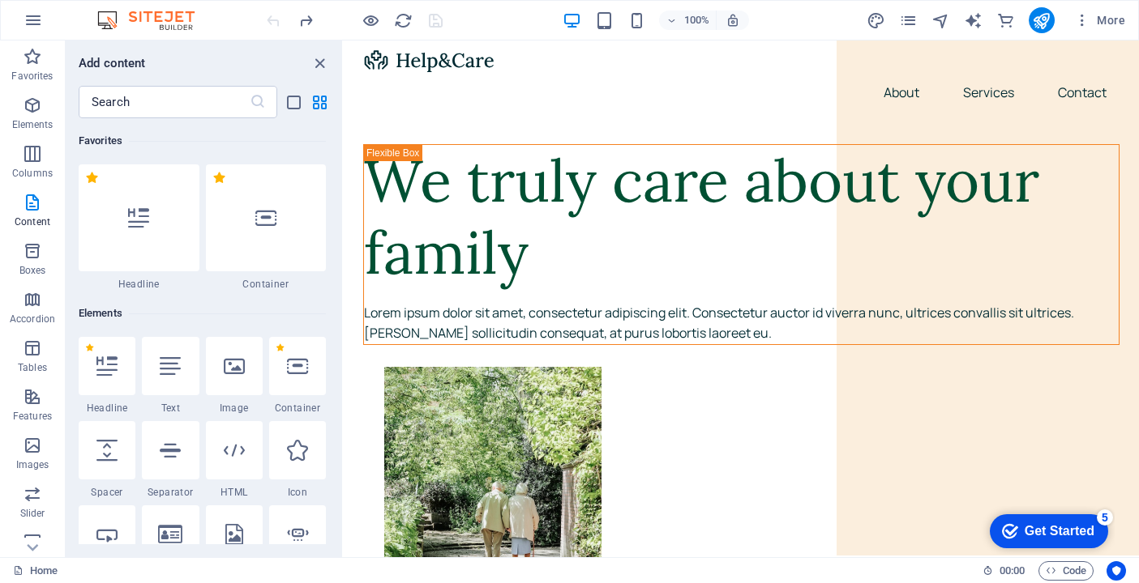
click at [0, 0] on div at bounding box center [0, 0] width 0 height 0
